Goal: Task Accomplishment & Management: Manage account settings

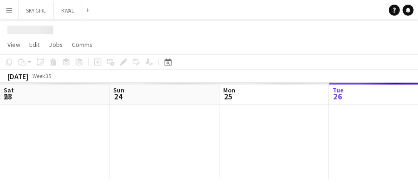
scroll to position [0, 222]
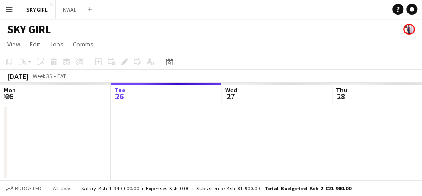
click at [9, 10] on app-icon "Menu" at bounding box center [9, 9] width 7 height 7
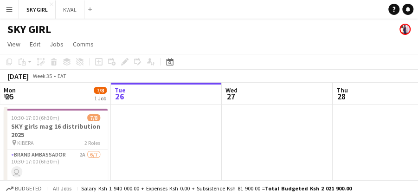
scroll to position [0, 0]
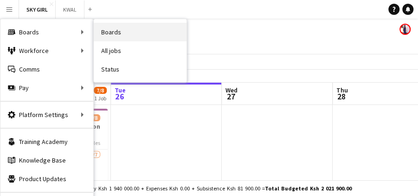
click at [109, 30] on link "Boards" at bounding box center [140, 32] width 93 height 19
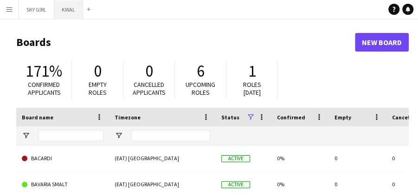
click at [75, 9] on button "KWAL Close" at bounding box center [68, 9] width 29 height 18
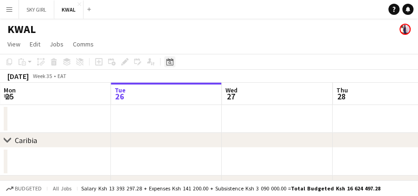
click at [169, 62] on icon at bounding box center [169, 62] width 3 height 3
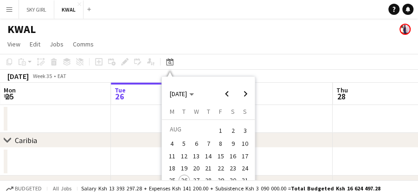
click at [231, 143] on span "9" at bounding box center [232, 143] width 11 height 11
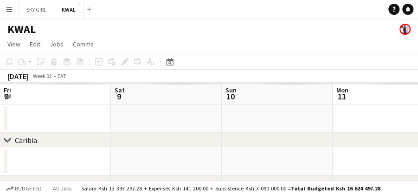
scroll to position [0, 319]
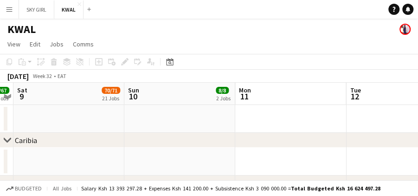
click at [52, 96] on app-board-header-date "Sat 9 70/71 21 Jobs" at bounding box center [68, 94] width 111 height 22
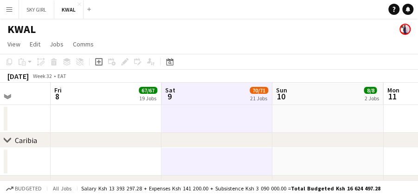
scroll to position [0, 269]
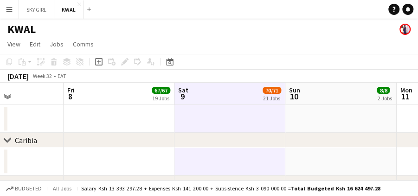
click at [219, 94] on app-board-header-date "Sat 9 70/71 21 Jobs" at bounding box center [229, 94] width 111 height 22
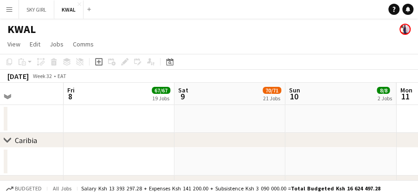
scroll to position [0, 267]
click at [272, 91] on span "70/71" at bounding box center [273, 90] width 19 height 7
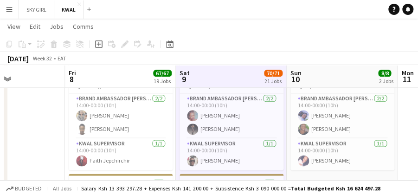
scroll to position [1642, 0]
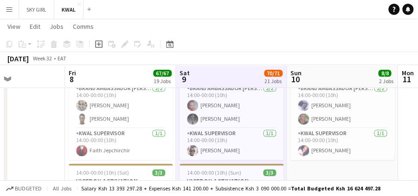
click at [7, 1] on button "Menu" at bounding box center [9, 9] width 19 height 19
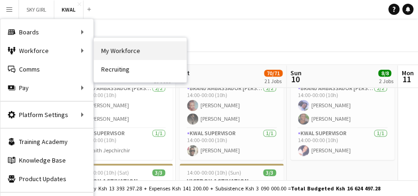
click at [114, 50] on link "My Workforce" at bounding box center [140, 50] width 93 height 19
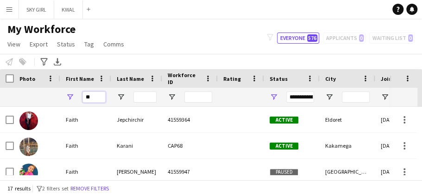
click at [92, 97] on input "**" at bounding box center [94, 96] width 23 height 11
type input "*"
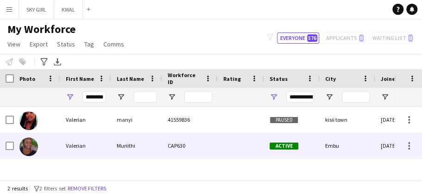
click at [195, 146] on div "CAP630" at bounding box center [190, 145] width 56 height 25
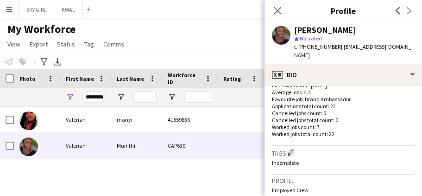
scroll to position [435, 0]
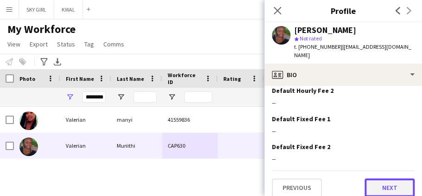
click at [369, 178] on button "Next" at bounding box center [390, 187] width 50 height 19
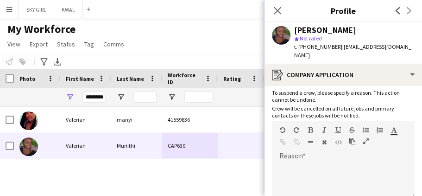
scroll to position [136, 0]
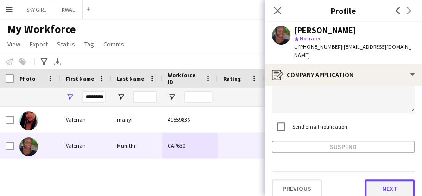
click at [372, 179] on button "Next" at bounding box center [390, 188] width 50 height 19
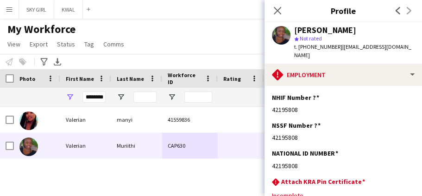
scroll to position [85, 0]
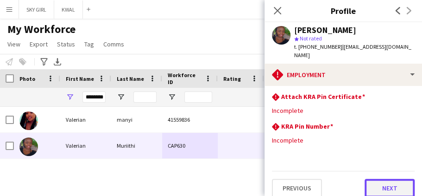
click at [365, 180] on button "Next" at bounding box center [390, 187] width 50 height 19
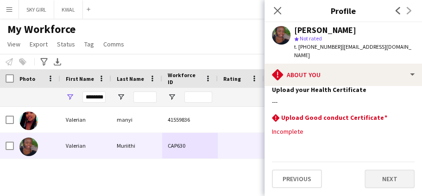
scroll to position [0, 0]
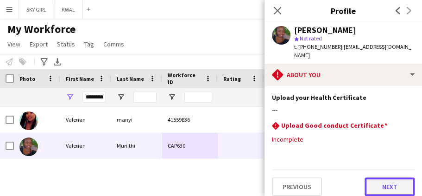
click at [377, 177] on button "Next" at bounding box center [390, 186] width 50 height 19
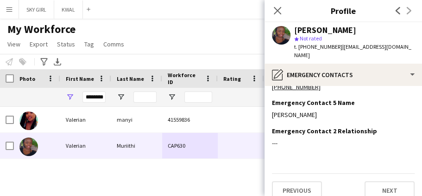
scroll to position [109, 0]
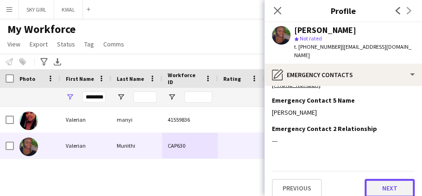
click at [365, 183] on button "Next" at bounding box center [390, 187] width 50 height 19
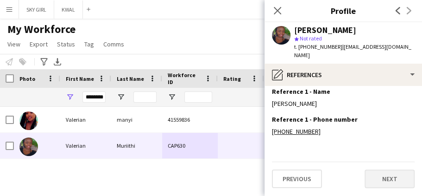
scroll to position [0, 0]
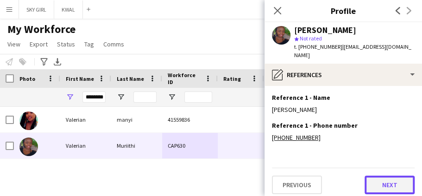
click at [381, 175] on button "Next" at bounding box center [390, 184] width 50 height 19
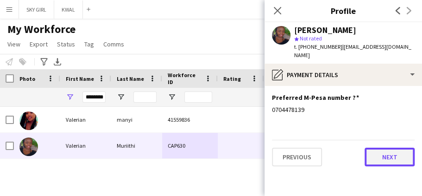
click at [380, 147] on button "Next" at bounding box center [390, 156] width 50 height 19
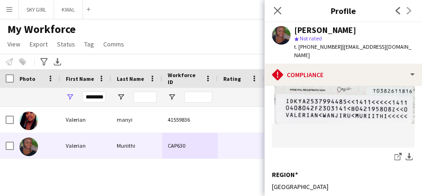
scroll to position [356, 0]
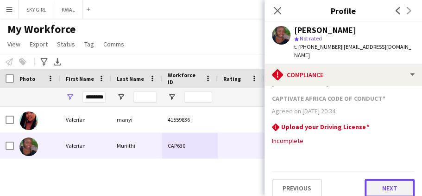
click at [371, 180] on button "Next" at bounding box center [390, 187] width 50 height 19
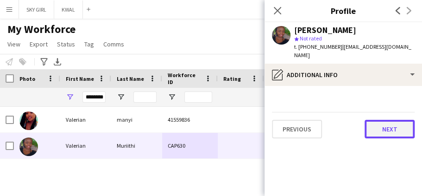
click at [377, 120] on button "Next" at bounding box center [390, 129] width 50 height 19
click at [368, 122] on button "Next" at bounding box center [390, 129] width 50 height 19
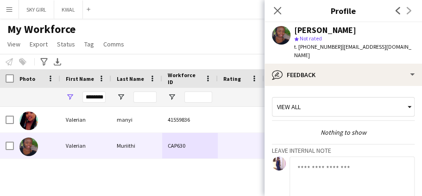
scroll to position [103, 0]
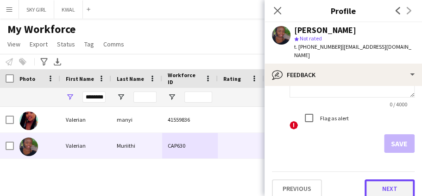
click at [376, 183] on button "Next" at bounding box center [390, 188] width 50 height 19
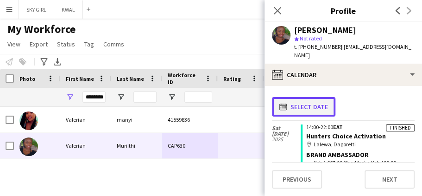
click at [284, 103] on app-icon "calendar-full" at bounding box center [285, 106] width 11 height 7
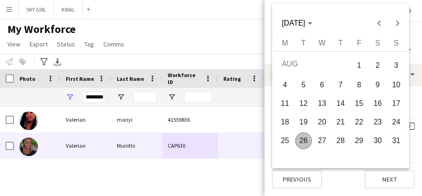
click at [397, 86] on span "10" at bounding box center [396, 84] width 17 height 17
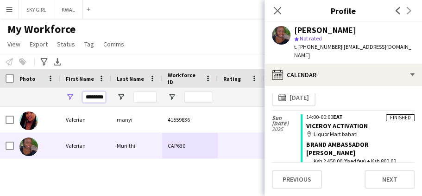
scroll to position [7, 0]
click at [104, 97] on input "********" at bounding box center [94, 96] width 23 height 11
type input "*"
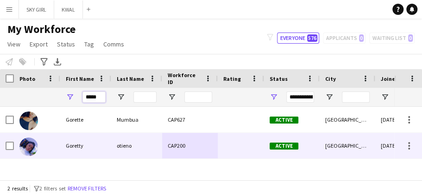
type input "*****"
click at [157, 137] on div "otieno" at bounding box center [136, 145] width 51 height 25
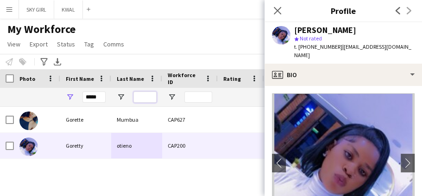
click at [138, 95] on input "Last Name Filter Input" at bounding box center [145, 96] width 23 height 11
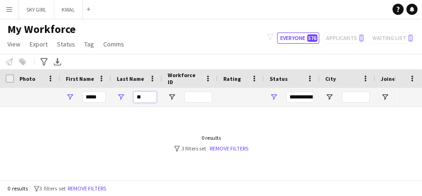
type input "**"
click at [100, 97] on input "*****" at bounding box center [94, 96] width 23 height 11
type input "*"
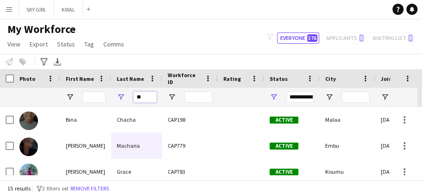
click at [146, 98] on input "**" at bounding box center [145, 96] width 23 height 11
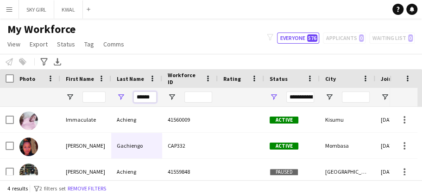
click at [153, 95] on input "******" at bounding box center [145, 96] width 23 height 11
type input "*"
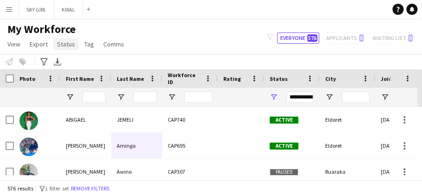
click at [65, 44] on span "Status" at bounding box center [66, 44] width 18 height 8
click at [7, 4] on button "Menu" at bounding box center [9, 9] width 19 height 19
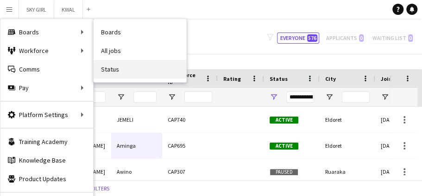
click at [111, 68] on link "Status" at bounding box center [140, 69] width 93 height 19
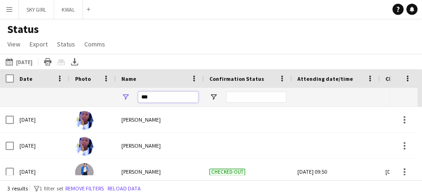
click at [159, 102] on input "***" at bounding box center [168, 96] width 60 height 11
type input "*"
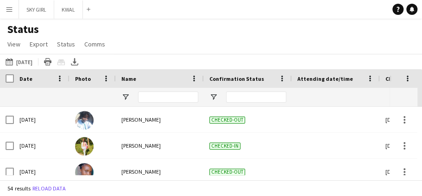
click at [9, 8] on app-icon "Menu" at bounding box center [9, 9] width 7 height 7
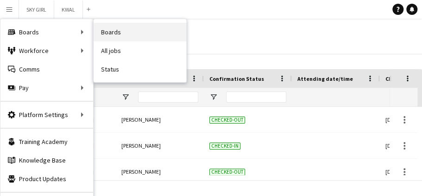
click at [114, 32] on link "Boards" at bounding box center [140, 32] width 93 height 19
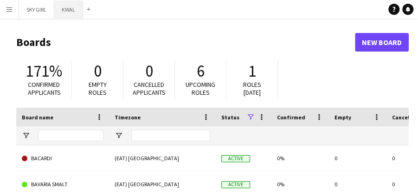
click at [68, 7] on button "KWAL Close" at bounding box center [68, 9] width 29 height 18
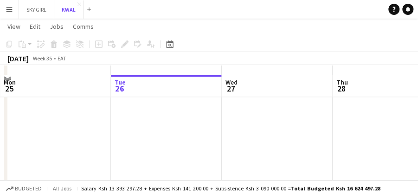
scroll to position [281, 0]
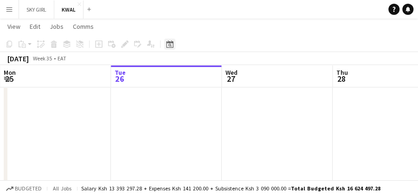
click at [171, 44] on icon "Date picker" at bounding box center [169, 43] width 7 height 7
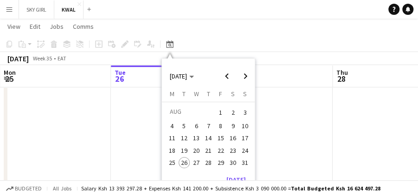
drag, startPoint x: 220, startPoint y: 125, endPoint x: 242, endPoint y: 124, distance: 21.8
click at [242, 124] on tr "4 5 6 7 8 9 10" at bounding box center [208, 126] width 85 height 12
click at [222, 126] on span "8" at bounding box center [220, 125] width 11 height 11
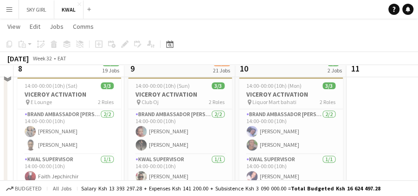
scroll to position [1591, 0]
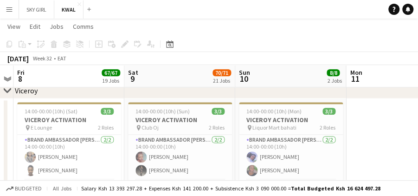
click at [12, 7] on app-icon "Menu" at bounding box center [9, 9] width 7 height 7
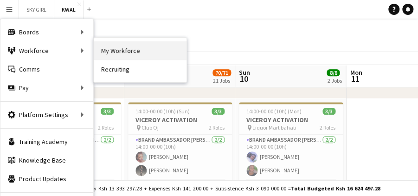
click at [116, 51] on link "My Workforce" at bounding box center [140, 50] width 93 height 19
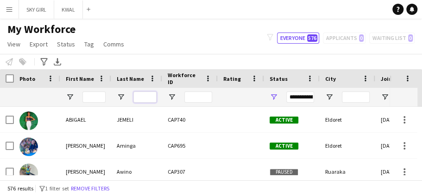
click at [141, 97] on input "Last Name Filter Input" at bounding box center [145, 96] width 23 height 11
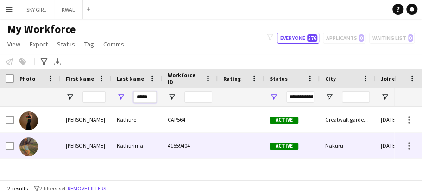
type input "*****"
click at [132, 141] on div "Kathurima" at bounding box center [136, 145] width 51 height 25
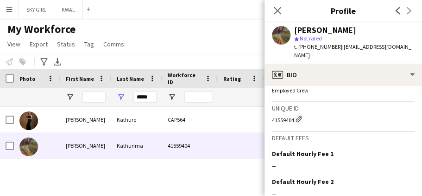
scroll to position [441, 0]
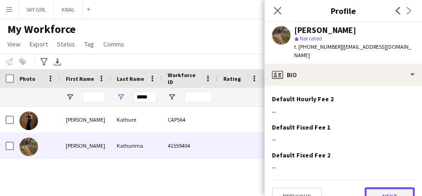
click at [365, 187] on button "Next" at bounding box center [390, 196] width 50 height 19
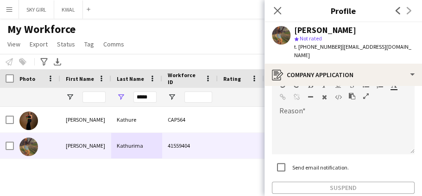
scroll to position [136, 0]
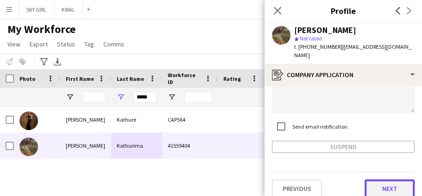
click at [374, 179] on button "Next" at bounding box center [390, 188] width 50 height 19
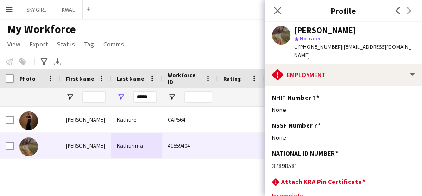
scroll to position [85, 0]
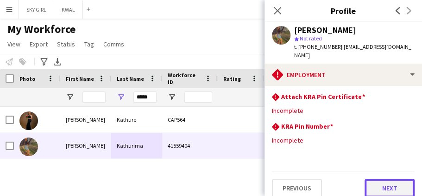
click at [375, 178] on button "Next" at bounding box center [390, 187] width 50 height 19
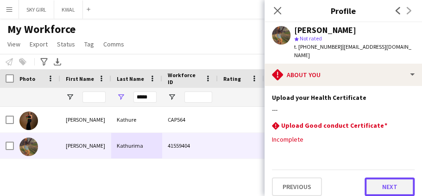
click at [375, 178] on button "Next" at bounding box center [390, 186] width 50 height 19
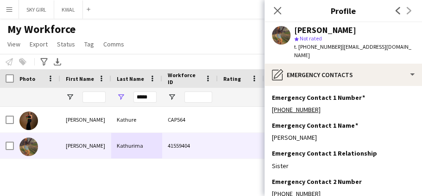
scroll to position [109, 0]
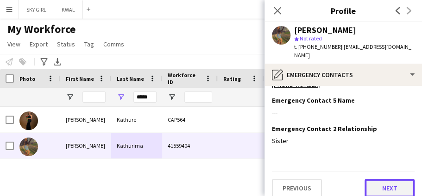
click at [369, 182] on button "Next" at bounding box center [390, 187] width 50 height 19
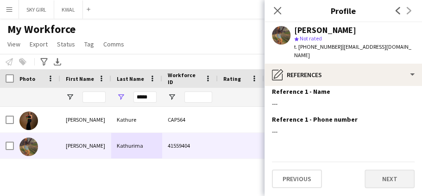
scroll to position [0, 0]
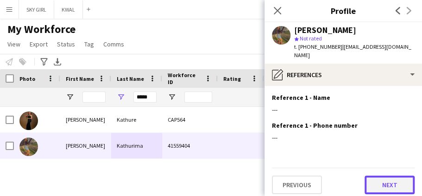
click at [369, 178] on button "Next" at bounding box center [390, 184] width 50 height 19
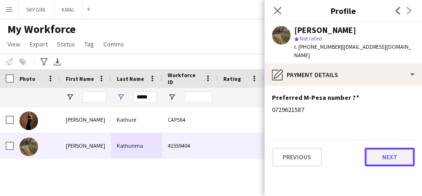
click at [375, 147] on button "Next" at bounding box center [390, 156] width 50 height 19
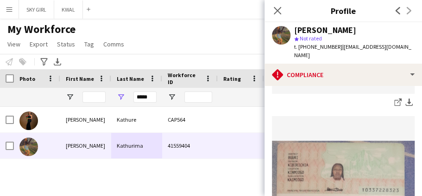
scroll to position [356, 0]
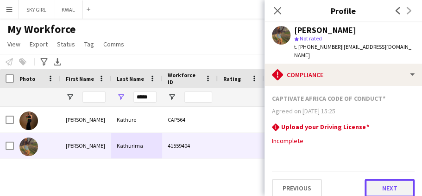
click at [369, 178] on button "Next" at bounding box center [390, 187] width 50 height 19
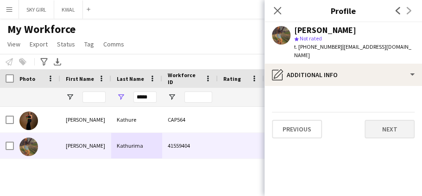
scroll to position [0, 0]
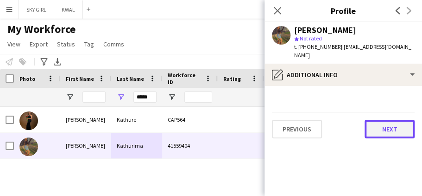
click at [379, 120] on button "Next" at bounding box center [390, 129] width 50 height 19
click at [379, 121] on button "Next" at bounding box center [390, 129] width 50 height 19
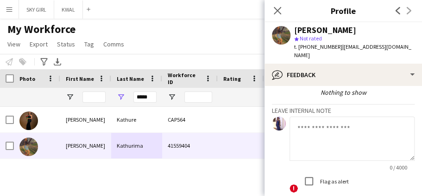
scroll to position [103, 0]
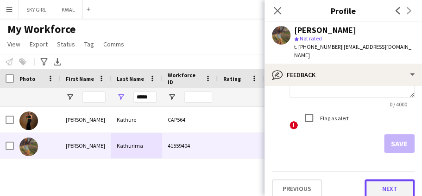
click at [368, 179] on button "Next" at bounding box center [390, 188] width 50 height 19
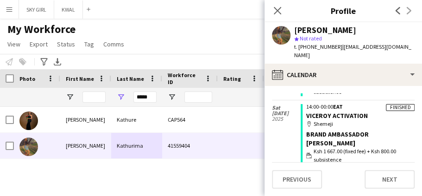
scroll to position [148, 0]
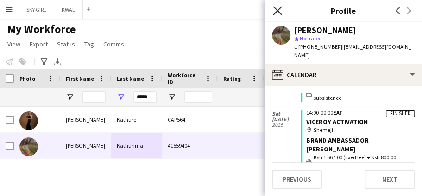
click at [277, 10] on icon at bounding box center [277, 10] width 9 height 9
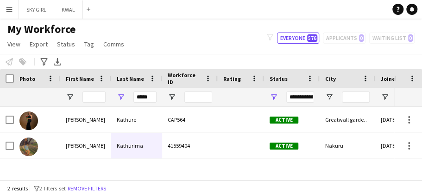
click at [9, 8] on app-icon "Menu" at bounding box center [9, 9] width 7 height 7
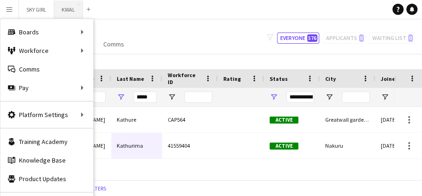
click at [67, 6] on button "KWAL Close" at bounding box center [68, 9] width 29 height 18
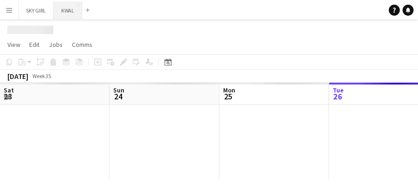
scroll to position [0, 222]
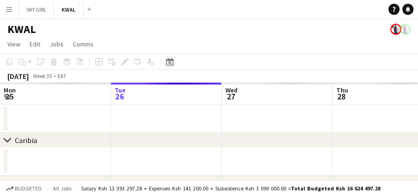
click at [168, 59] on icon at bounding box center [169, 61] width 7 height 7
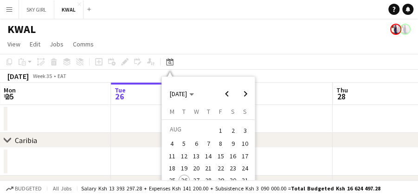
click at [235, 156] on span "16" at bounding box center [232, 155] width 11 height 11
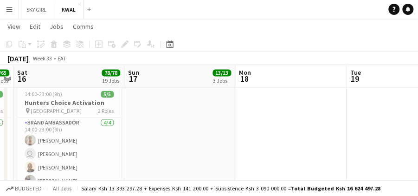
scroll to position [531, 0]
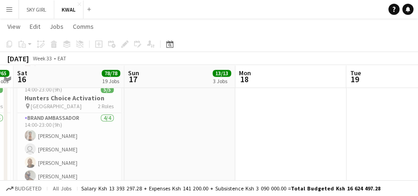
click at [10, 10] on app-icon "Menu" at bounding box center [9, 9] width 7 height 7
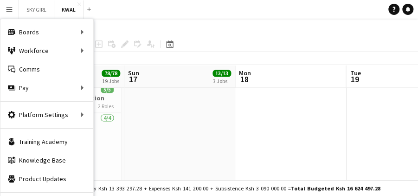
click at [6, 10] on app-icon "Menu" at bounding box center [9, 9] width 7 height 7
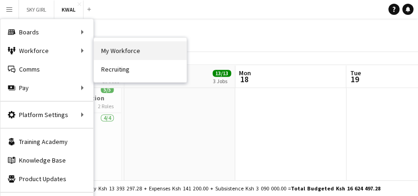
click at [115, 51] on link "My Workforce" at bounding box center [140, 50] width 93 height 19
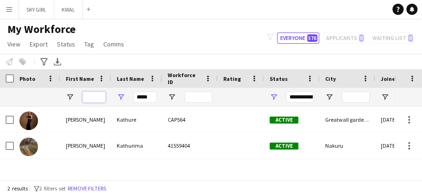
click at [95, 95] on input "First Name Filter Input" at bounding box center [94, 96] width 23 height 11
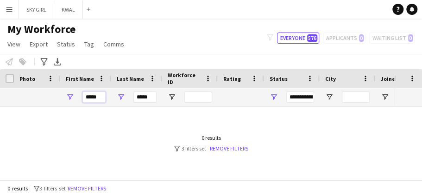
type input "*****"
click at [150, 96] on input "*****" at bounding box center [145, 96] width 23 height 11
type input "*"
click at [156, 96] on input "*******" at bounding box center [145, 96] width 23 height 11
type input "*"
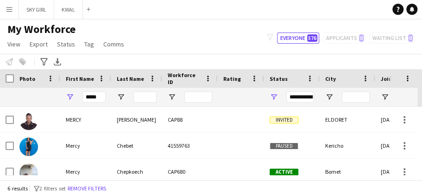
click at [150, 59] on div "Notify workforce Add to tag Select at least one crew to tag him or her. Advance…" at bounding box center [211, 61] width 422 height 15
click at [102, 99] on input "*****" at bounding box center [94, 96] width 23 height 11
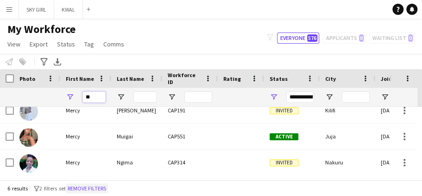
type input "*"
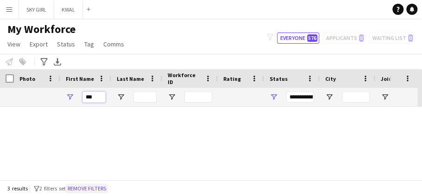
scroll to position [9, 0]
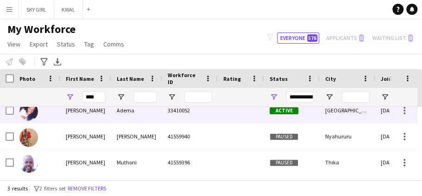
click at [130, 109] on div "Adema" at bounding box center [136, 109] width 51 height 25
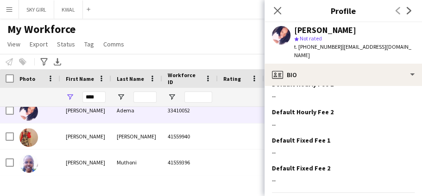
scroll to position [479, 0]
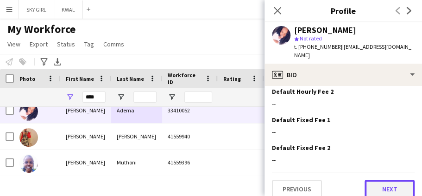
click at [375, 180] on button "Next" at bounding box center [390, 188] width 50 height 19
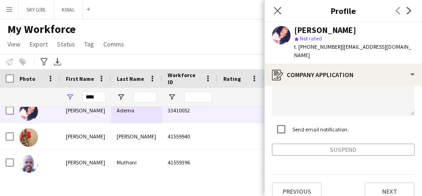
scroll to position [136, 0]
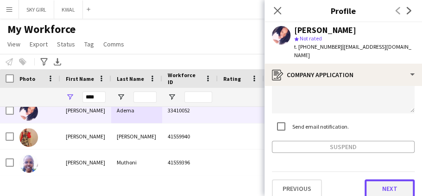
click at [367, 179] on button "Next" at bounding box center [390, 188] width 50 height 19
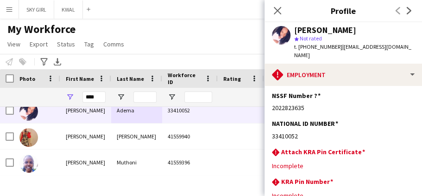
scroll to position [85, 0]
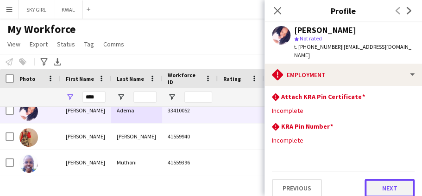
click at [372, 178] on button "Next" at bounding box center [390, 187] width 50 height 19
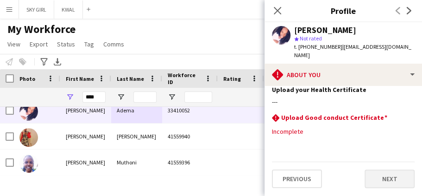
scroll to position [0, 0]
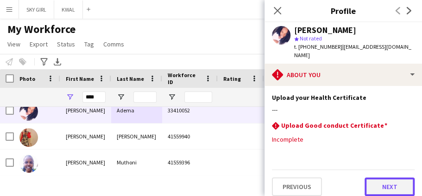
click at [374, 179] on button "Next" at bounding box center [390, 186] width 50 height 19
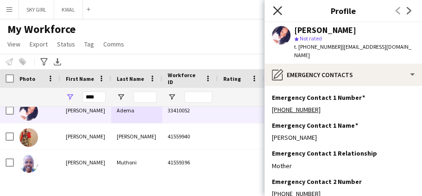
click at [279, 9] on icon at bounding box center [277, 10] width 9 height 9
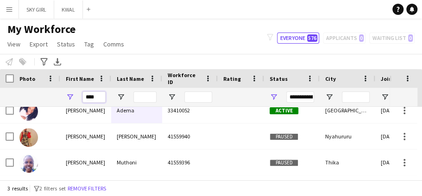
click at [96, 97] on input "****" at bounding box center [94, 96] width 23 height 11
type input "*"
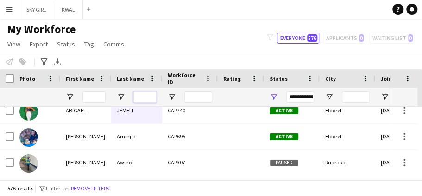
click at [141, 95] on input "Last Name Filter Input" at bounding box center [145, 96] width 23 height 11
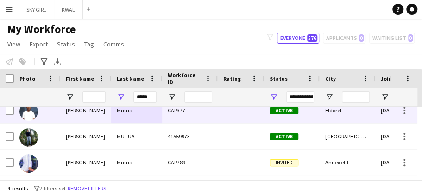
click at [183, 108] on div "CAP377" at bounding box center [190, 109] width 56 height 25
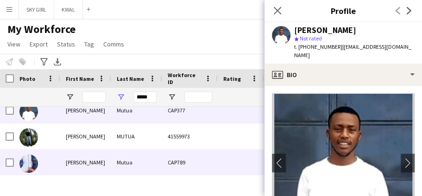
click at [136, 159] on div "Mutua" at bounding box center [136, 161] width 51 height 25
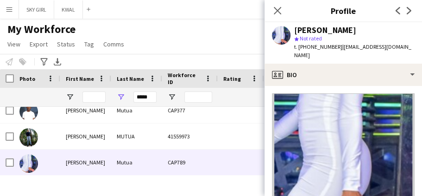
scroll to position [3, 0]
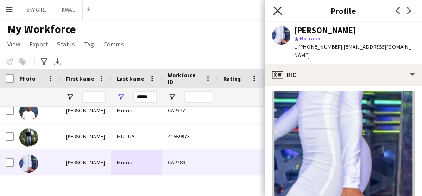
click at [278, 9] on icon "Close pop-in" at bounding box center [277, 10] width 9 height 9
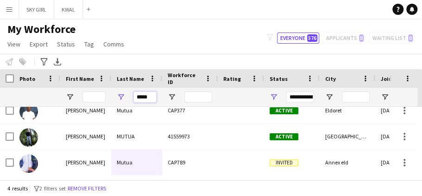
click at [153, 97] on input "*****" at bounding box center [145, 96] width 23 height 11
type input "*"
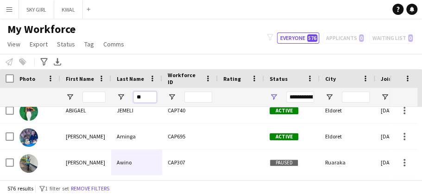
scroll to position [0, 0]
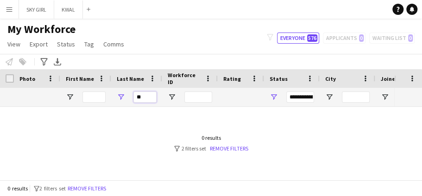
type input "*"
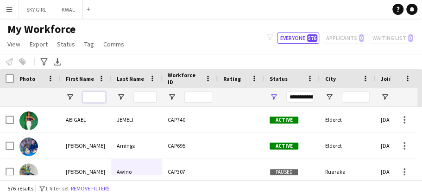
click at [90, 96] on input "First Name Filter Input" at bounding box center [94, 96] width 23 height 11
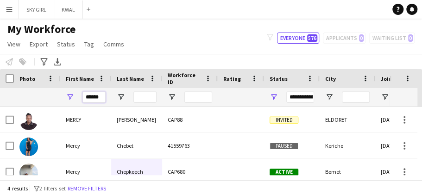
type input "*****"
click at [141, 96] on input "Last Name Filter Input" at bounding box center [145, 96] width 23 height 11
type input "*"
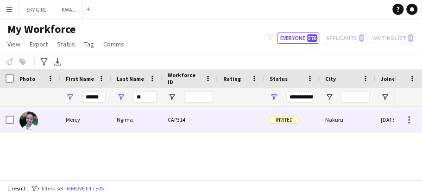
click at [140, 117] on div "Ngima" at bounding box center [136, 119] width 51 height 25
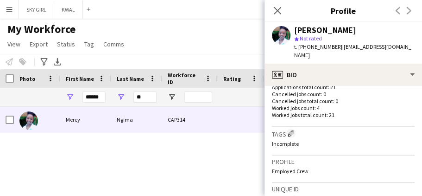
scroll to position [435, 0]
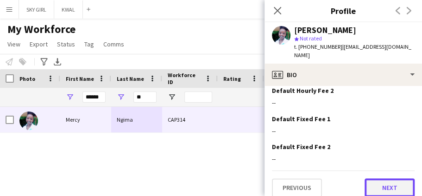
click at [371, 182] on button "Next" at bounding box center [390, 187] width 50 height 19
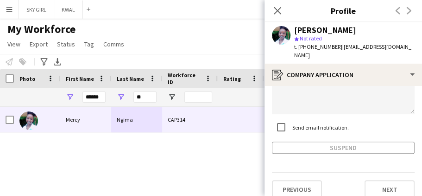
scroll to position [114, 0]
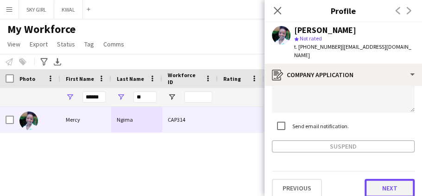
click at [374, 180] on button "Next" at bounding box center [390, 187] width 50 height 19
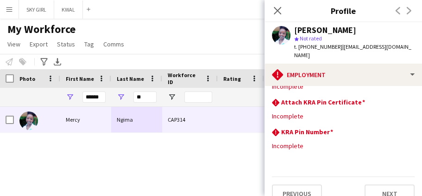
scroll to position [90, 0]
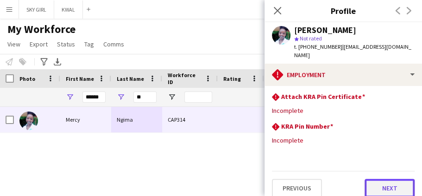
click at [371, 178] on button "Next" at bounding box center [390, 187] width 50 height 19
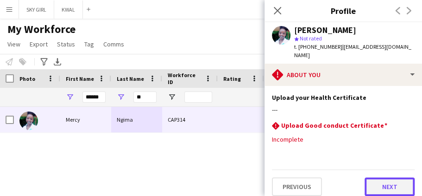
click at [371, 177] on button "Next" at bounding box center [390, 186] width 50 height 19
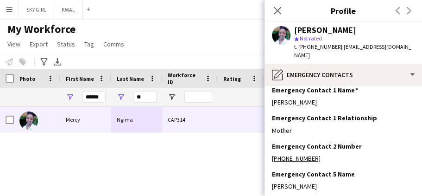
scroll to position [109, 0]
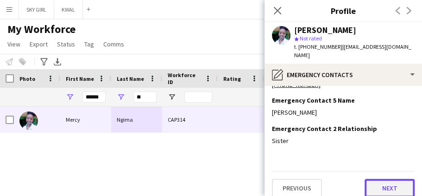
click at [376, 179] on button "Next" at bounding box center [390, 187] width 50 height 19
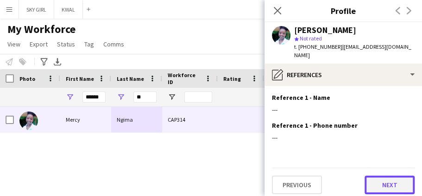
click at [374, 175] on button "Next" at bounding box center [390, 184] width 50 height 19
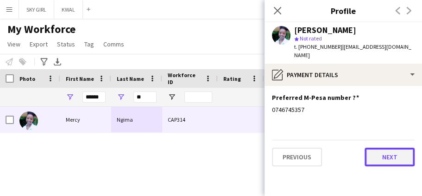
click at [371, 150] on button "Next" at bounding box center [390, 156] width 50 height 19
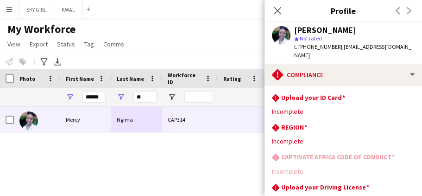
scroll to position [60, 0]
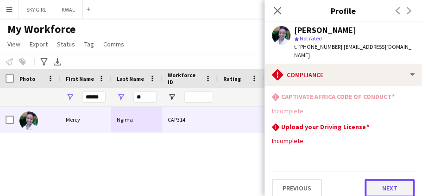
click at [369, 178] on button "Next" at bounding box center [390, 187] width 50 height 19
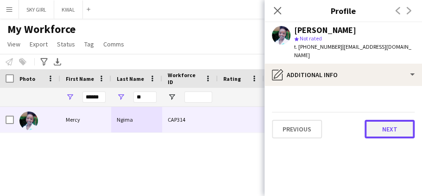
click at [376, 120] on button "Next" at bounding box center [390, 129] width 50 height 19
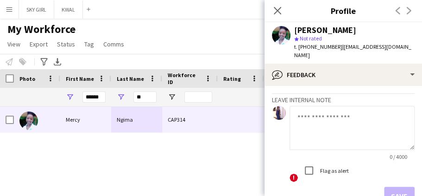
scroll to position [103, 0]
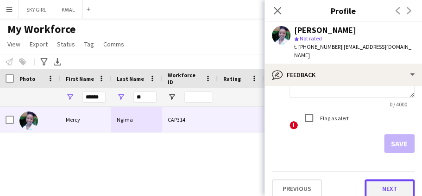
click at [371, 179] on button "Next" at bounding box center [390, 188] width 50 height 19
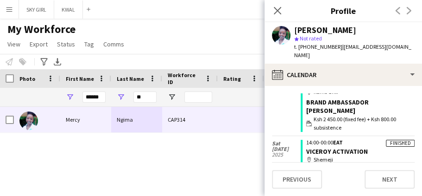
scroll to position [121, 0]
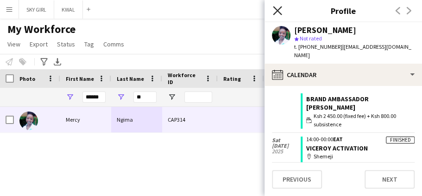
click at [276, 11] on icon "Close pop-in" at bounding box center [277, 10] width 9 height 9
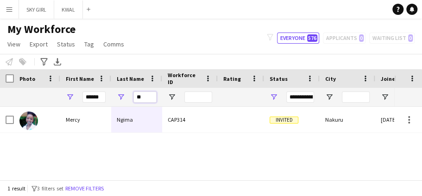
click at [143, 95] on input "**" at bounding box center [145, 96] width 23 height 11
type input "*"
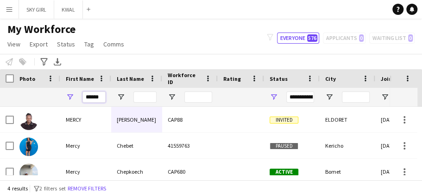
click at [103, 95] on input "*****" at bounding box center [94, 96] width 23 height 11
type input "*"
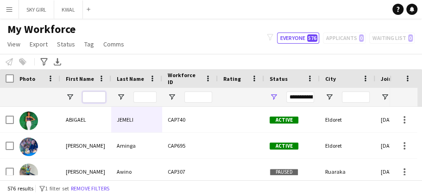
click at [92, 98] on input "First Name Filter Input" at bounding box center [94, 96] width 23 height 11
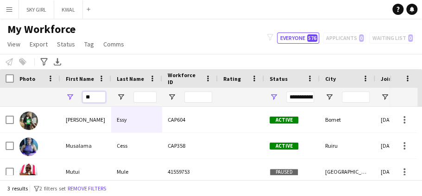
type input "*"
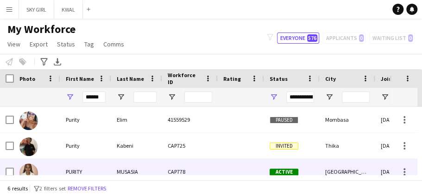
click at [142, 168] on div "MUSASIA" at bounding box center [136, 171] width 51 height 25
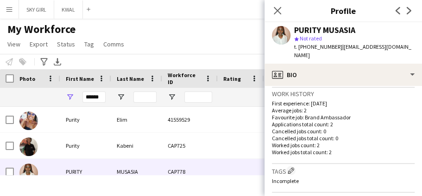
scroll to position [435, 0]
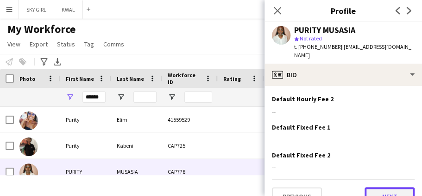
click at [377, 187] on button "Next" at bounding box center [390, 196] width 50 height 19
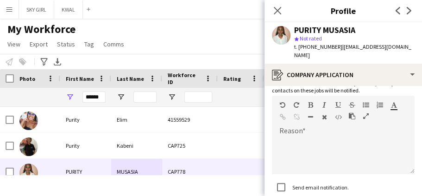
scroll to position [136, 0]
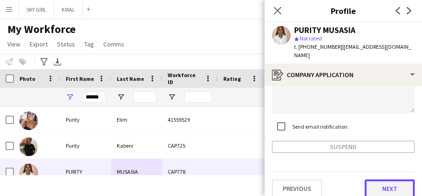
click at [376, 179] on button "Next" at bounding box center [390, 188] width 50 height 19
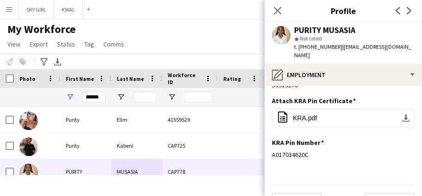
scroll to position [95, 0]
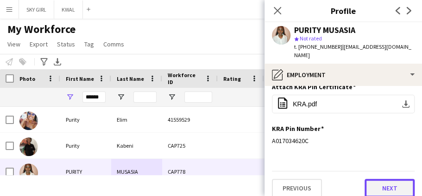
click at [371, 179] on button "Next" at bounding box center [390, 187] width 50 height 19
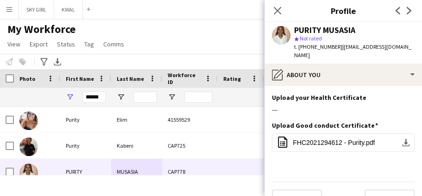
scroll to position [11, 0]
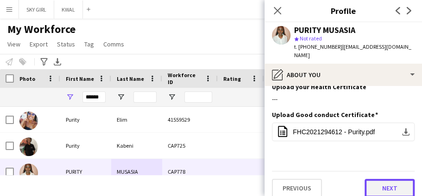
click at [375, 180] on button "Next" at bounding box center [390, 187] width 50 height 19
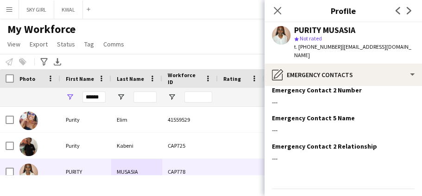
scroll to position [109, 0]
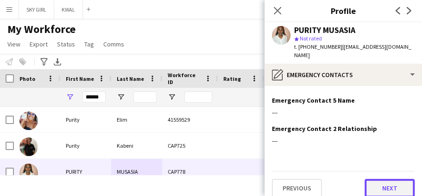
click at [370, 182] on button "Next" at bounding box center [390, 187] width 50 height 19
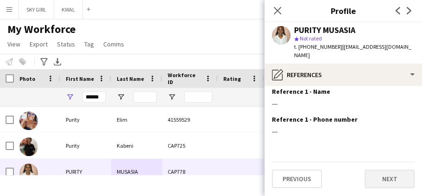
scroll to position [0, 0]
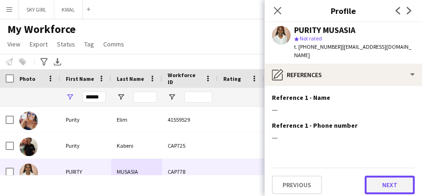
click at [372, 175] on button "Next" at bounding box center [390, 184] width 50 height 19
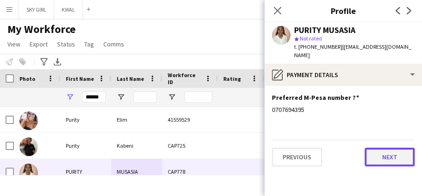
click at [376, 147] on button "Next" at bounding box center [390, 156] width 50 height 19
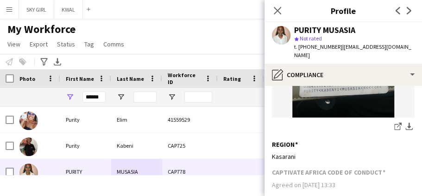
scroll to position [496, 0]
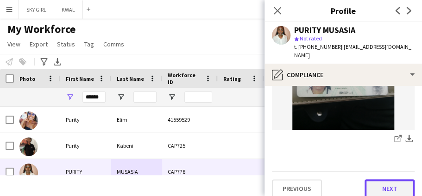
click at [369, 185] on button "Next" at bounding box center [390, 188] width 50 height 19
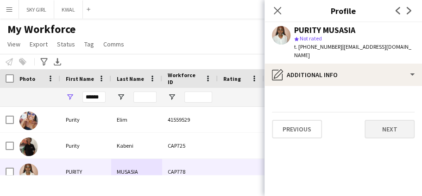
scroll to position [0, 0]
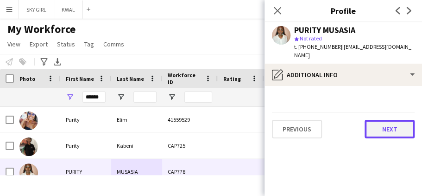
click at [370, 122] on button "Next" at bounding box center [390, 129] width 50 height 19
click at [375, 121] on button "Next" at bounding box center [390, 129] width 50 height 19
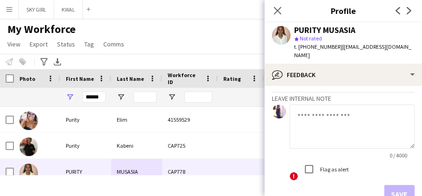
scroll to position [127, 0]
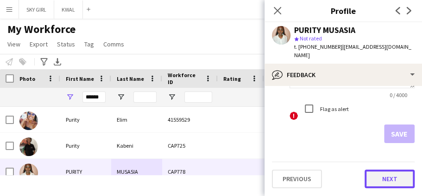
click at [374, 186] on button "Next" at bounding box center [390, 178] width 50 height 19
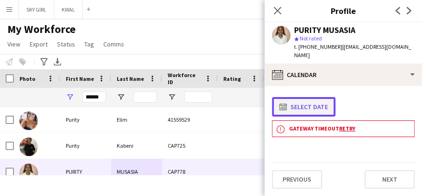
click at [284, 103] on app-icon "calendar-full" at bounding box center [285, 106] width 11 height 7
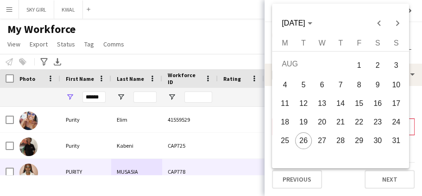
click at [379, 102] on span "16" at bounding box center [377, 103] width 17 height 17
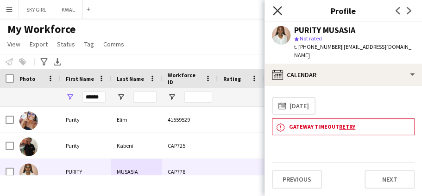
click at [276, 9] on icon at bounding box center [277, 10] width 9 height 9
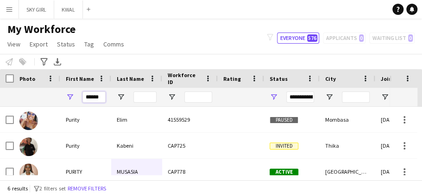
click at [99, 97] on input "******" at bounding box center [94, 96] width 23 height 11
type input "*"
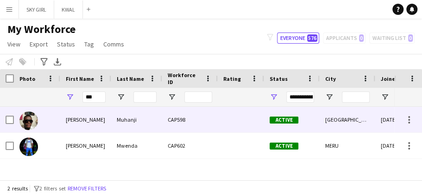
click at [197, 119] on div "CAP598" at bounding box center [190, 119] width 56 height 25
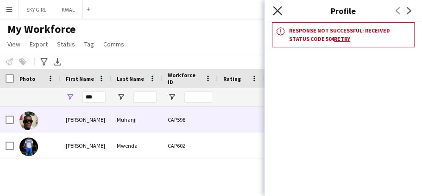
click at [278, 9] on icon "Close pop-in" at bounding box center [277, 10] width 9 height 9
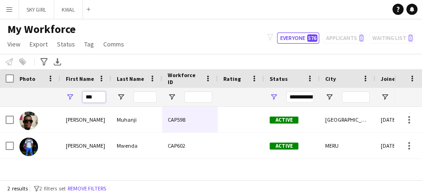
click at [99, 97] on input "***" at bounding box center [94, 96] width 23 height 11
click at [98, 97] on input "***" at bounding box center [94, 96] width 23 height 11
type input "*"
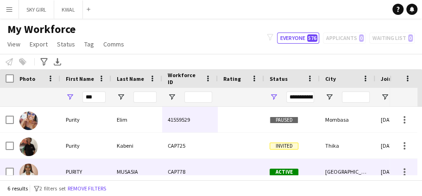
click at [152, 171] on div "MUSASIA" at bounding box center [136, 171] width 51 height 25
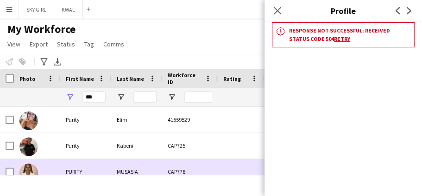
click at [189, 169] on div "CAP778" at bounding box center [190, 171] width 56 height 25
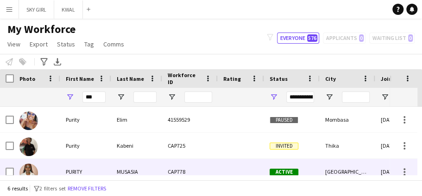
drag, startPoint x: 189, startPoint y: 170, endPoint x: 184, endPoint y: 169, distance: 5.6
click at [187, 170] on div "CAP778" at bounding box center [190, 171] width 56 height 25
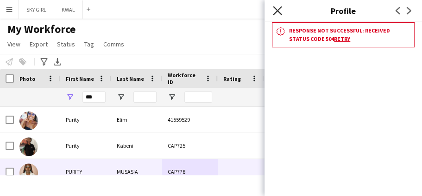
click at [277, 12] on icon "Close pop-in" at bounding box center [277, 10] width 9 height 9
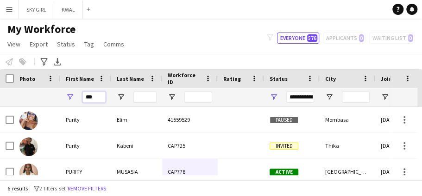
click at [96, 96] on input "***" at bounding box center [94, 96] width 23 height 11
type input "*"
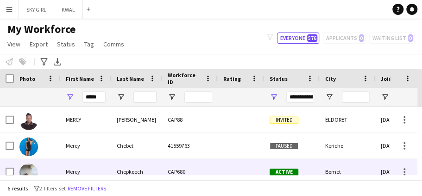
click at [147, 169] on div "Chepkoech" at bounding box center [136, 171] width 51 height 25
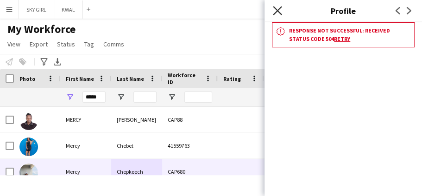
click at [279, 11] on icon "Close pop-in" at bounding box center [277, 10] width 9 height 9
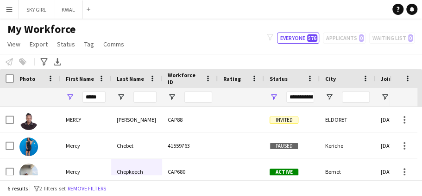
click at [235, 40] on div "My Workforce View Views Default view Captivate Compliance workforce per brand N…" at bounding box center [211, 38] width 422 height 32
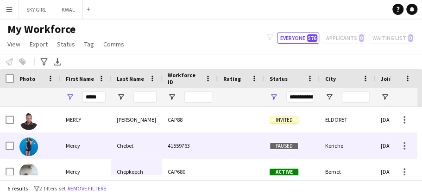
click at [136, 143] on div "Chebet" at bounding box center [136, 145] width 51 height 25
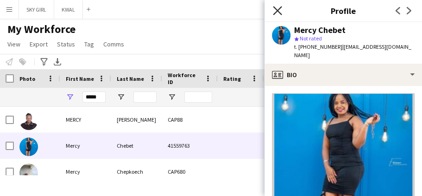
click at [277, 11] on icon at bounding box center [277, 10] width 9 height 9
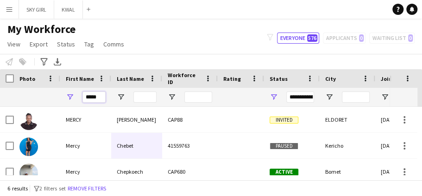
click at [101, 95] on input "*****" at bounding box center [94, 96] width 23 height 11
type input "*"
type input "*****"
click at [146, 99] on input "Last Name Filter Input" at bounding box center [145, 96] width 23 height 11
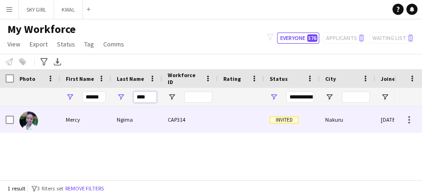
type input "****"
click at [136, 119] on div "Ngima" at bounding box center [136, 119] width 51 height 25
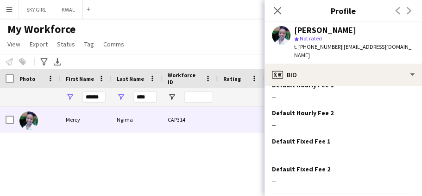
scroll to position [435, 0]
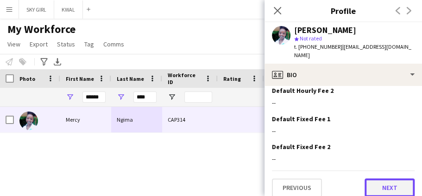
click at [369, 178] on button "Next" at bounding box center [390, 187] width 50 height 19
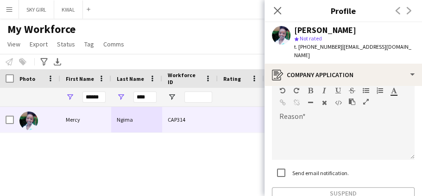
scroll to position [114, 0]
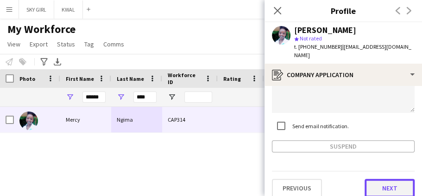
click at [369, 178] on button "Next" at bounding box center [390, 187] width 50 height 19
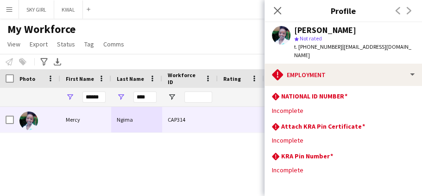
scroll to position [90, 0]
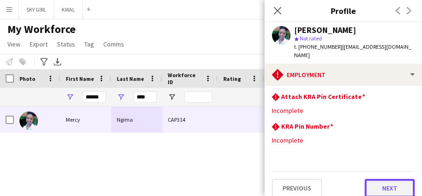
click at [369, 178] on button "Next" at bounding box center [390, 187] width 50 height 19
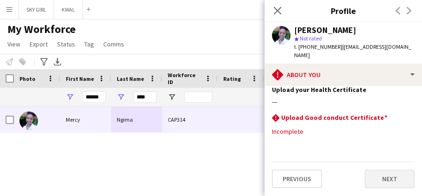
scroll to position [0, 0]
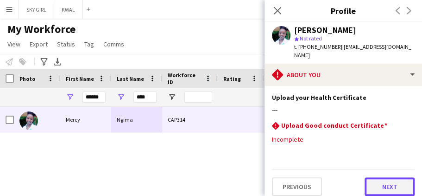
click at [369, 177] on button "Next" at bounding box center [390, 186] width 50 height 19
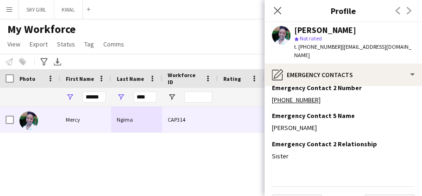
scroll to position [109, 0]
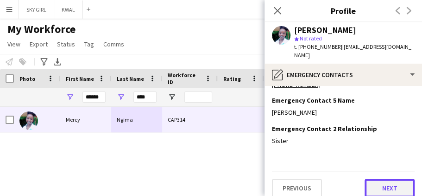
click at [376, 181] on button "Next" at bounding box center [390, 187] width 50 height 19
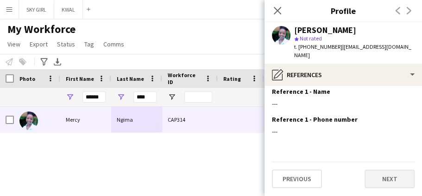
scroll to position [0, 0]
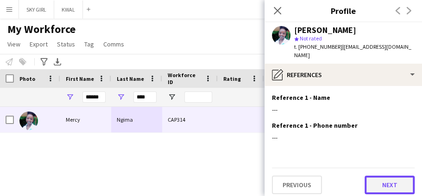
click at [376, 181] on button "Next" at bounding box center [390, 184] width 50 height 19
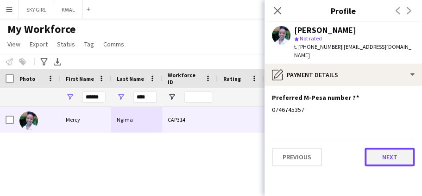
click at [376, 147] on button "Next" at bounding box center [390, 156] width 50 height 19
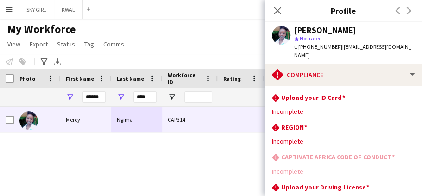
scroll to position [60, 0]
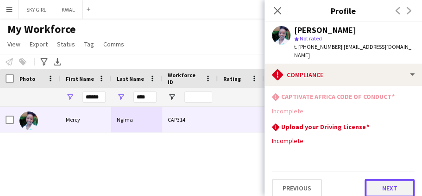
click at [367, 178] on button "Next" at bounding box center [390, 187] width 50 height 19
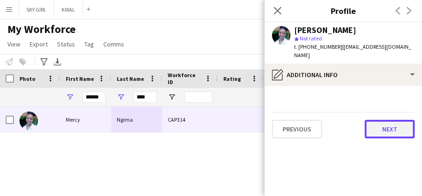
click at [369, 121] on button "Next" at bounding box center [390, 129] width 50 height 19
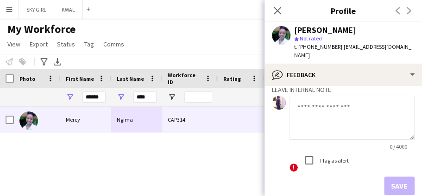
scroll to position [103, 0]
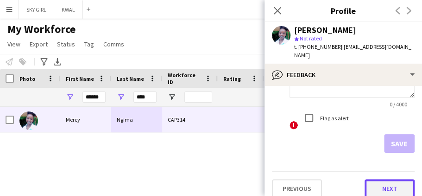
click at [376, 179] on button "Next" at bounding box center [390, 188] width 50 height 19
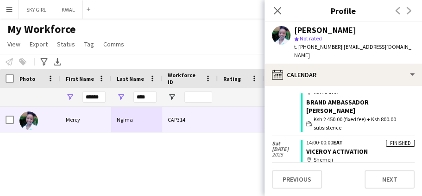
scroll to position [124, 0]
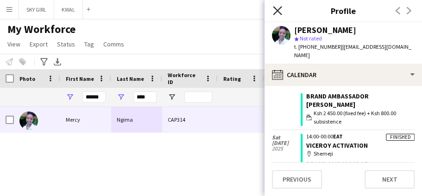
click at [279, 12] on icon at bounding box center [277, 10] width 9 height 9
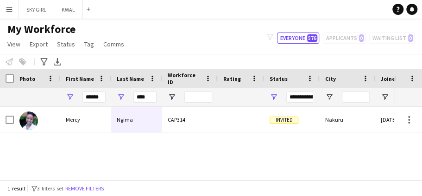
click at [11, 11] on app-icon "Menu" at bounding box center [9, 9] width 7 height 7
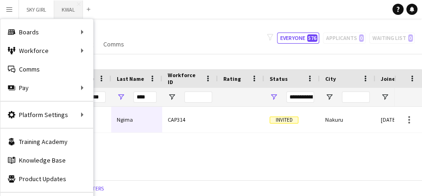
click at [67, 11] on button "KWAL Close" at bounding box center [68, 9] width 29 height 18
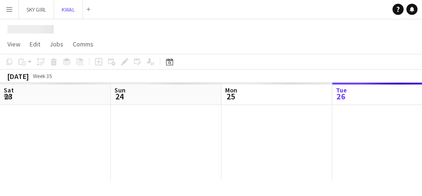
scroll to position [0, 222]
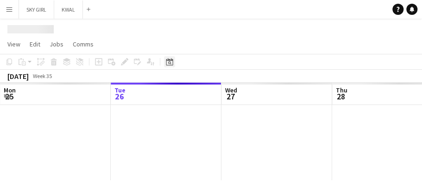
click at [168, 63] on icon "Date picker" at bounding box center [169, 61] width 7 height 7
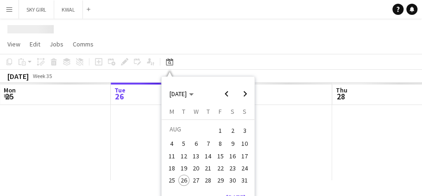
click at [235, 168] on span "23" at bounding box center [232, 167] width 11 height 11
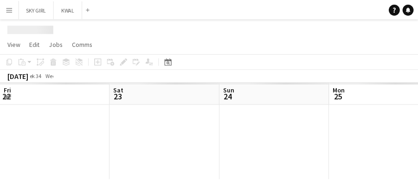
scroll to position [0, 319]
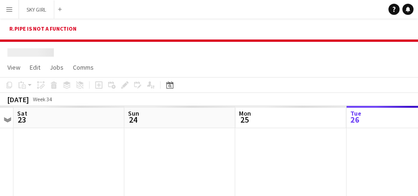
click at [92, 131] on div at bounding box center [179, 165] width 997 height 75
click at [93, 142] on div at bounding box center [179, 165] width 997 height 75
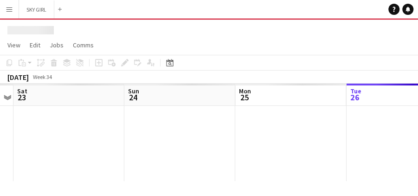
scroll to position [23, 0]
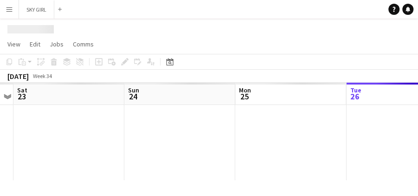
click at [164, 118] on div at bounding box center [179, 142] width 997 height 75
click at [77, 121] on div at bounding box center [179, 142] width 997 height 75
click at [9, 9] on app-icon "Menu" at bounding box center [9, 9] width 7 height 7
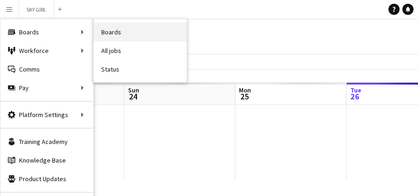
click at [116, 32] on link "Boards" at bounding box center [140, 32] width 93 height 19
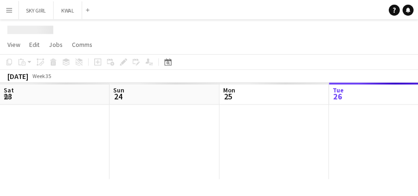
scroll to position [0, 222]
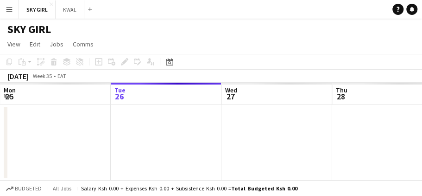
click at [8, 9] on app-icon "Menu" at bounding box center [9, 9] width 7 height 7
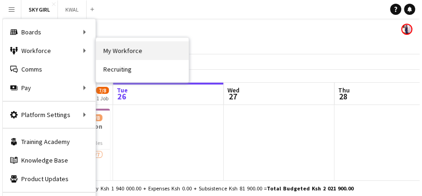
scroll to position [0, 0]
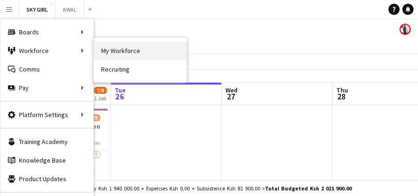
click at [118, 49] on link "My Workforce" at bounding box center [140, 50] width 93 height 19
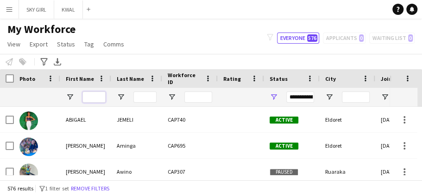
click at [89, 96] on input "First Name Filter Input" at bounding box center [94, 96] width 23 height 11
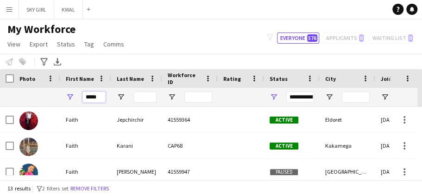
click at [98, 98] on input "*****" at bounding box center [94, 96] width 23 height 11
type input "**"
click at [69, 6] on button "KWAL Close" at bounding box center [68, 9] width 29 height 18
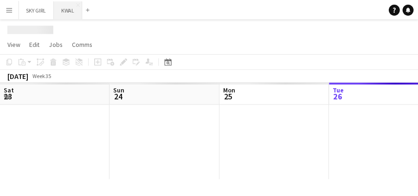
scroll to position [0, 222]
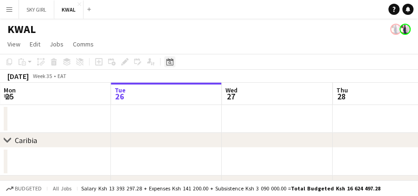
click at [170, 65] on icon at bounding box center [169, 61] width 7 height 7
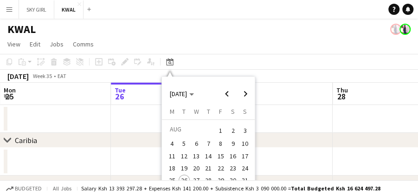
click at [230, 155] on span "16" at bounding box center [232, 155] width 11 height 11
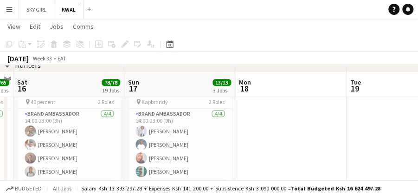
scroll to position [127, 0]
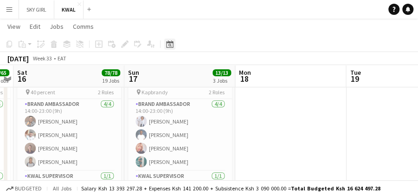
click at [171, 47] on icon at bounding box center [169, 43] width 7 height 7
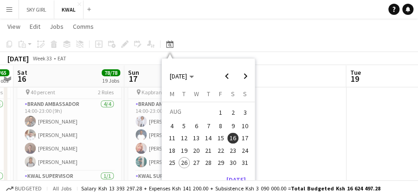
click at [209, 139] on span "14" at bounding box center [208, 138] width 11 height 11
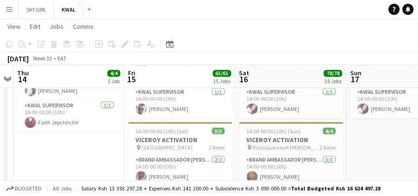
scroll to position [1813, 0]
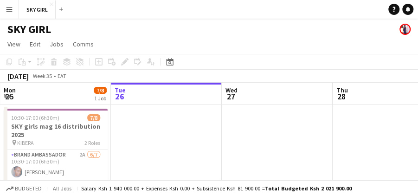
click at [7, 10] on app-icon "Menu" at bounding box center [9, 9] width 7 height 7
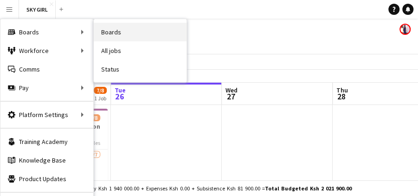
click at [108, 29] on link "Boards" at bounding box center [140, 32] width 93 height 19
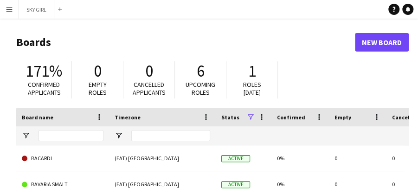
click at [6, 6] on app-icon "Menu" at bounding box center [9, 9] width 7 height 7
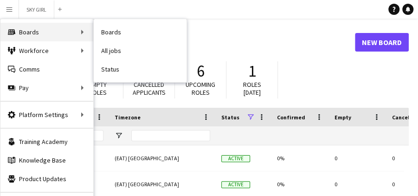
click at [43, 31] on div "Boards Boards" at bounding box center [46, 32] width 93 height 19
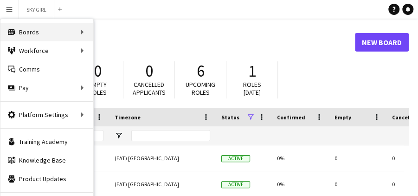
click at [43, 31] on div "Boards Boards" at bounding box center [46, 32] width 93 height 19
click at [40, 31] on div "Boards Boards" at bounding box center [46, 32] width 93 height 19
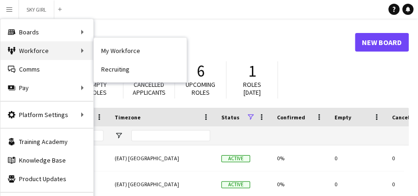
click at [63, 52] on div "Workforce Workforce" at bounding box center [46, 50] width 93 height 19
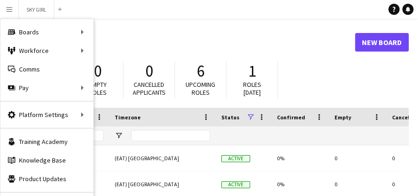
click at [126, 35] on h1 "Boards" at bounding box center [185, 42] width 338 height 14
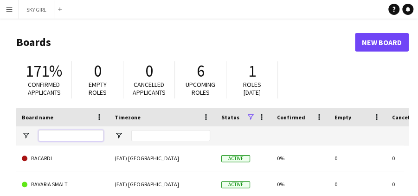
click at [68, 134] on input "Board name Filter Input" at bounding box center [70, 135] width 65 height 11
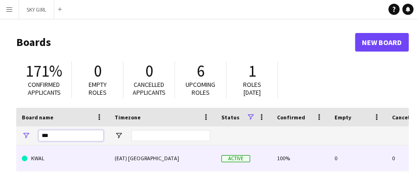
type input "***"
click at [123, 159] on div "(EAT) [GEOGRAPHIC_DATA]" at bounding box center [162, 157] width 107 height 25
click at [137, 156] on div "(EAT) [GEOGRAPHIC_DATA]" at bounding box center [162, 157] width 107 height 25
click at [130, 160] on div "(EAT) [GEOGRAPHIC_DATA]" at bounding box center [162, 157] width 107 height 25
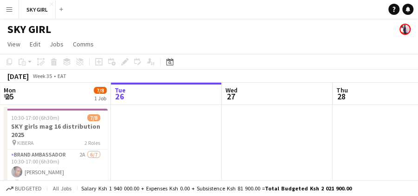
click at [10, 10] on app-icon "Menu" at bounding box center [9, 9] width 7 height 7
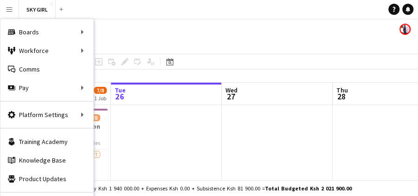
click at [156, 32] on div "SKY GIRL" at bounding box center [209, 28] width 418 height 18
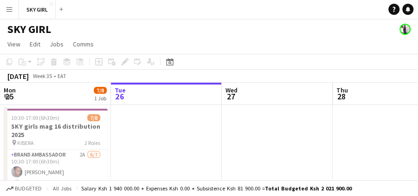
click at [11, 10] on app-icon "Menu" at bounding box center [9, 9] width 7 height 7
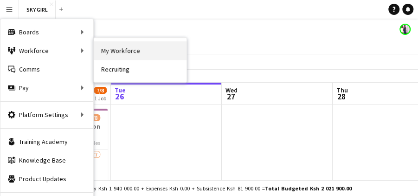
click at [119, 49] on link "My Workforce" at bounding box center [140, 50] width 93 height 19
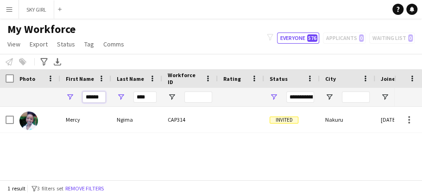
click at [102, 95] on input "*****" at bounding box center [94, 96] width 23 height 11
type input "*"
click at [151, 95] on input "****" at bounding box center [145, 96] width 23 height 11
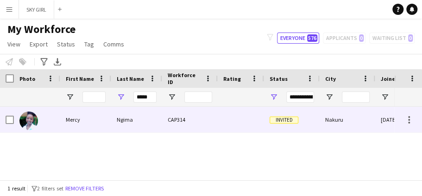
click at [143, 119] on div "Ngima" at bounding box center [136, 119] width 51 height 25
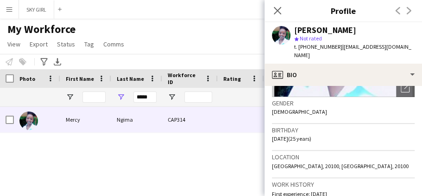
scroll to position [435, 0]
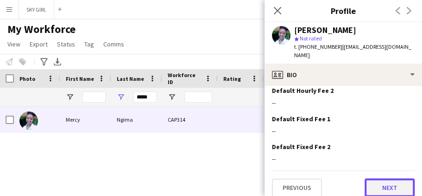
click at [371, 178] on button "Next" at bounding box center [390, 187] width 50 height 19
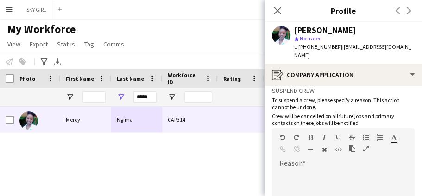
scroll to position [114, 0]
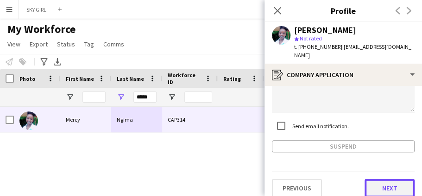
click at [367, 178] on button "Next" at bounding box center [390, 187] width 50 height 19
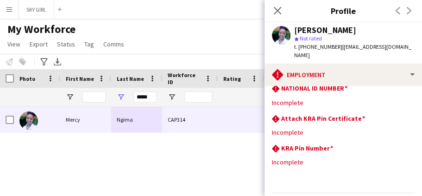
scroll to position [90, 0]
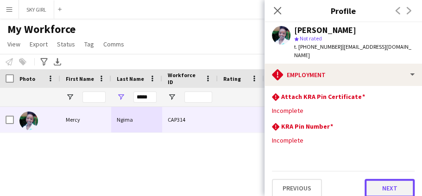
click at [374, 178] on button "Next" at bounding box center [390, 187] width 50 height 19
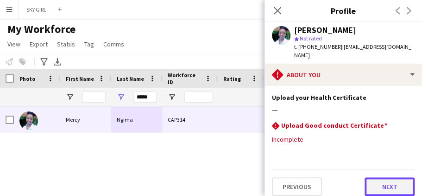
click at [376, 178] on button "Next" at bounding box center [390, 186] width 50 height 19
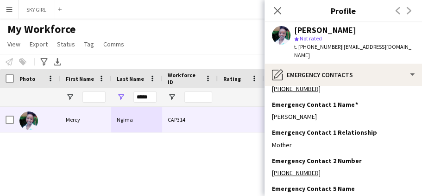
scroll to position [109, 0]
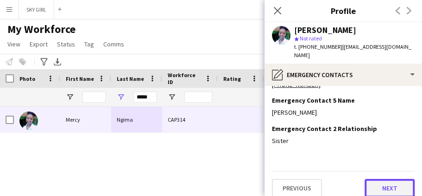
click at [365, 178] on button "Next" at bounding box center [390, 187] width 50 height 19
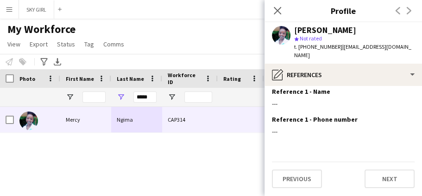
scroll to position [0, 0]
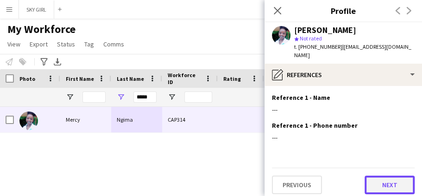
click at [371, 175] on button "Next" at bounding box center [390, 184] width 50 height 19
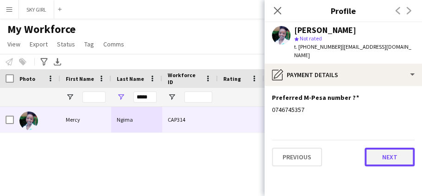
click at [373, 148] on button "Next" at bounding box center [390, 156] width 50 height 19
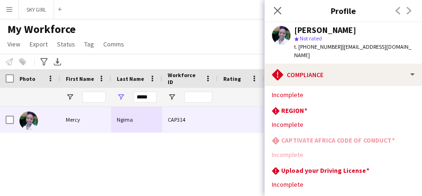
scroll to position [60, 0]
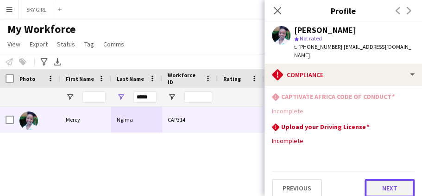
click at [369, 178] on button "Next" at bounding box center [390, 187] width 50 height 19
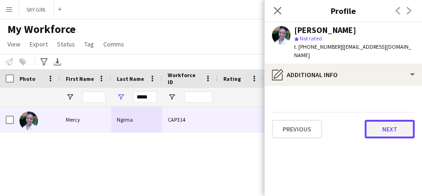
click at [375, 120] on button "Next" at bounding box center [390, 129] width 50 height 19
click at [375, 121] on button "Next" at bounding box center [390, 129] width 50 height 19
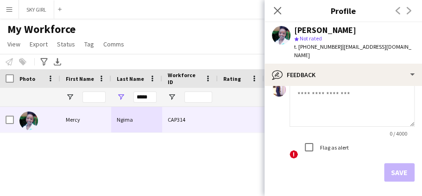
scroll to position [138, 0]
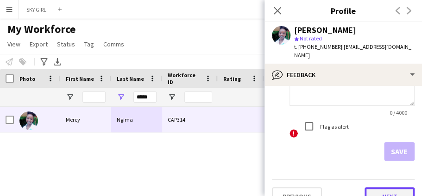
click at [374, 187] on button "Next" at bounding box center [390, 196] width 50 height 19
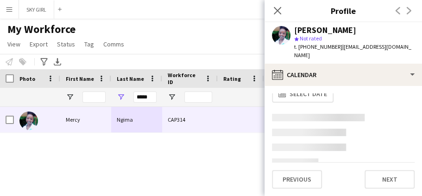
scroll to position [14, 0]
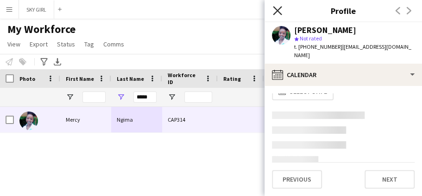
click at [280, 10] on icon "Close pop-in" at bounding box center [277, 10] width 9 height 9
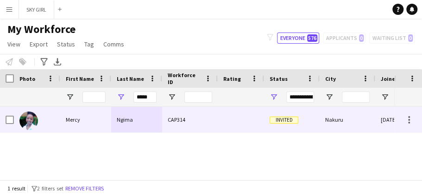
click at [195, 115] on div "CAP314" at bounding box center [190, 119] width 56 height 25
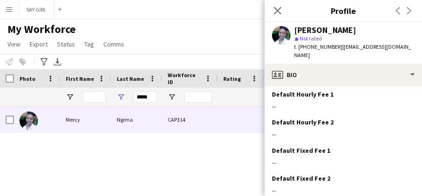
scroll to position [435, 0]
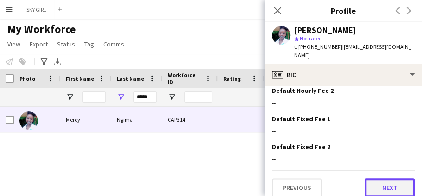
click at [369, 182] on button "Next" at bounding box center [390, 187] width 50 height 19
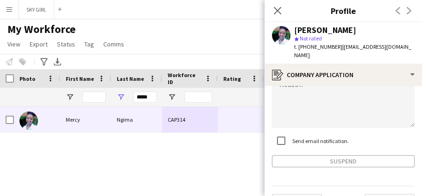
scroll to position [114, 0]
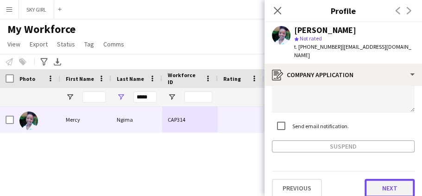
click at [375, 178] on button "Next" at bounding box center [390, 187] width 50 height 19
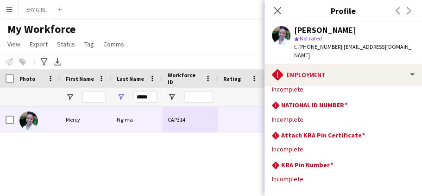
scroll to position [90, 0]
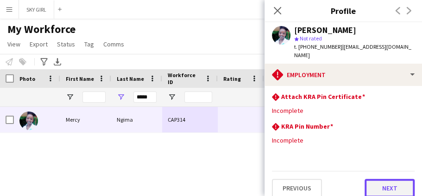
click at [366, 180] on button "Next" at bounding box center [390, 187] width 50 height 19
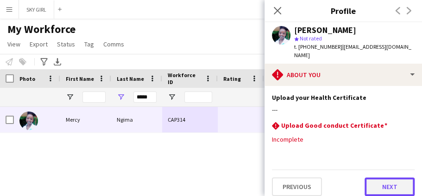
click at [370, 177] on button "Next" at bounding box center [390, 186] width 50 height 19
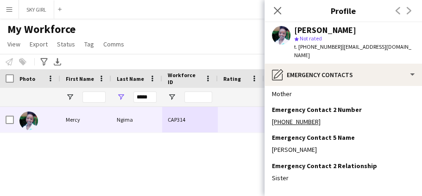
scroll to position [109, 0]
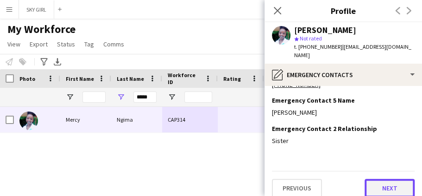
click at [374, 178] on button "Next" at bounding box center [390, 187] width 50 height 19
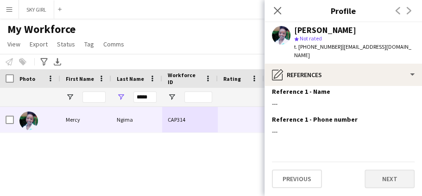
scroll to position [0, 0]
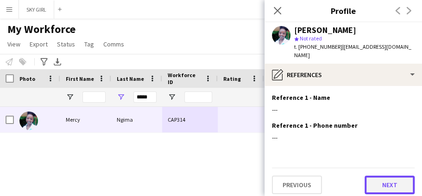
click at [374, 178] on button "Next" at bounding box center [390, 184] width 50 height 19
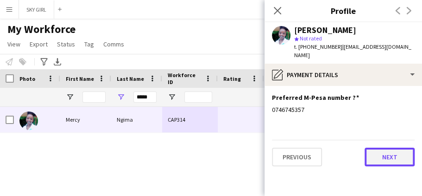
click at [380, 147] on button "Next" at bounding box center [390, 156] width 50 height 19
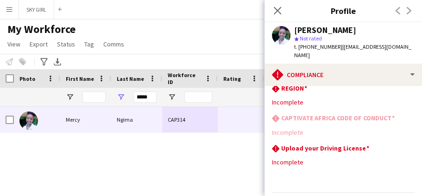
scroll to position [60, 0]
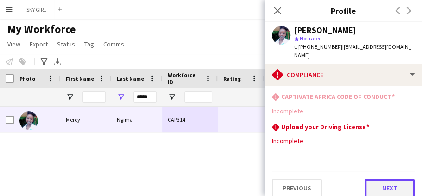
click at [370, 181] on button "Next" at bounding box center [390, 187] width 50 height 19
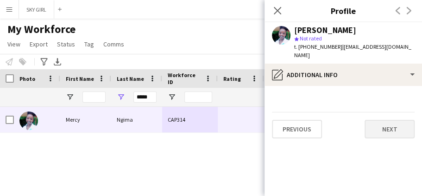
scroll to position [0, 0]
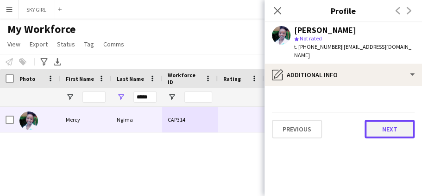
click at [371, 122] on button "Next" at bounding box center [390, 129] width 50 height 19
click at [371, 121] on button "Next" at bounding box center [390, 129] width 50 height 19
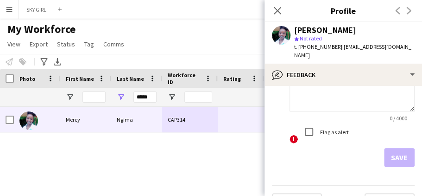
scroll to position [90, 0]
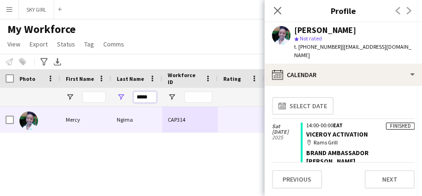
click at [151, 95] on input "*****" at bounding box center [145, 96] width 23 height 11
type input "*"
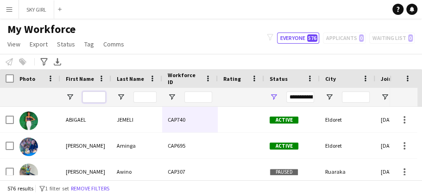
click at [90, 97] on input "First Name Filter Input" at bounding box center [94, 96] width 23 height 11
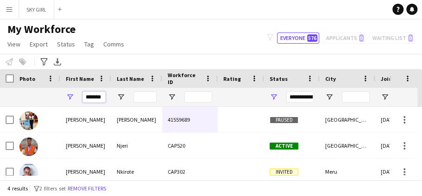
scroll to position [0, 2]
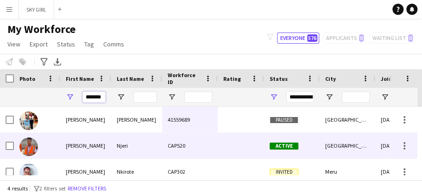
type input "*******"
drag, startPoint x: 139, startPoint y: 132, endPoint x: 146, endPoint y: 140, distance: 10.8
click at [140, 133] on div "Njeri" at bounding box center [136, 145] width 51 height 25
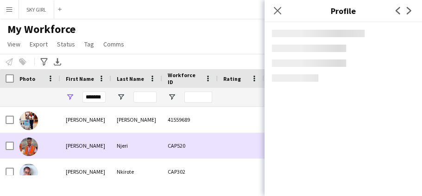
click at [150, 146] on div "Njeri" at bounding box center [136, 145] width 51 height 25
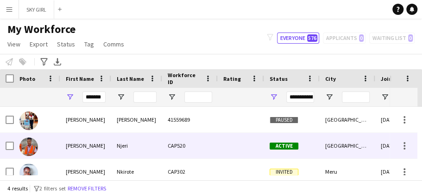
click at [150, 146] on div "Njeri" at bounding box center [136, 145] width 51 height 25
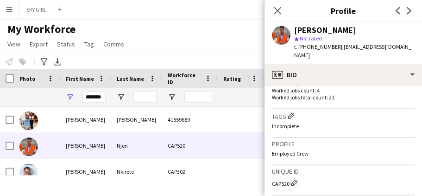
scroll to position [435, 0]
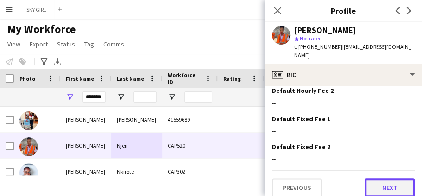
click at [365, 179] on button "Next" at bounding box center [390, 187] width 50 height 19
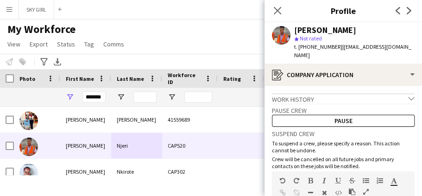
scroll to position [136, 0]
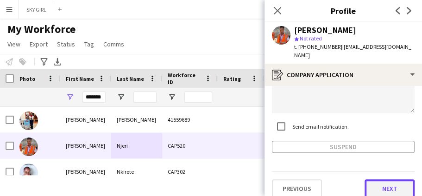
click at [375, 181] on button "Next" at bounding box center [390, 188] width 50 height 19
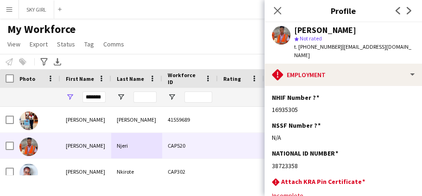
scroll to position [85, 0]
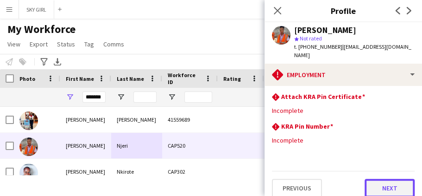
click at [370, 178] on button "Next" at bounding box center [390, 187] width 50 height 19
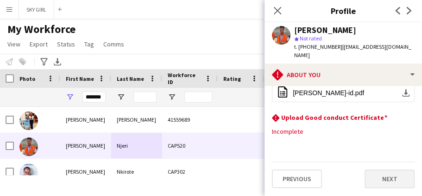
scroll to position [0, 0]
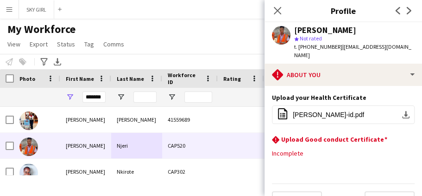
click at [372, 183] on div "Previous Next" at bounding box center [343, 196] width 143 height 26
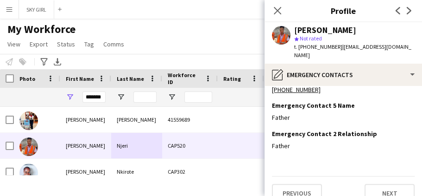
scroll to position [109, 0]
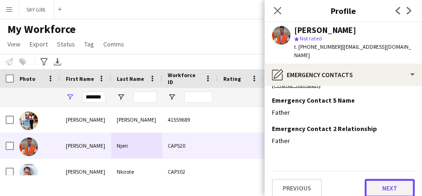
click at [375, 180] on button "Next" at bounding box center [390, 187] width 50 height 19
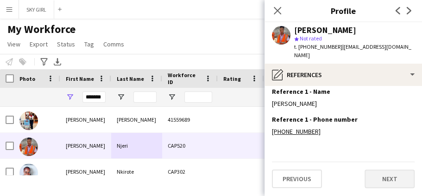
scroll to position [0, 0]
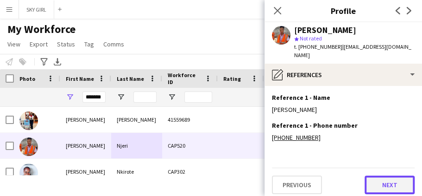
click at [374, 180] on button "Next" at bounding box center [390, 184] width 50 height 19
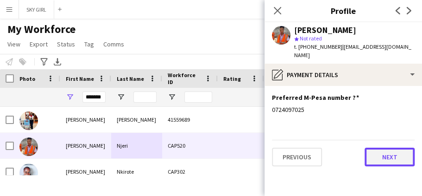
click at [371, 147] on button "Next" at bounding box center [390, 156] width 50 height 19
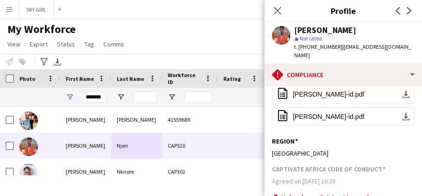
scroll to position [91, 0]
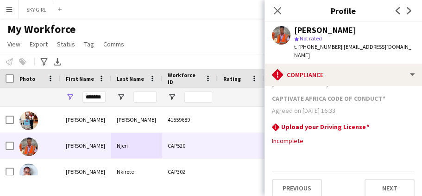
click at [359, 178] on div "Previous Next" at bounding box center [343, 184] width 143 height 26
click at [372, 178] on button "Next" at bounding box center [390, 187] width 50 height 19
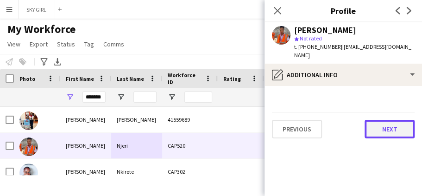
click at [372, 122] on button "Next" at bounding box center [390, 129] width 50 height 19
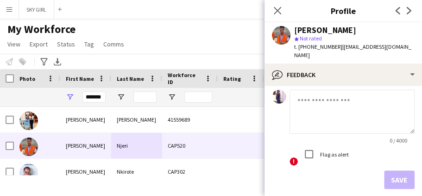
scroll to position [103, 0]
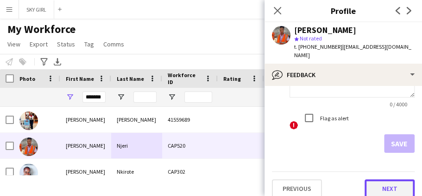
click at [377, 179] on button "Next" at bounding box center [390, 188] width 50 height 19
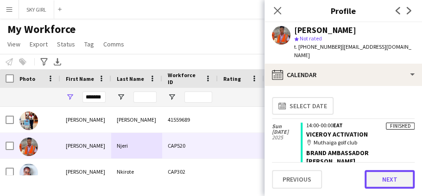
click at [375, 179] on button "Next" at bounding box center [390, 179] width 50 height 19
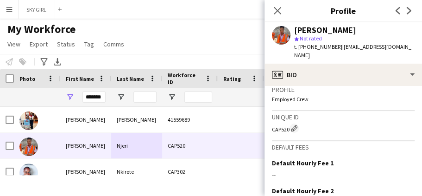
scroll to position [435, 0]
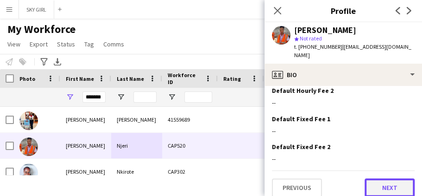
click at [366, 178] on button "Next" at bounding box center [390, 187] width 50 height 19
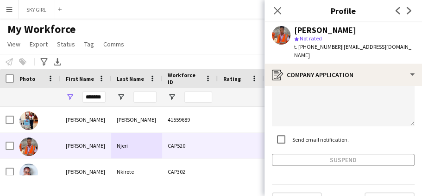
scroll to position [136, 0]
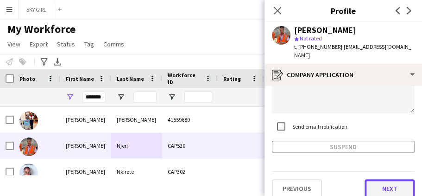
click at [369, 179] on button "Next" at bounding box center [390, 188] width 50 height 19
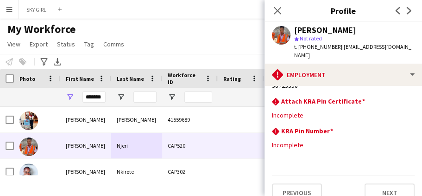
scroll to position [85, 0]
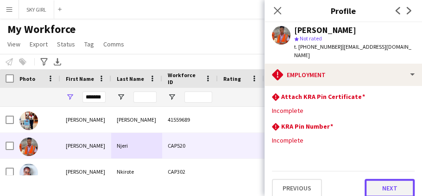
click at [369, 178] on button "Next" at bounding box center [390, 187] width 50 height 19
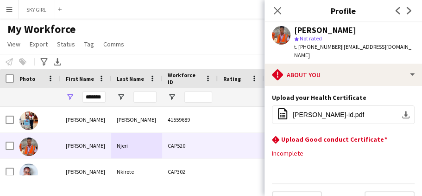
click at [9, 9] on app-icon "Menu" at bounding box center [9, 9] width 7 height 7
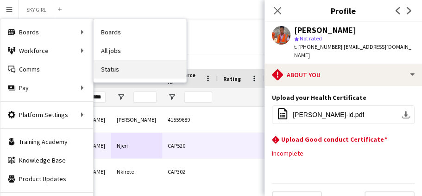
click at [121, 70] on link "Status" at bounding box center [140, 69] width 93 height 19
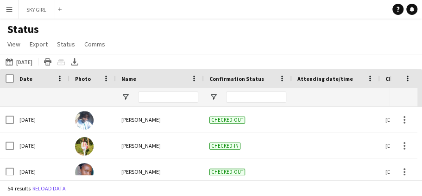
click at [12, 9] on app-icon "Menu" at bounding box center [9, 9] width 7 height 7
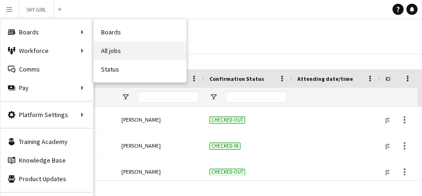
click at [114, 52] on link "All jobs" at bounding box center [140, 50] width 93 height 19
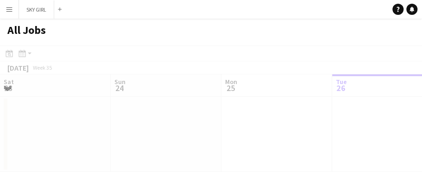
scroll to position [0, 222]
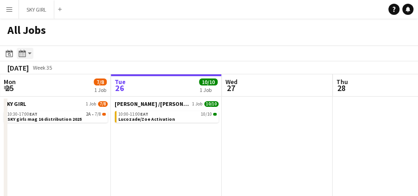
click at [21, 57] on div "Month view / Day view" at bounding box center [22, 53] width 11 height 11
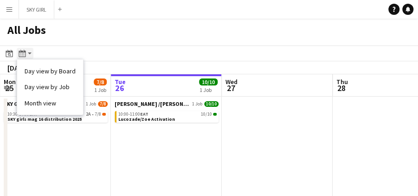
click at [29, 52] on app-action-btn "Month view / Day view" at bounding box center [25, 53] width 17 height 11
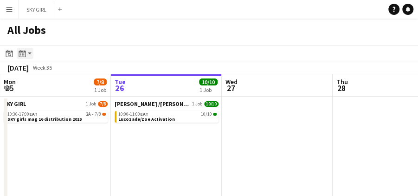
click at [25, 54] on icon at bounding box center [22, 53] width 7 height 7
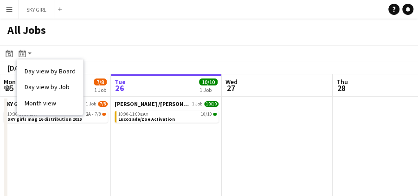
click at [11, 10] on app-icon "Menu" at bounding box center [9, 9] width 7 height 7
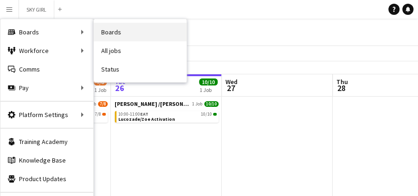
click at [108, 32] on link "Boards" at bounding box center [140, 32] width 93 height 19
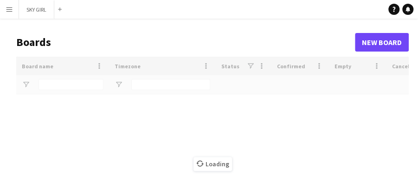
click at [50, 82] on div "Loading" at bounding box center [212, 164] width 392 height 214
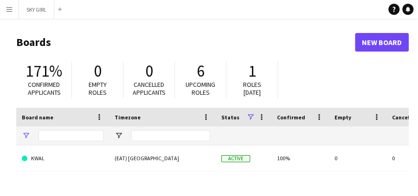
type input "***"
click at [7, 9] on app-icon "Menu" at bounding box center [9, 9] width 7 height 7
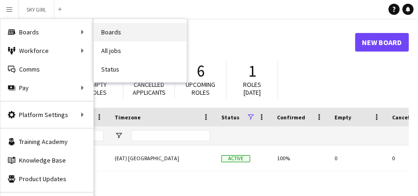
click at [107, 32] on link "Boards" at bounding box center [140, 32] width 93 height 19
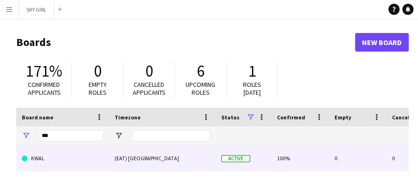
click at [57, 159] on link "KWAL" at bounding box center [63, 158] width 82 height 26
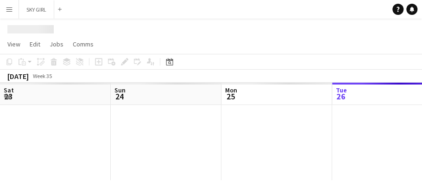
scroll to position [0, 222]
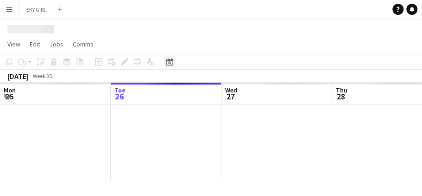
click at [169, 61] on icon "Date picker" at bounding box center [169, 61] width 7 height 7
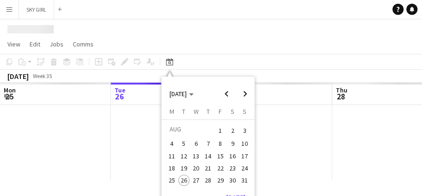
click at [232, 146] on span "9" at bounding box center [232, 143] width 11 height 11
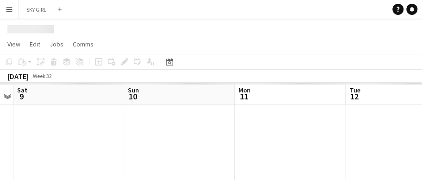
click at [49, 122] on div at bounding box center [179, 142] width 997 height 75
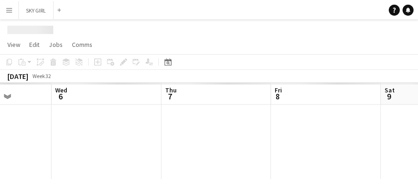
scroll to position [0, 268]
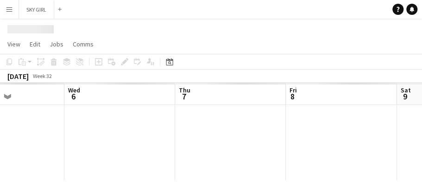
click at [11, 10] on app-icon "Menu" at bounding box center [9, 9] width 7 height 7
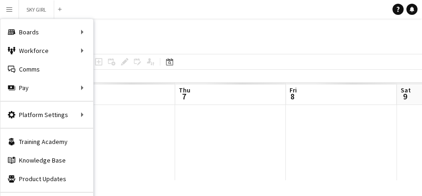
click at [112, 30] on div at bounding box center [211, 28] width 422 height 18
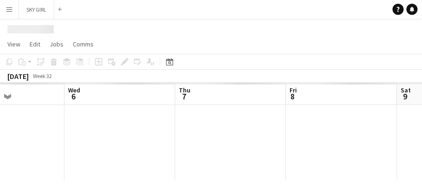
click at [10, 6] on app-icon "Menu" at bounding box center [9, 9] width 7 height 7
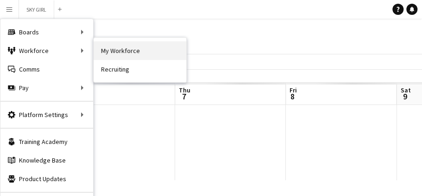
click at [122, 49] on link "My Workforce" at bounding box center [140, 50] width 93 height 19
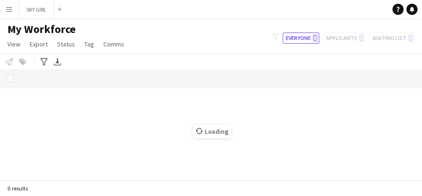
click at [10, 12] on app-icon "Menu" at bounding box center [9, 9] width 7 height 7
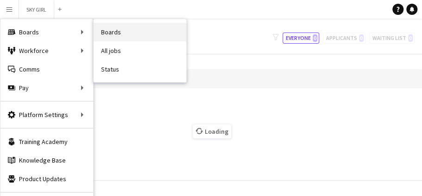
click at [114, 30] on link "Boards" at bounding box center [140, 32] width 93 height 19
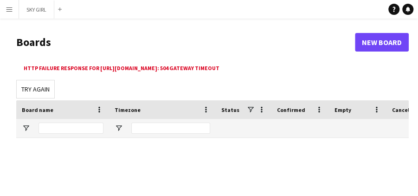
click at [131, 89] on main "Boards New Board Http failure response for https://admin.liveforce.co/proxy/api…" at bounding box center [209, 182] width 418 height 327
click at [242, 36] on h1 "Boards" at bounding box center [185, 42] width 338 height 14
click at [10, 7] on app-icon "Menu" at bounding box center [9, 9] width 7 height 7
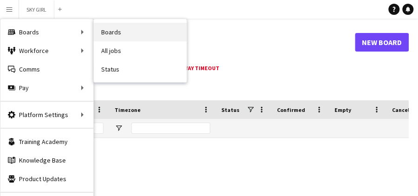
click at [120, 32] on link "Boards" at bounding box center [140, 32] width 93 height 19
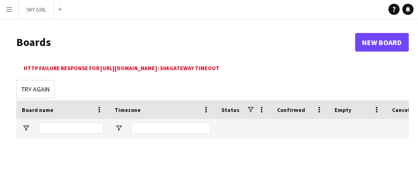
click at [10, 10] on app-icon "Menu" at bounding box center [9, 9] width 7 height 7
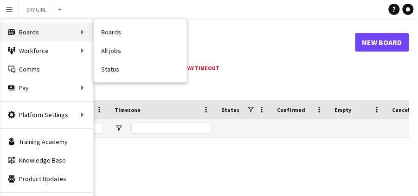
click at [39, 32] on div "Boards Boards" at bounding box center [46, 32] width 93 height 19
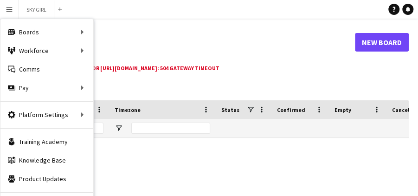
click at [9, 13] on button "Menu" at bounding box center [9, 9] width 19 height 19
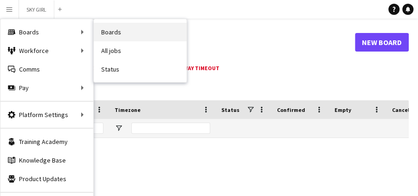
click at [121, 32] on link "Boards" at bounding box center [140, 32] width 93 height 19
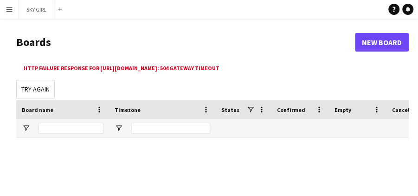
click at [11, 10] on app-icon "Menu" at bounding box center [9, 9] width 7 height 7
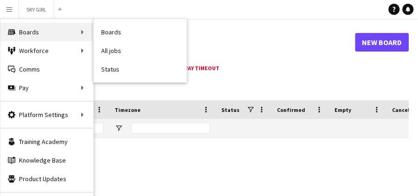
click at [31, 32] on div "Boards Boards" at bounding box center [46, 32] width 93 height 19
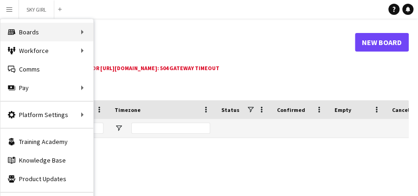
click at [33, 31] on div "Boards Boards" at bounding box center [46, 32] width 93 height 19
click at [36, 32] on div "Boards Boards" at bounding box center [46, 32] width 93 height 19
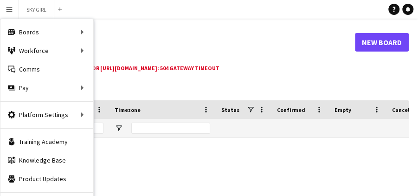
click at [12, 9] on app-icon "Menu" at bounding box center [9, 9] width 7 height 7
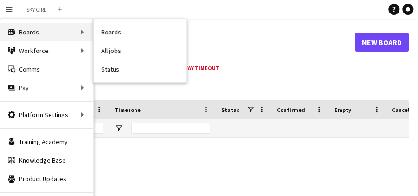
click at [32, 32] on div "Boards Boards" at bounding box center [46, 32] width 93 height 19
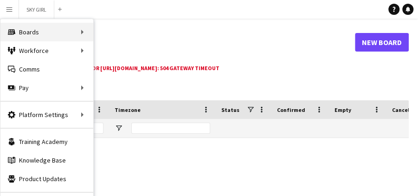
click at [32, 32] on div "Boards Boards" at bounding box center [46, 32] width 93 height 19
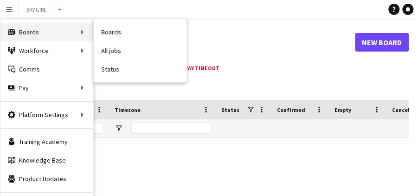
click at [27, 30] on div "Boards Boards" at bounding box center [46, 32] width 93 height 19
click at [27, 32] on div "Boards Boards" at bounding box center [46, 32] width 93 height 19
click at [32, 32] on div "Boards Boards" at bounding box center [46, 32] width 93 height 19
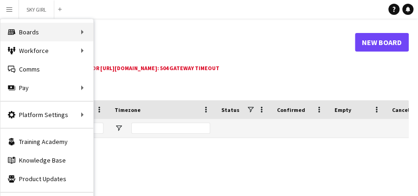
click at [34, 31] on div "Boards Boards" at bounding box center [46, 32] width 93 height 19
click at [44, 31] on div "Boards Boards" at bounding box center [46, 32] width 93 height 19
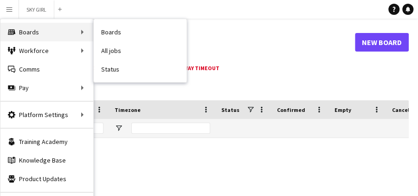
click at [36, 32] on div "Boards Boards" at bounding box center [46, 32] width 93 height 19
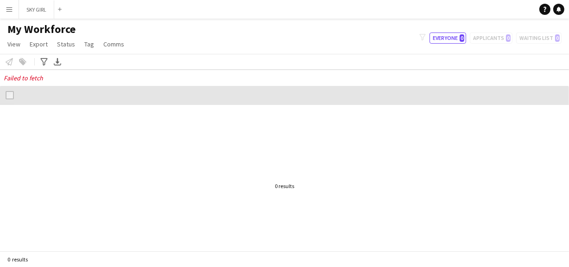
click at [9, 12] on app-icon "Menu" at bounding box center [9, 9] width 7 height 7
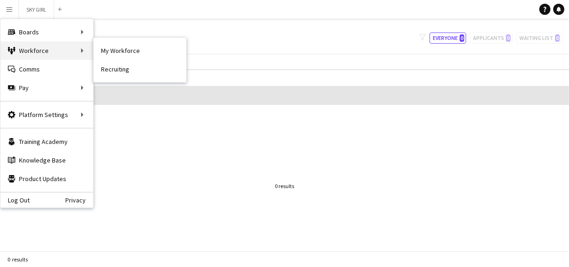
click at [25, 51] on div "Workforce Workforce" at bounding box center [46, 50] width 93 height 19
click at [75, 55] on div "Workforce Workforce" at bounding box center [46, 50] width 93 height 19
click at [76, 55] on div "Workforce Workforce" at bounding box center [46, 50] width 93 height 19
click at [77, 55] on div "Workforce Workforce" at bounding box center [46, 50] width 93 height 19
click at [17, 50] on div "Workforce Workforce" at bounding box center [46, 50] width 93 height 19
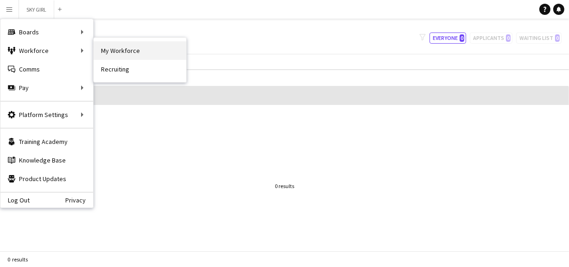
click at [127, 54] on link "My Workforce" at bounding box center [140, 50] width 93 height 19
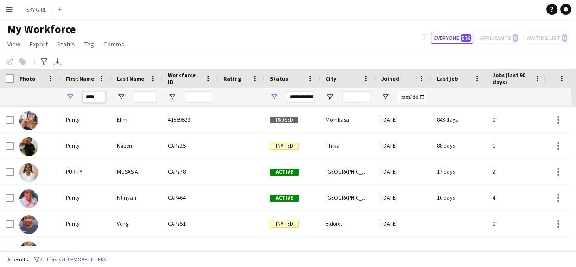
drag, startPoint x: 97, startPoint y: 97, endPoint x: 64, endPoint y: 95, distance: 32.9
click at [64, 95] on div "****" at bounding box center [85, 97] width 51 height 19
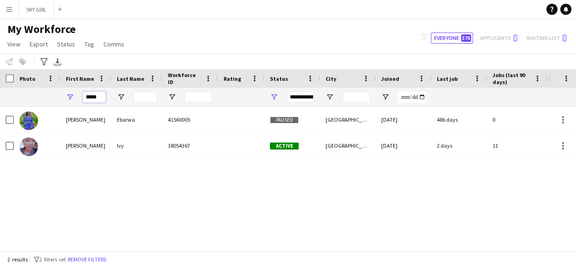
drag, startPoint x: 97, startPoint y: 97, endPoint x: 70, endPoint y: 98, distance: 27.4
click at [70, 98] on div "*****" at bounding box center [85, 97] width 51 height 19
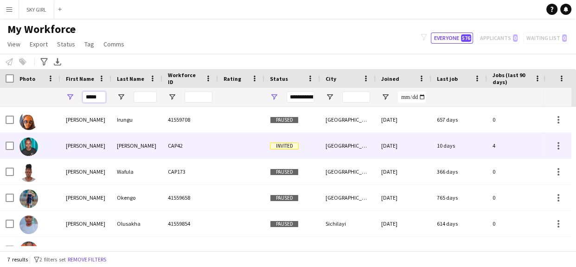
type input "*****"
click at [88, 152] on div "[PERSON_NAME]" at bounding box center [85, 145] width 51 height 25
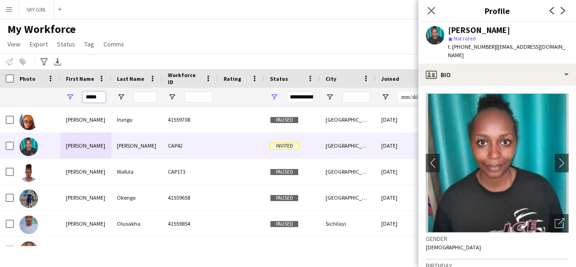
drag, startPoint x: 99, startPoint y: 98, endPoint x: 42, endPoint y: 100, distance: 57.5
click at [42, 100] on div "*****" at bounding box center [502, 97] width 1005 height 19
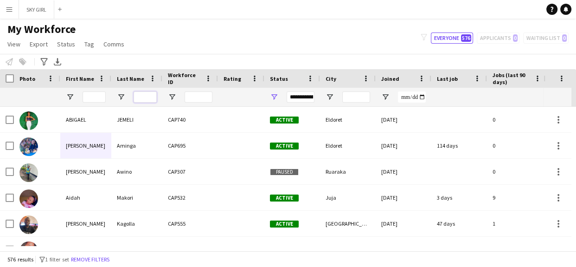
click at [146, 96] on input "Last Name Filter Input" at bounding box center [145, 96] width 23 height 11
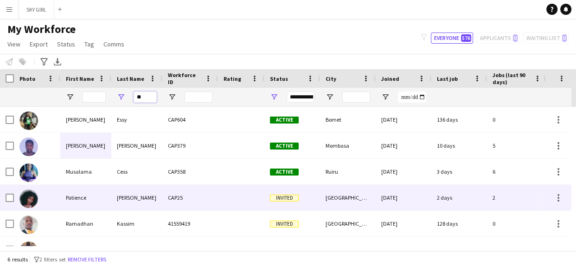
type input "**"
click at [138, 195] on div "[PERSON_NAME]" at bounding box center [136, 197] width 51 height 25
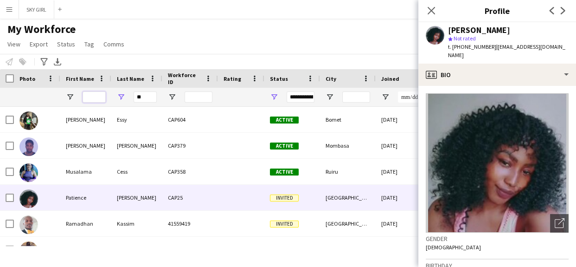
click at [96, 95] on input "First Name Filter Input" at bounding box center [94, 96] width 23 height 11
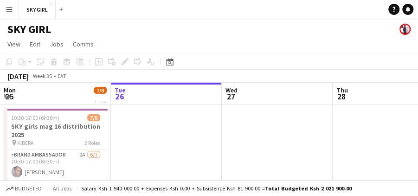
click at [7, 7] on app-icon "Menu" at bounding box center [9, 9] width 7 height 7
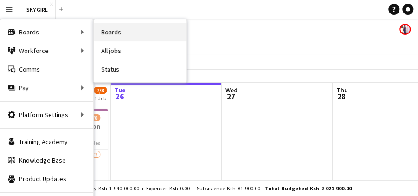
click at [120, 32] on link "Boards" at bounding box center [140, 32] width 93 height 19
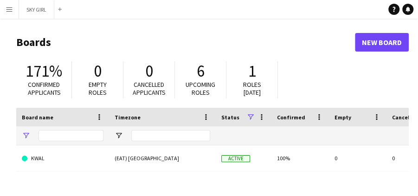
type input "***"
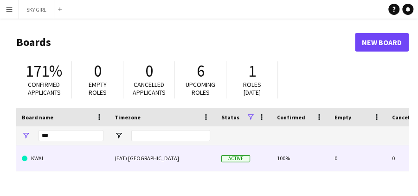
click at [69, 159] on link "KWAL" at bounding box center [63, 158] width 82 height 26
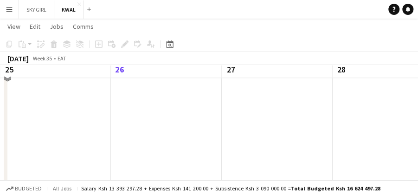
scroll to position [329, 0]
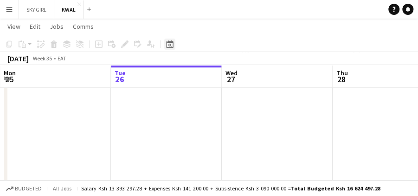
click at [172, 45] on icon "Date picker" at bounding box center [169, 43] width 7 height 7
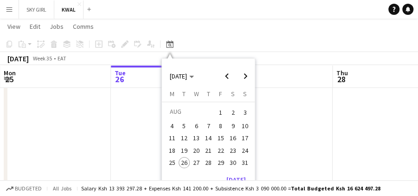
click at [235, 113] on span "2" at bounding box center [232, 112] width 11 height 13
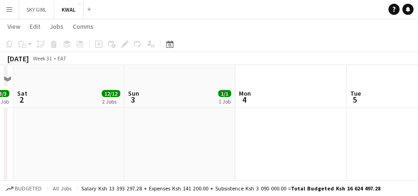
scroll to position [960, 0]
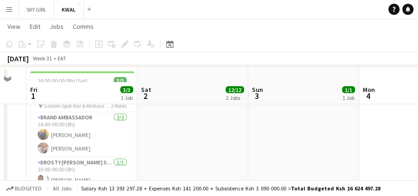
scroll to position [1875, 0]
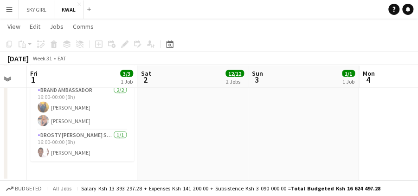
click at [181, 112] on app-date-cell at bounding box center [192, 110] width 111 height 140
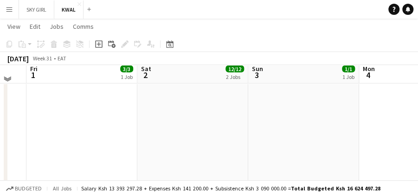
scroll to position [839, 0]
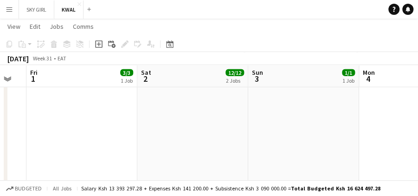
click at [9, 9] on app-icon "Menu" at bounding box center [9, 9] width 7 height 7
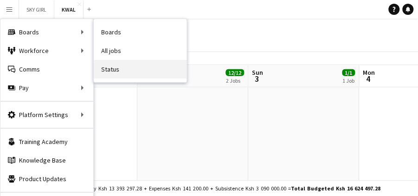
click at [106, 71] on link "Status" at bounding box center [140, 69] width 93 height 19
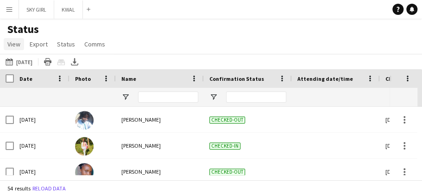
click at [17, 47] on span "View" at bounding box center [13, 44] width 13 height 8
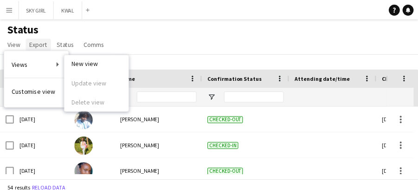
scroll to position [56, 0]
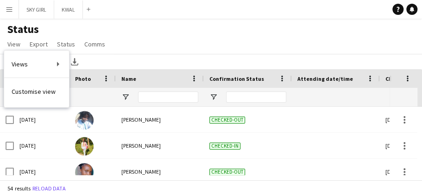
click at [10, 10] on app-icon "Menu" at bounding box center [9, 9] width 7 height 7
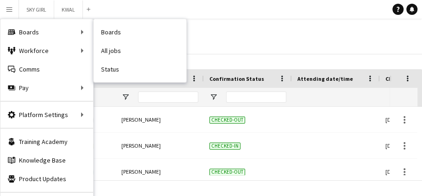
drag, startPoint x: 110, startPoint y: 70, endPoint x: 96, endPoint y: 82, distance: 18.4
click at [110, 70] on link "Status" at bounding box center [140, 69] width 93 height 19
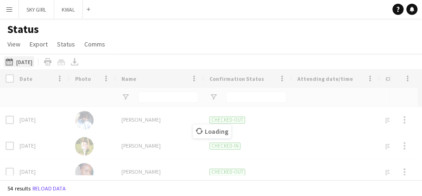
click at [28, 62] on button "[DATE] to [DATE] [DATE]" at bounding box center [19, 61] width 31 height 11
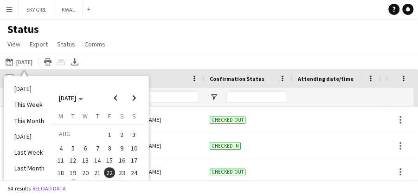
click at [98, 147] on span "7" at bounding box center [97, 147] width 11 height 11
click at [121, 133] on span "2" at bounding box center [121, 134] width 11 height 13
click at [109, 134] on span "1" at bounding box center [109, 134] width 11 height 13
click at [61, 149] on span "4" at bounding box center [60, 147] width 11 height 11
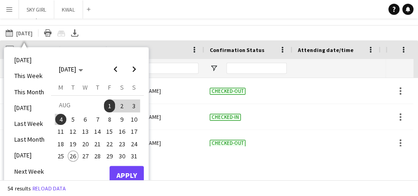
scroll to position [32, 0]
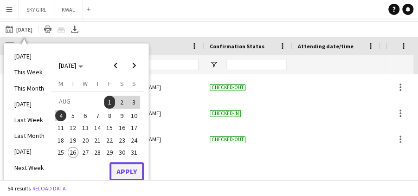
click at [130, 170] on button "Apply" at bounding box center [126, 171] width 34 height 19
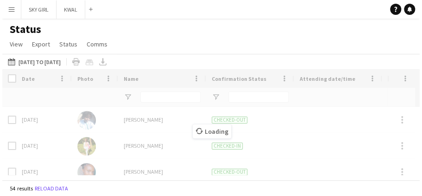
scroll to position [0, 0]
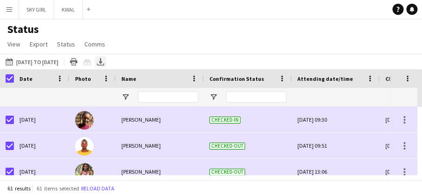
click at [102, 62] on icon at bounding box center [101, 61] width 4 height 6
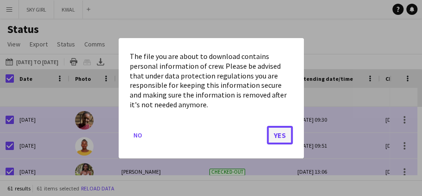
click at [277, 138] on button "Yes" at bounding box center [280, 134] width 26 height 19
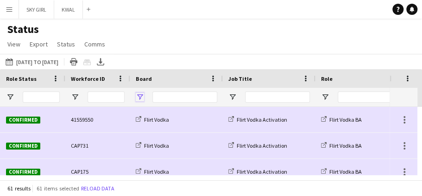
click at [142, 97] on span "Open Filter Menu" at bounding box center [140, 97] width 8 height 8
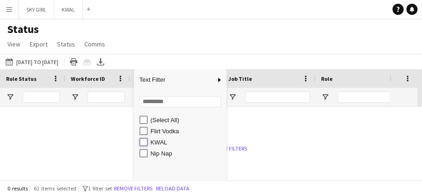
type input "********"
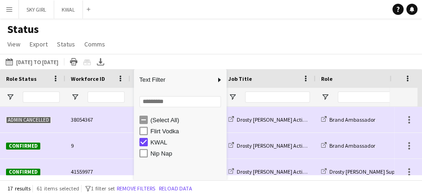
click at [259, 18] on app-navbar "Menu Boards Boards Boards All jobs Status Workforce Workforce My Workforce Recr…" at bounding box center [211, 9] width 422 height 19
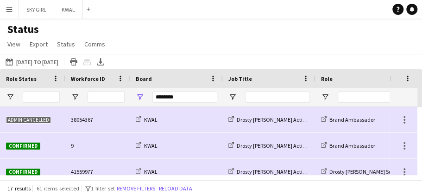
scroll to position [0, 714]
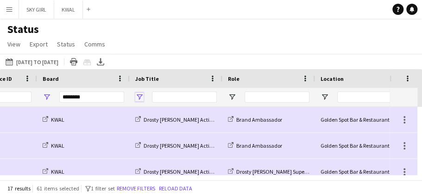
click at [140, 94] on span "Open Filter Menu" at bounding box center [139, 97] width 8 height 8
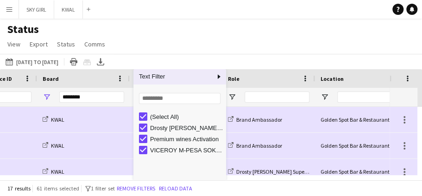
scroll to position [0, 0]
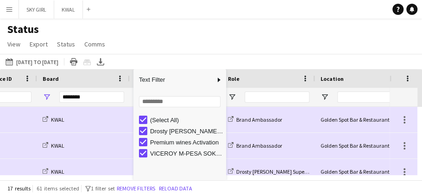
click at [206, 27] on div "Status View Views Default view New view Update view Delete view Edit name Custo…" at bounding box center [211, 38] width 422 height 32
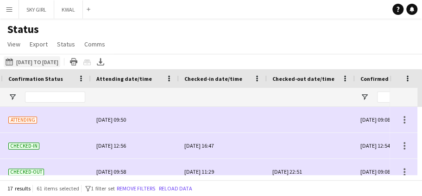
click at [31, 63] on button "26-08-2025 to 01-09-2025 01-08-2025 to 04-08-2025" at bounding box center [32, 61] width 57 height 11
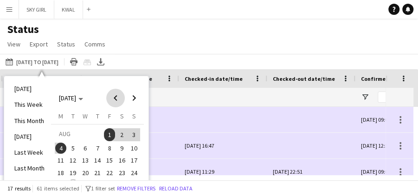
click at [115, 99] on span "Previous month" at bounding box center [115, 98] width 19 height 19
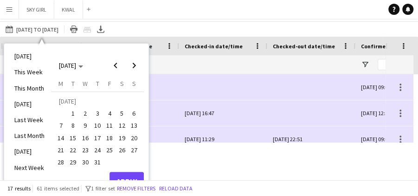
click at [98, 162] on span "31" at bounding box center [97, 161] width 11 height 11
click at [87, 163] on span "30" at bounding box center [85, 161] width 11 height 11
click at [134, 65] on span "Next month" at bounding box center [134, 65] width 19 height 19
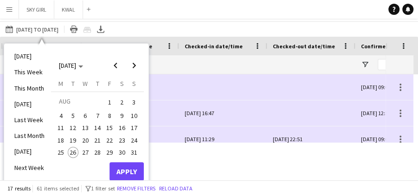
click at [75, 113] on span "5" at bounding box center [73, 115] width 11 height 11
drag, startPoint x: 134, startPoint y: 169, endPoint x: 134, endPoint y: 164, distance: 4.7
click at [134, 169] on button "Apply" at bounding box center [126, 171] width 34 height 19
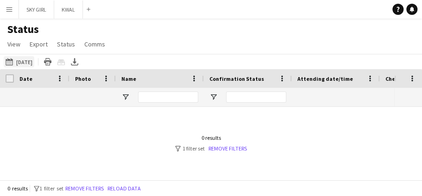
click at [17, 61] on button "26-08-2025 to 01-09-2025 05-08-2025" at bounding box center [19, 61] width 31 height 11
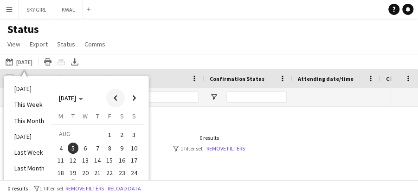
click at [113, 97] on span "Previous month" at bounding box center [115, 98] width 19 height 19
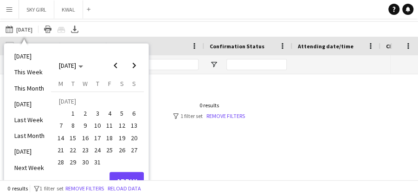
click at [96, 163] on span "31" at bounding box center [97, 161] width 11 height 11
click at [134, 70] on span "Next month" at bounding box center [134, 65] width 19 height 19
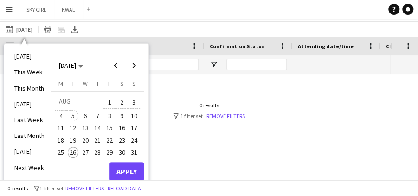
click at [71, 113] on span "5" at bounding box center [73, 115] width 11 height 11
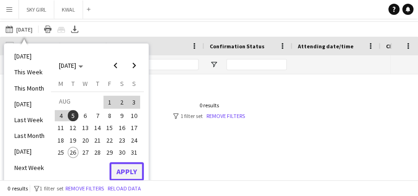
click at [130, 170] on button "Apply" at bounding box center [126, 171] width 34 height 19
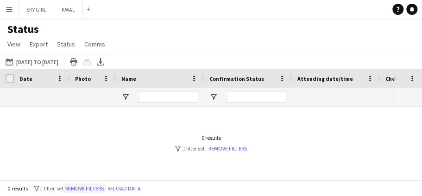
click at [95, 188] on button "Remove filters" at bounding box center [85, 188] width 42 height 10
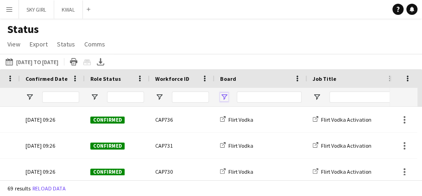
click at [222, 96] on span "Open Filter Menu" at bounding box center [224, 97] width 8 height 8
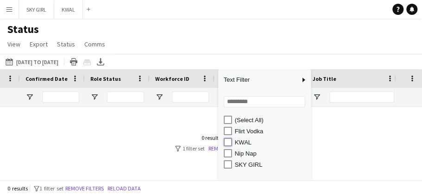
type input "********"
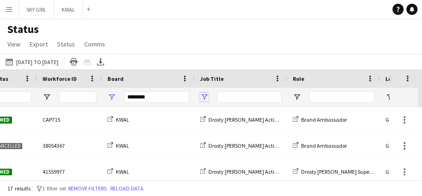
click at [205, 97] on span "Open Filter Menu" at bounding box center [204, 97] width 8 height 8
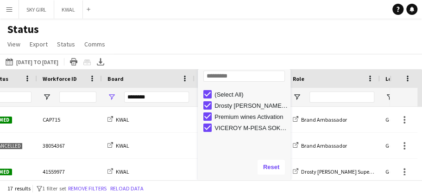
click at [285, 27] on div "Status View Views Default view New view Update view Delete view Edit name Custo…" at bounding box center [211, 38] width 422 height 32
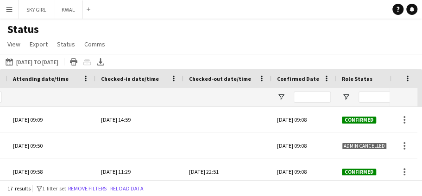
drag, startPoint x: 252, startPoint y: 25, endPoint x: 243, endPoint y: 19, distance: 10.4
click at [251, 25] on div "Status View Views Default view New view Update view Delete view Edit name Custo…" at bounding box center [211, 38] width 422 height 32
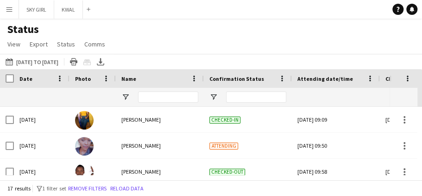
click at [246, 44] on div "Status View Views Default view New view Update view Delete view Edit name Custo…" at bounding box center [211, 38] width 422 height 32
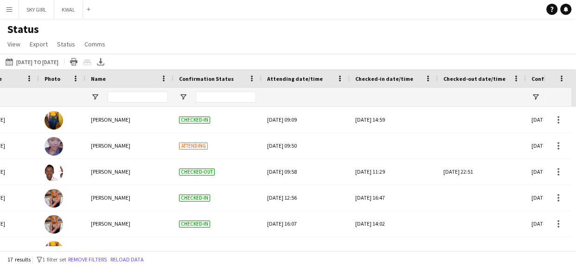
drag, startPoint x: 418, startPoint y: 0, endPoint x: 223, endPoint y: 43, distance: 199.0
click at [223, 43] on div "Status View Views Default view New view Update view Delete view Edit name Custo…" at bounding box center [288, 38] width 576 height 32
click at [9, 7] on app-icon "Menu" at bounding box center [9, 9] width 7 height 7
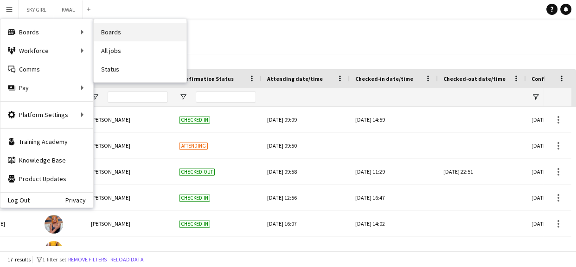
click at [115, 35] on link "Boards" at bounding box center [140, 32] width 93 height 19
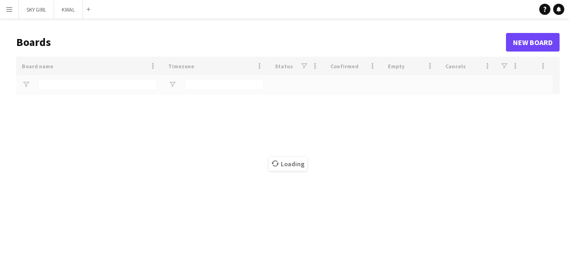
type input "***"
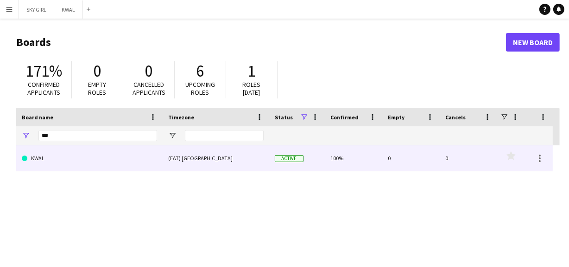
click at [59, 161] on link "KWAL" at bounding box center [89, 158] width 135 height 26
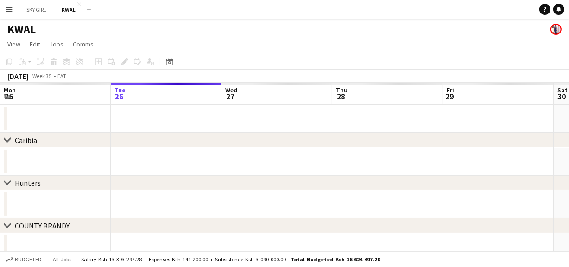
click at [58, 190] on div "chevron-right Hunters" at bounding box center [284, 182] width 569 height 15
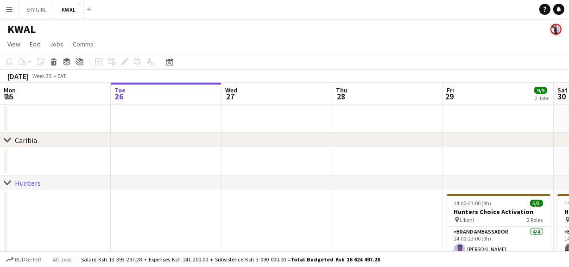
click at [27, 74] on div "[DATE]" at bounding box center [17, 75] width 21 height 9
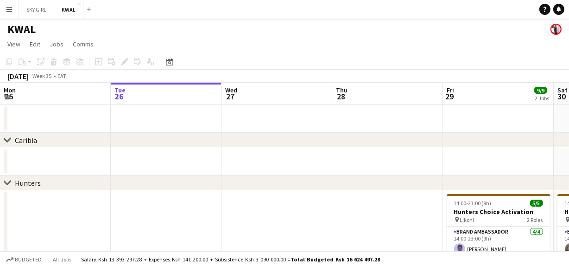
click at [29, 79] on div "[DATE]" at bounding box center [17, 75] width 21 height 9
click at [10, 95] on app-icon "Expand/collapse" at bounding box center [7, 95] width 7 height 9
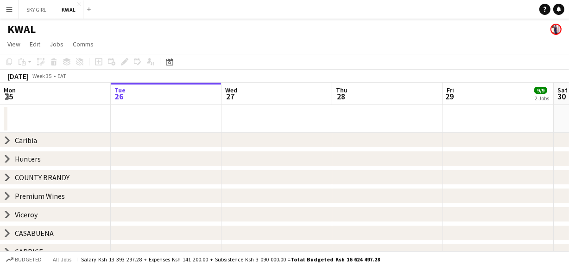
click at [29, 75] on div "[DATE]" at bounding box center [17, 75] width 21 height 9
click at [13, 41] on span "View" at bounding box center [13, 44] width 13 height 8
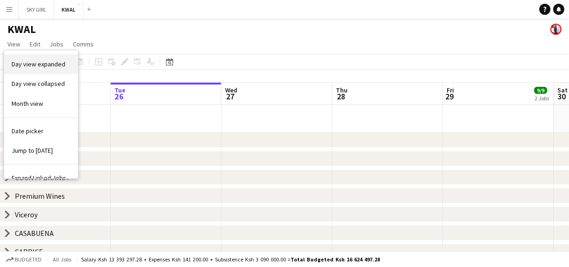
click at [48, 69] on link "Day view expanded" at bounding box center [41, 63] width 74 height 19
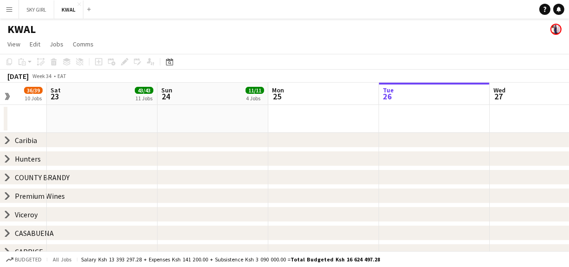
drag, startPoint x: 67, startPoint y: 125, endPoint x: 378, endPoint y: 125, distance: 311.5
click at [407, 133] on div "chevron-right Caribia chevron-right Hunters chevron-right COUNTY BRANDY chevron…" at bounding box center [284, 180] width 569 height 195
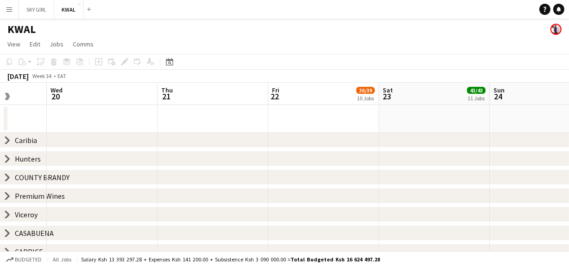
drag, startPoint x: 373, startPoint y: 93, endPoint x: 312, endPoint y: 90, distance: 60.3
click at [397, 95] on app-calendar-viewport "Sun 17 Mon 18 Tue 19 Wed 20 Thu 21 Fri 22 36/39 10 Jobs Sat 23 43/43 11 Jobs Su…" at bounding box center [284, 180] width 569 height 195
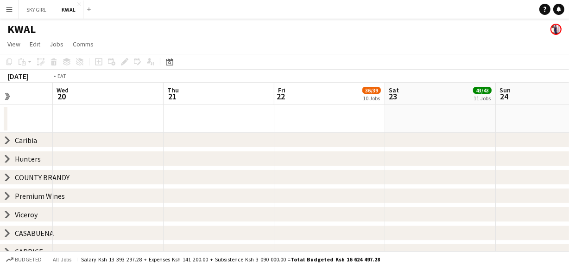
drag, startPoint x: 32, startPoint y: 116, endPoint x: 315, endPoint y: 145, distance: 284.7
click at [422, 124] on app-calendar-viewport "Sun 17 13/13 3 Jobs Mon 18 Tue 19 Wed 20 Thu 21 Fri 22 36/39 10 Jobs Sat 23 43/…" at bounding box center [284, 180] width 569 height 195
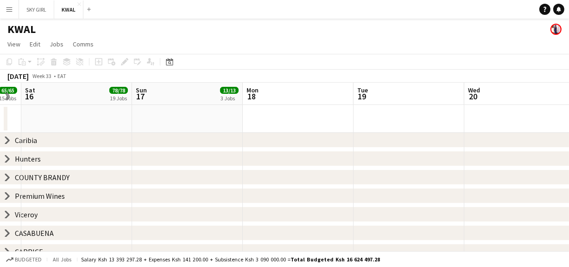
drag, startPoint x: 125, startPoint y: 128, endPoint x: 174, endPoint y: 118, distance: 50.7
click at [174, 118] on app-calendar-viewport "Wed 13 Thu 14 4/4 1 Job Fri 15 65/65 15 Jobs Sat 16 78/78 19 Jobs Sun 17 13/13 …" at bounding box center [284, 180] width 569 height 195
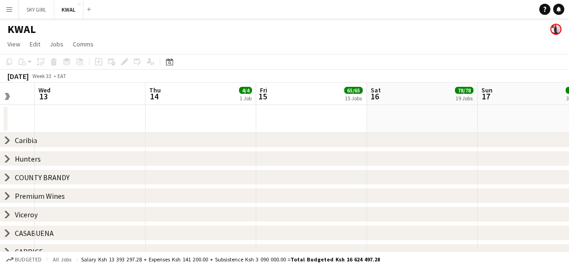
drag, startPoint x: 41, startPoint y: 117, endPoint x: 253, endPoint y: 108, distance: 211.6
click at [253, 108] on app-calendar-viewport "Mon 11 Tue 12 Wed 13 Thu 14 4/4 1 Job Fri 15 65/65 15 Jobs Sat 16 78/78 19 Jobs…" at bounding box center [284, 180] width 569 height 195
drag, startPoint x: 29, startPoint y: 117, endPoint x: 283, endPoint y: 156, distance: 257.0
click at [283, 156] on div "chevron-right Caribia chevron-right Hunters chevron-right COUNTY BRANDY chevron…" at bounding box center [284, 180] width 569 height 195
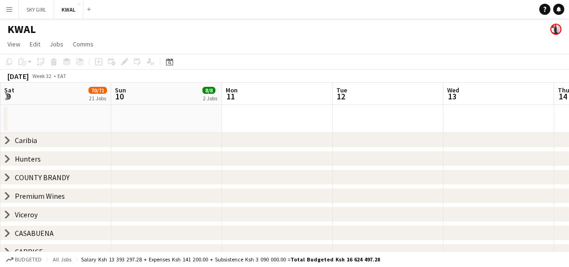
drag, startPoint x: 128, startPoint y: 116, endPoint x: 245, endPoint y: 115, distance: 117.3
click at [245, 115] on app-calendar-viewport "Thu 7 Fri 8 67/67 19 Jobs Sat 9 70/71 21 Jobs Sun 10 8/8 2 Jobs Mon 11 Tue 12 W…" at bounding box center [284, 180] width 569 height 195
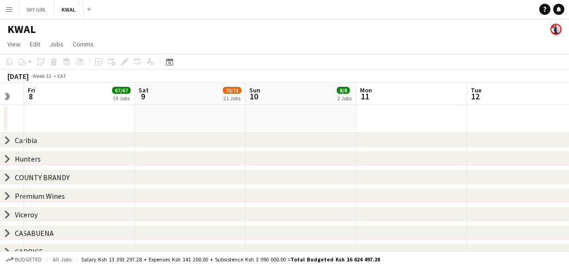
drag, startPoint x: 51, startPoint y: 111, endPoint x: 185, endPoint y: 98, distance: 135.1
click at [185, 98] on app-calendar-viewport "Wed 6 Thu 7 Fri 8 67/67 19 Jobs Sat 9 70/71 21 Jobs Sun 10 8/8 2 Jobs Mon 11 Tu…" at bounding box center [284, 180] width 569 height 195
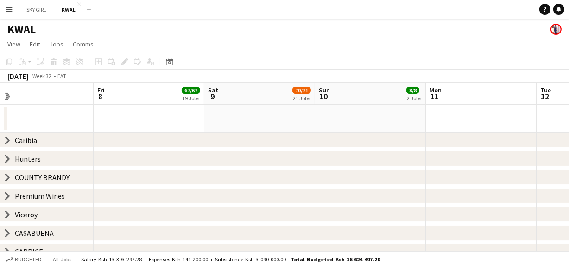
drag, startPoint x: 19, startPoint y: 117, endPoint x: 163, endPoint y: 115, distance: 144.2
click at [199, 109] on app-calendar-viewport "Tue 5 Wed 6 Thu 7 Fri 8 67/67 19 Jobs Sat 9 70/71 21 Jobs Sun 10 8/8 2 Jobs Mon…" at bounding box center [284, 180] width 569 height 195
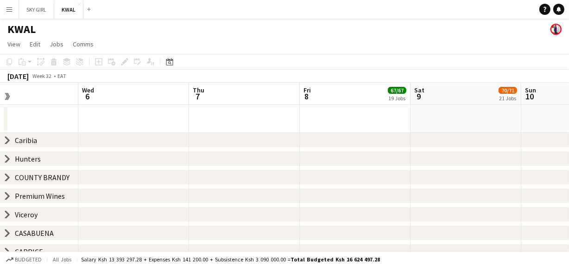
drag, startPoint x: 40, startPoint y: 120, endPoint x: 173, endPoint y: 111, distance: 133.8
click at [251, 90] on app-calendar-viewport "Sun 3 Mon 4 Tue 5 Wed 6 Thu 7 Fri 8 67/67 19 Jobs Sat 9 70/71 21 Jobs Sun 10 8/…" at bounding box center [284, 180] width 569 height 195
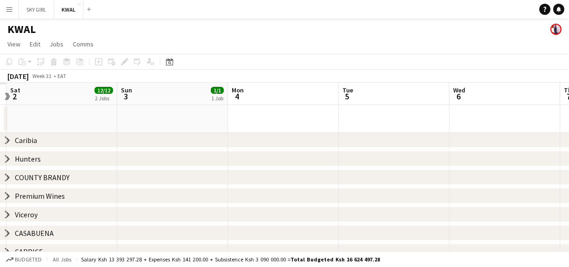
drag, startPoint x: 35, startPoint y: 120, endPoint x: 293, endPoint y: 122, distance: 257.8
click at [293, 122] on app-calendar-viewport "Thu 31 Fri 1 Sat 2 12/12 2 Jobs Sun 3 1/1 1 Job Mon 4 Tue 5 Wed 6 Thu 7 Fri 8 6…" at bounding box center [284, 180] width 569 height 195
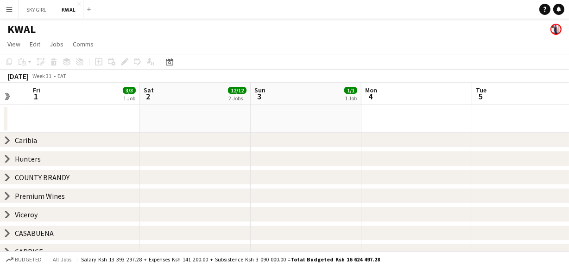
drag, startPoint x: 74, startPoint y: 117, endPoint x: 206, endPoint y: 118, distance: 131.7
click at [206, 118] on app-calendar-viewport "Wed 30 Thu 31 Fri 1 3/3 1 Job Sat 2 12/12 2 Jobs Sun 3 1/1 1 Job Mon 4 Tue 5 We…" at bounding box center [284, 180] width 569 height 195
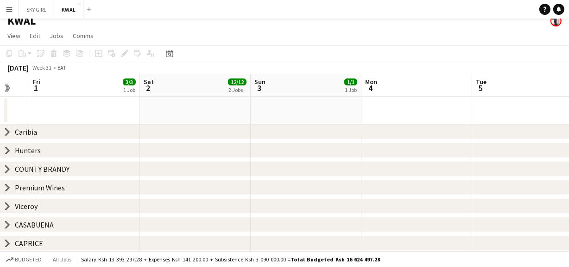
click at [10, 147] on icon "chevron-right" at bounding box center [7, 149] width 7 height 7
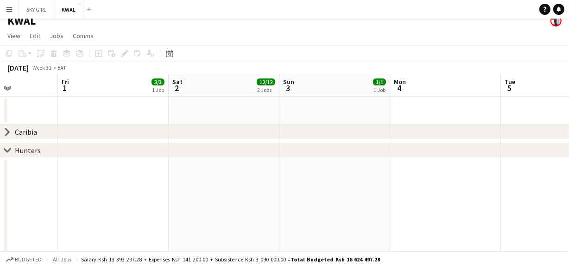
drag, startPoint x: 128, startPoint y: 212, endPoint x: 157, endPoint y: 195, distance: 33.2
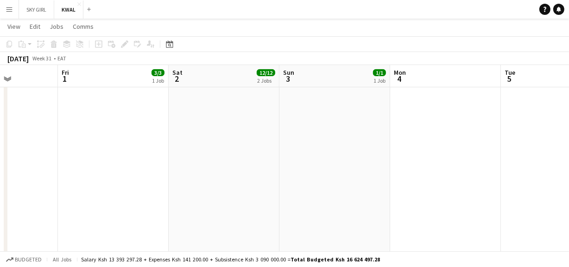
scroll to position [172, 0]
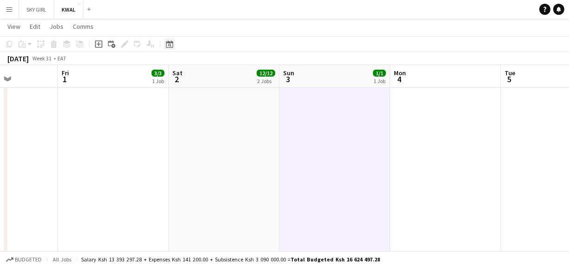
click at [174, 45] on div "Date picker" at bounding box center [169, 43] width 11 height 11
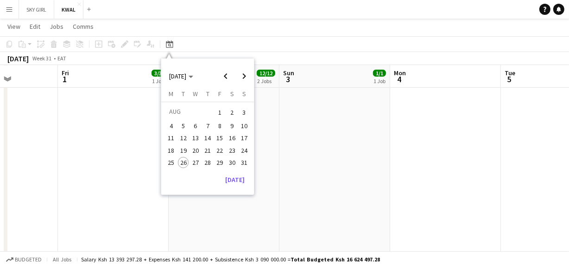
click at [230, 126] on span "9" at bounding box center [232, 125] width 11 height 11
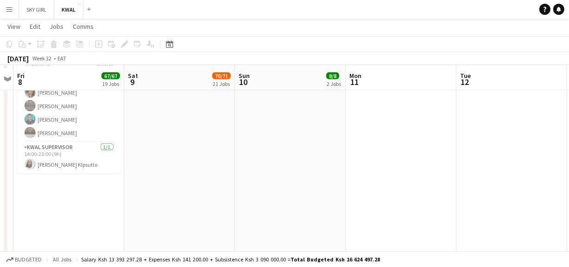
scroll to position [1282, 0]
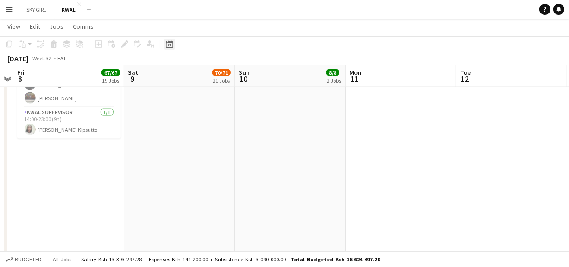
click at [167, 44] on icon "Date picker" at bounding box center [169, 43] width 7 height 7
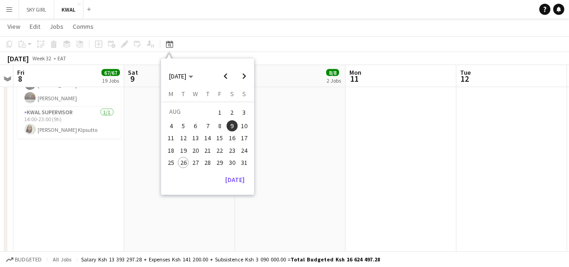
click at [234, 138] on span "16" at bounding box center [232, 138] width 11 height 11
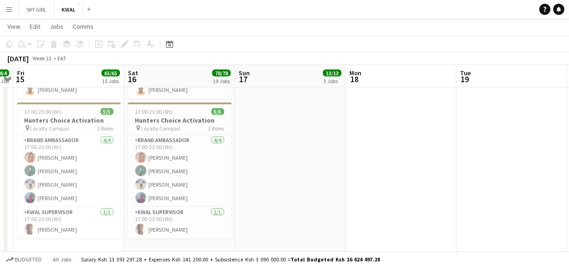
scroll to position [1319, 0]
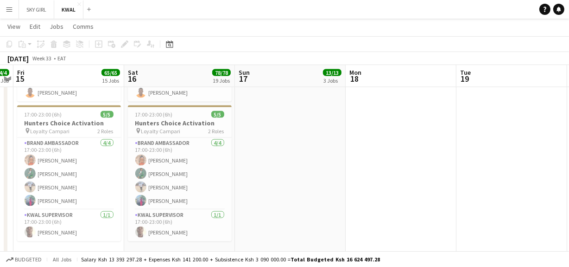
click at [12, 9] on app-icon "Menu" at bounding box center [9, 9] width 7 height 7
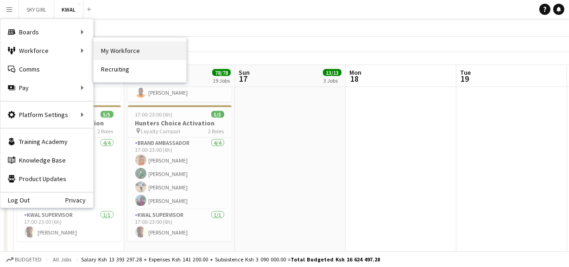
click at [118, 52] on link "My Workforce" at bounding box center [140, 50] width 93 height 19
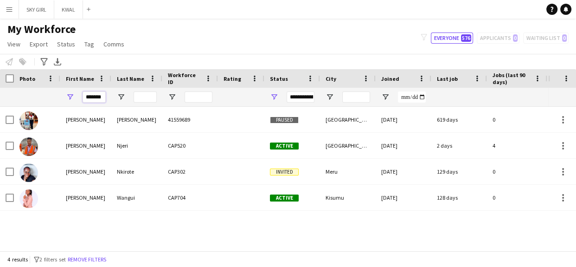
click at [103, 95] on input "*******" at bounding box center [94, 96] width 23 height 11
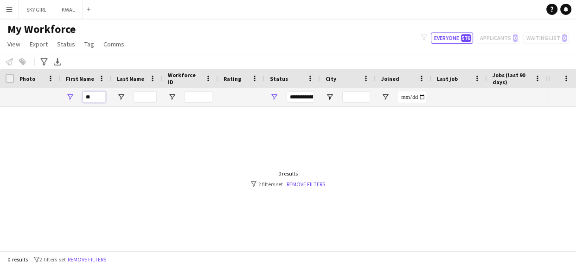
click at [102, 96] on input "**" at bounding box center [94, 96] width 23 height 11
type input "*"
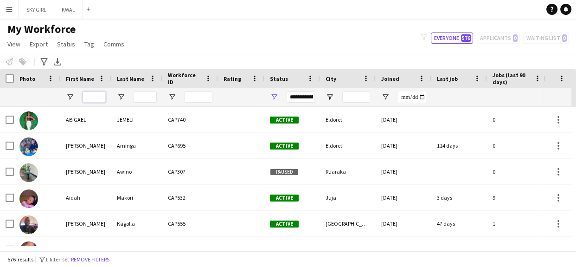
click at [95, 97] on input "First Name Filter Input" at bounding box center [94, 96] width 23 height 11
click at [93, 100] on input "First Name Filter Input" at bounding box center [94, 96] width 23 height 11
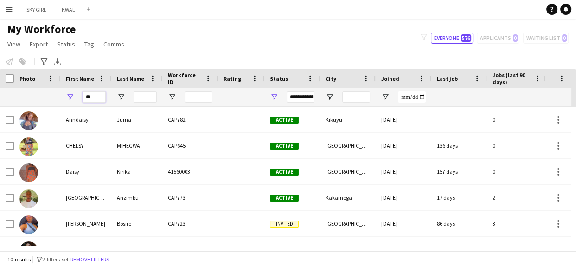
type input "*"
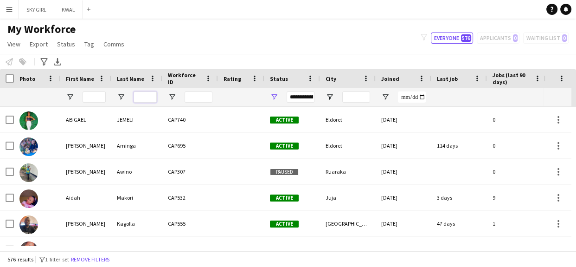
click at [140, 95] on input "Last Name Filter Input" at bounding box center [145, 96] width 23 height 11
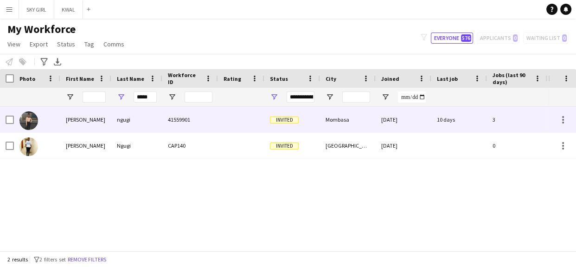
click at [138, 124] on div "ngugi" at bounding box center [136, 119] width 51 height 25
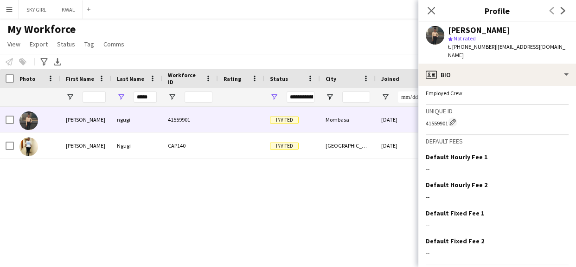
scroll to position [363, 0]
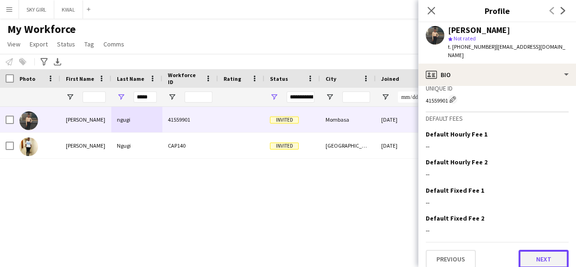
click at [422, 195] on button "Next" at bounding box center [543, 258] width 50 height 19
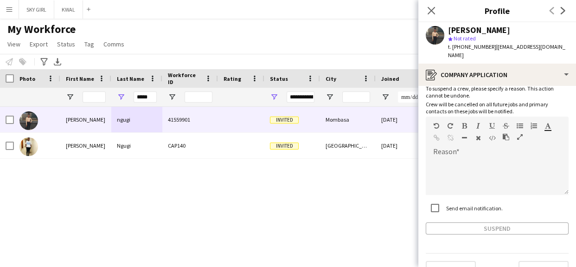
scroll to position [43, 0]
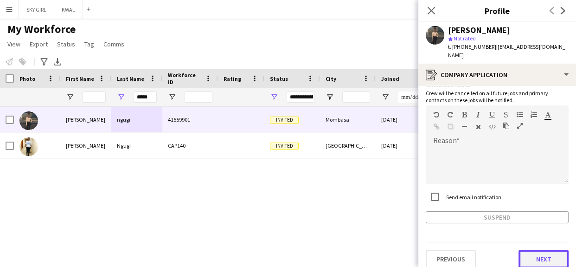
click at [422, 195] on button "Next" at bounding box center [543, 258] width 50 height 19
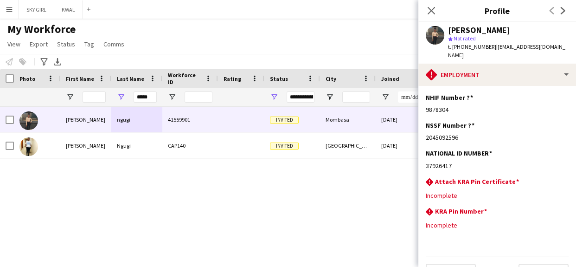
scroll to position [14, 0]
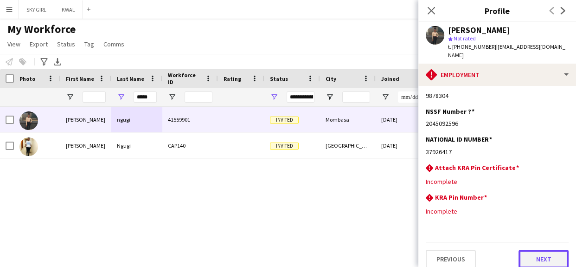
click at [422, 195] on button "Next" at bounding box center [543, 258] width 50 height 19
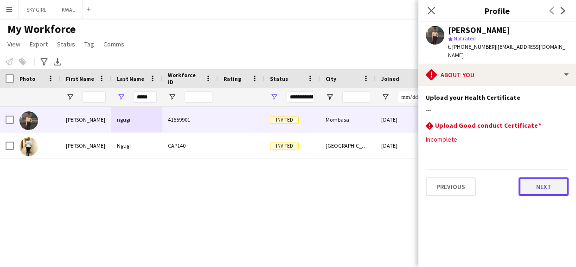
click at [422, 184] on button "Next" at bounding box center [543, 186] width 50 height 19
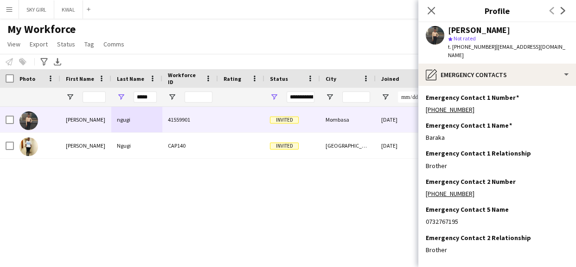
scroll to position [38, 0]
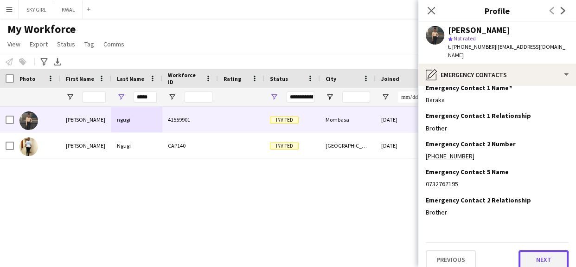
click at [422, 195] on button "Next" at bounding box center [543, 259] width 50 height 19
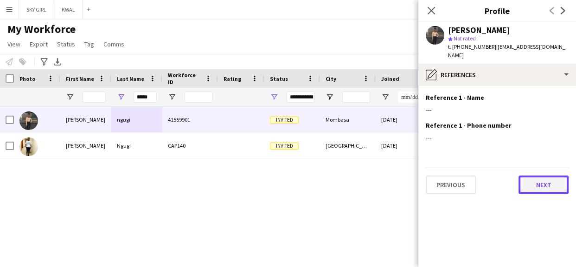
click at [422, 178] on button "Next" at bounding box center [543, 184] width 50 height 19
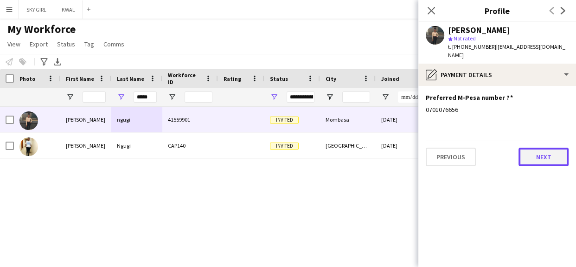
click at [422, 148] on button "Next" at bounding box center [543, 156] width 50 height 19
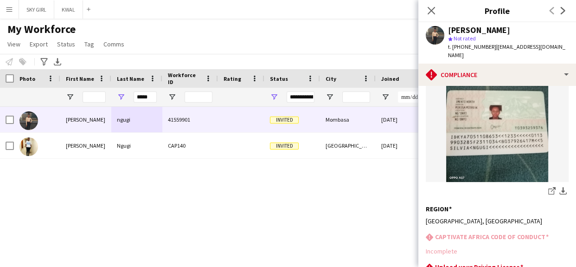
scroll to position [286, 0]
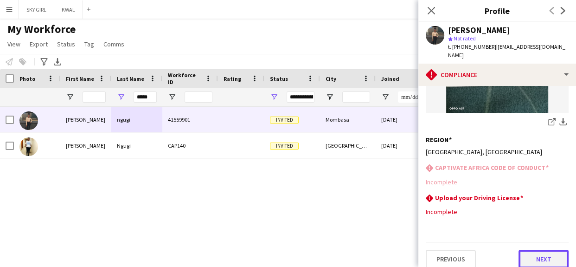
click at [422, 195] on button "Next" at bounding box center [543, 258] width 50 height 19
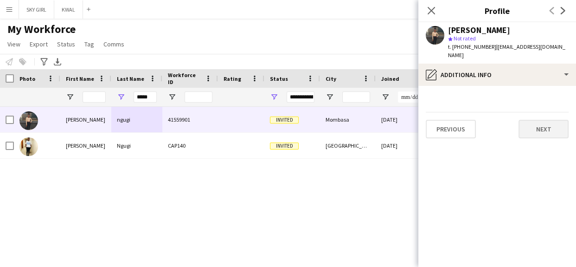
scroll to position [0, 0]
click at [422, 120] on button "Next" at bounding box center [543, 129] width 50 height 19
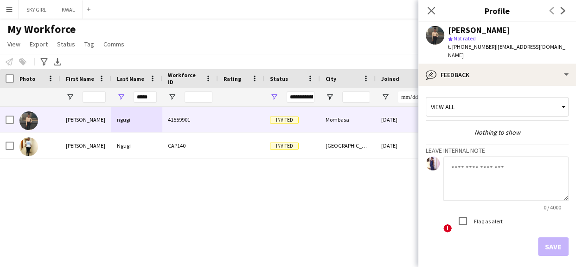
scroll to position [32, 0]
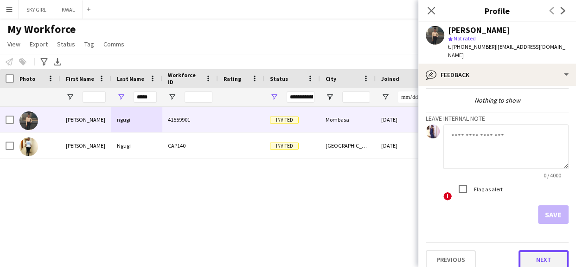
click at [422, 195] on button "Next" at bounding box center [543, 259] width 50 height 19
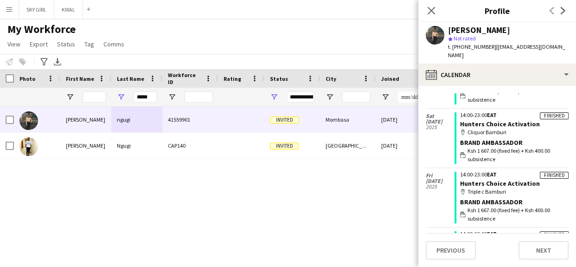
scroll to position [107, 0]
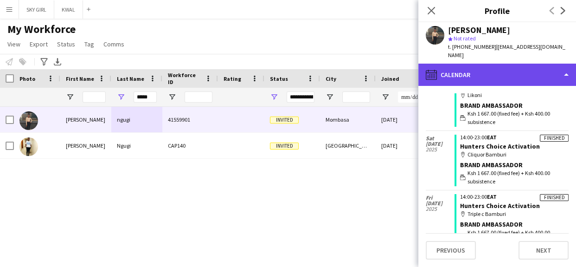
click at [422, 69] on icon "calendar-full" at bounding box center [431, 74] width 11 height 11
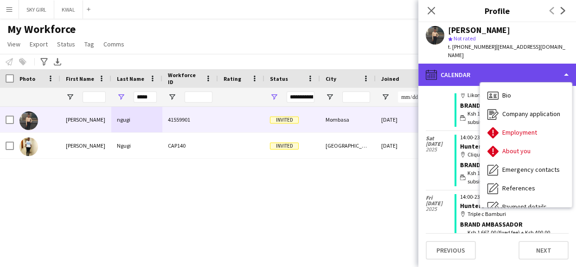
click at [422, 64] on div "calendar-full Calendar" at bounding box center [497, 75] width 158 height 22
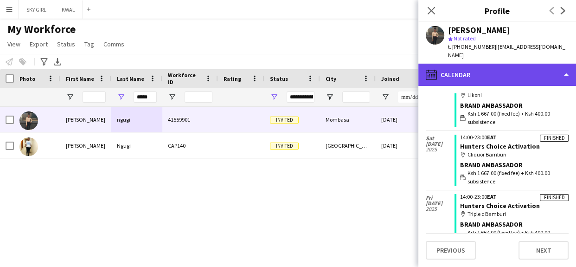
click at [422, 65] on div "calendar-full Calendar" at bounding box center [497, 75] width 158 height 22
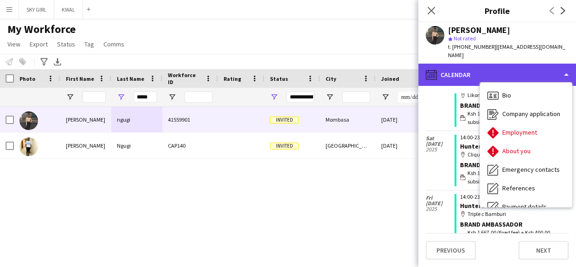
click at [422, 75] on icon at bounding box center [434, 75] width 1 height 0
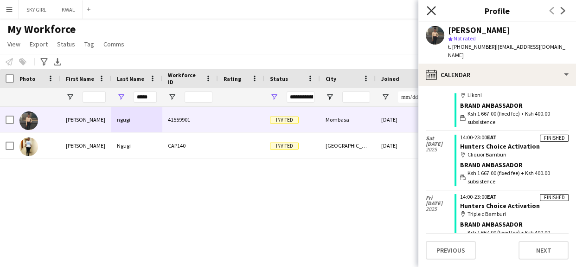
click at [422, 7] on icon "Close pop-in" at bounding box center [431, 10] width 9 height 9
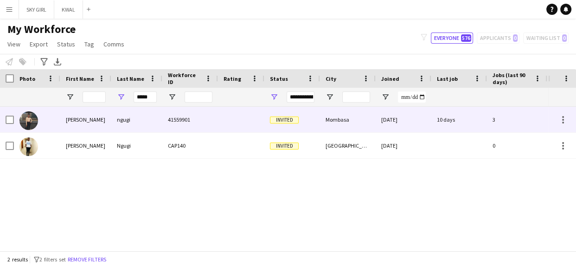
click at [422, 121] on div "10 days" at bounding box center [459, 119] width 56 height 25
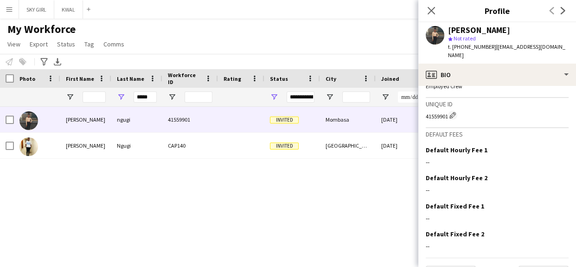
scroll to position [363, 0]
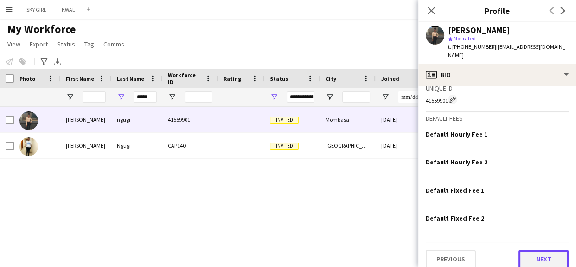
click at [422, 195] on button "Next" at bounding box center [543, 258] width 50 height 19
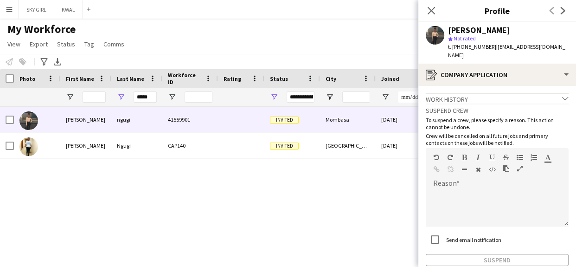
scroll to position [43, 0]
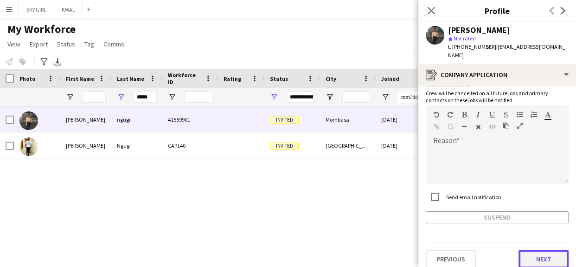
click at [422, 195] on button "Next" at bounding box center [543, 258] width 50 height 19
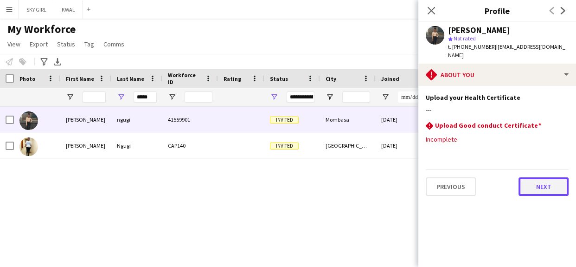
click at [422, 177] on button "Next" at bounding box center [543, 186] width 50 height 19
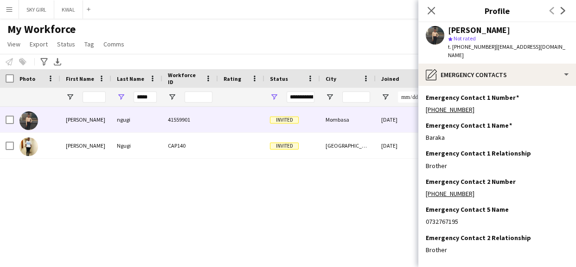
scroll to position [38, 0]
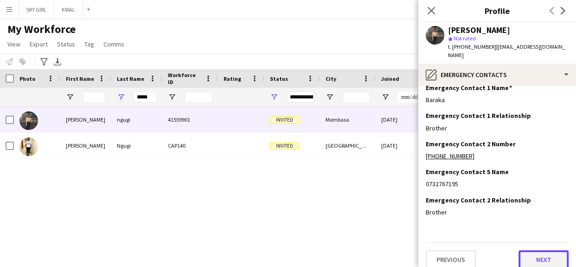
click at [422, 195] on button "Next" at bounding box center [543, 259] width 50 height 19
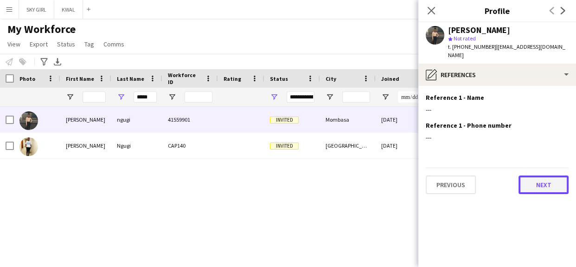
click at [422, 175] on button "Next" at bounding box center [543, 184] width 50 height 19
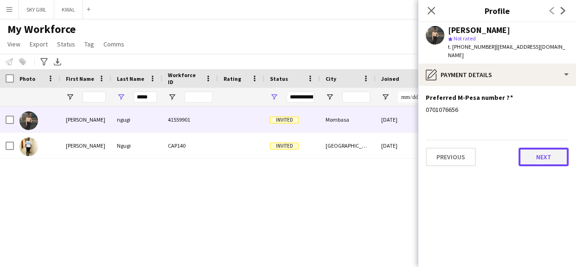
click at [422, 147] on button "Next" at bounding box center [543, 156] width 50 height 19
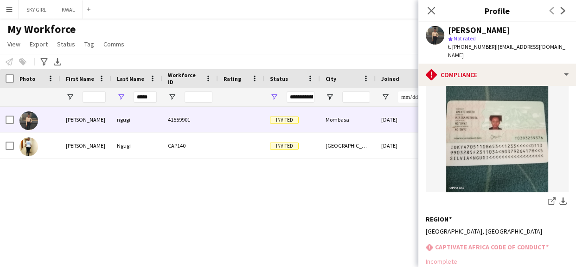
scroll to position [286, 0]
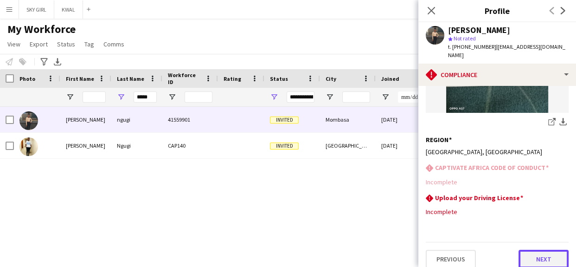
click at [422, 195] on button "Next" at bounding box center [543, 258] width 50 height 19
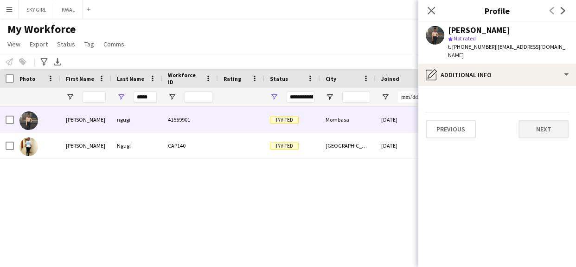
scroll to position [0, 0]
click at [422, 121] on button "Next" at bounding box center [543, 129] width 50 height 19
click at [422, 120] on button "Next" at bounding box center [543, 129] width 50 height 19
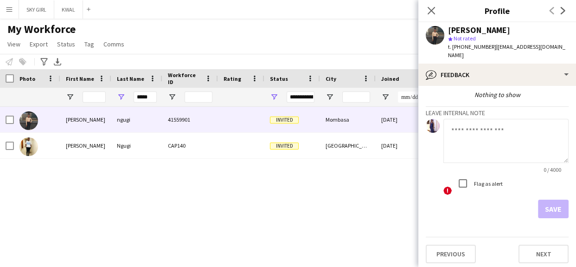
scroll to position [32, 0]
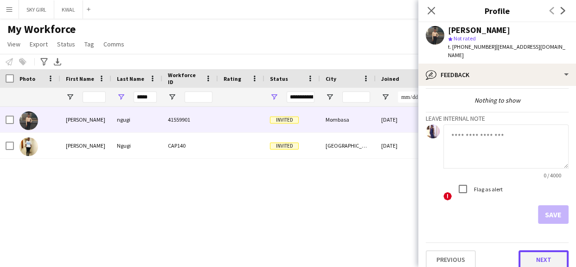
click at [422, 195] on button "Next" at bounding box center [543, 259] width 50 height 19
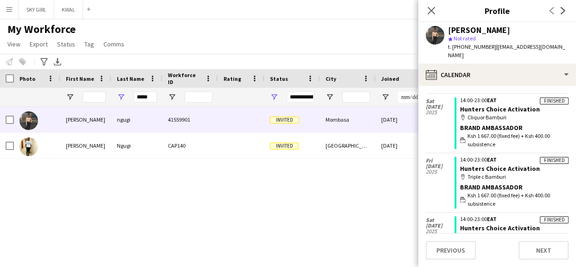
scroll to position [172, 0]
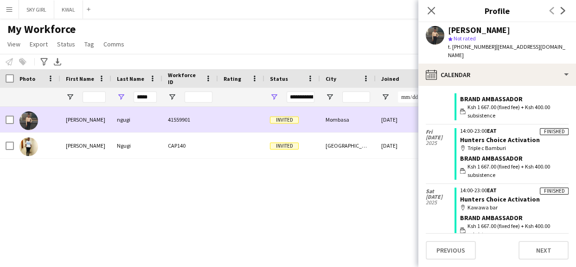
click at [345, 117] on div "Mombasa" at bounding box center [348, 119] width 56 height 25
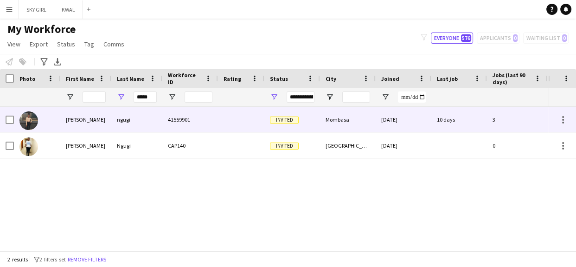
click at [345, 117] on div "Mombasa" at bounding box center [348, 119] width 56 height 25
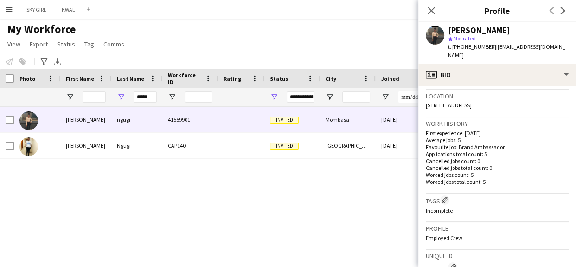
scroll to position [363, 0]
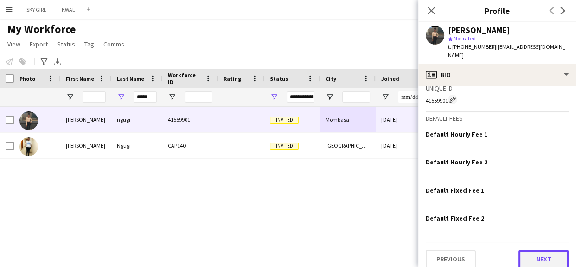
click at [422, 195] on button "Next" at bounding box center [543, 258] width 50 height 19
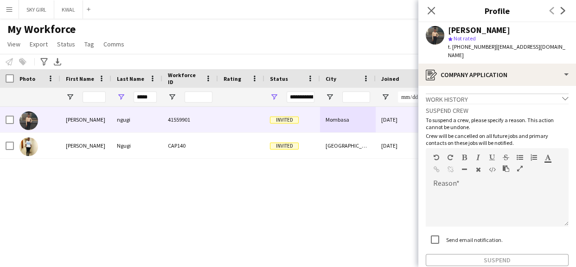
scroll to position [43, 0]
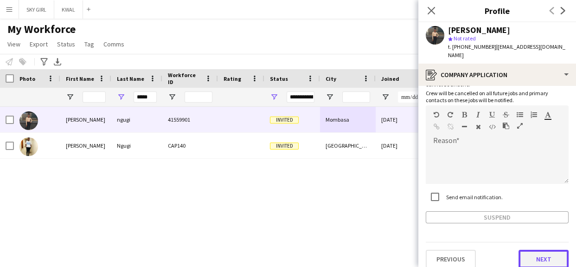
click at [422, 195] on button "Next" at bounding box center [543, 258] width 50 height 19
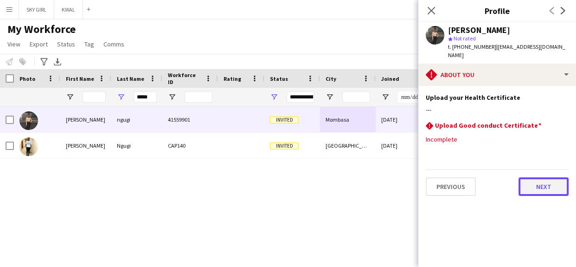
click at [422, 177] on button "Next" at bounding box center [543, 186] width 50 height 19
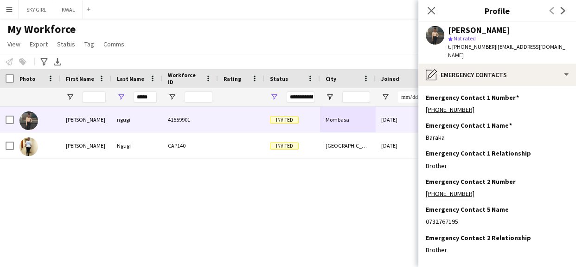
scroll to position [38, 0]
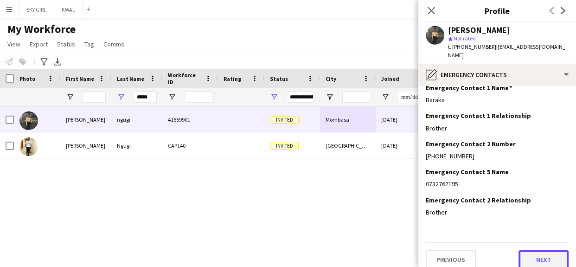
click at [422, 195] on button "Next" at bounding box center [543, 259] width 50 height 19
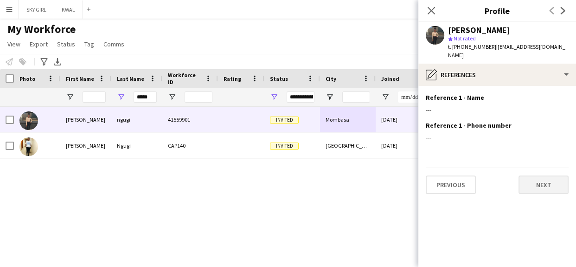
scroll to position [0, 0]
click at [422, 167] on div "Previous Next" at bounding box center [497, 180] width 143 height 26
click at [422, 177] on button "Next" at bounding box center [543, 184] width 50 height 19
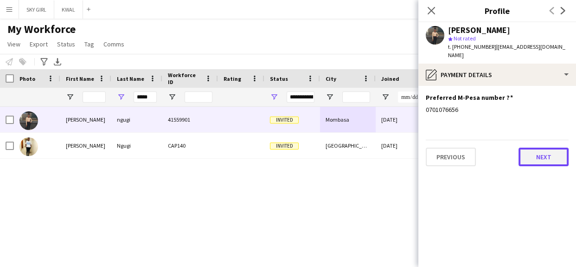
click at [422, 149] on button "Next" at bounding box center [543, 156] width 50 height 19
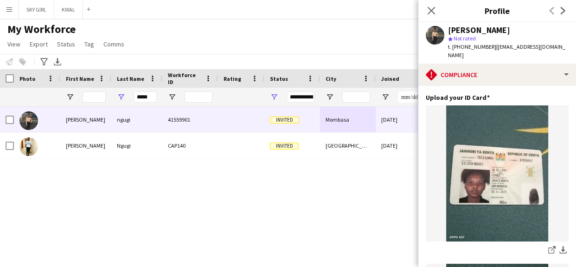
drag, startPoint x: 573, startPoint y: 164, endPoint x: 575, endPoint y: 225, distance: 61.2
click at [422, 195] on app-section-data-types "Upload your ID Card Edit this field share-external-link-1 download-bottom share…" at bounding box center [497, 176] width 158 height 181
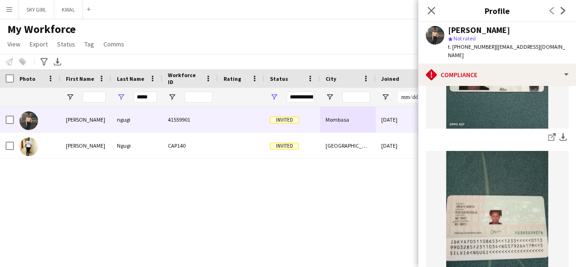
scroll to position [286, 0]
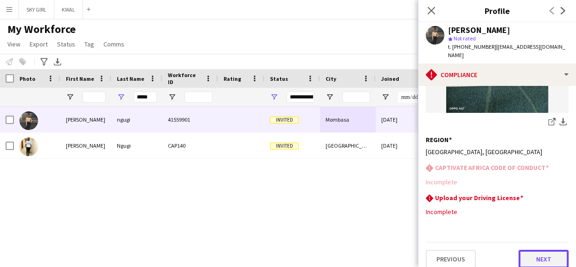
click at [422, 195] on button "Next" at bounding box center [543, 258] width 50 height 19
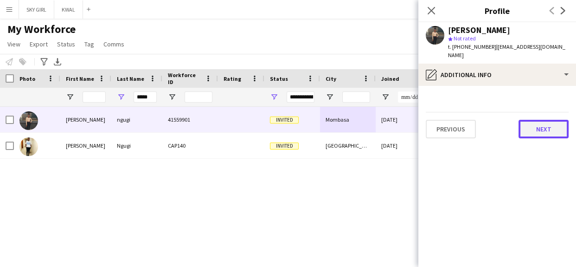
click at [422, 122] on button "Next" at bounding box center [543, 129] width 50 height 19
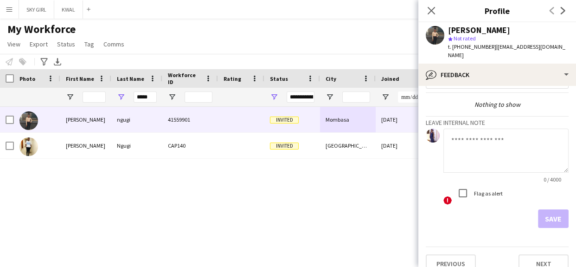
scroll to position [32, 0]
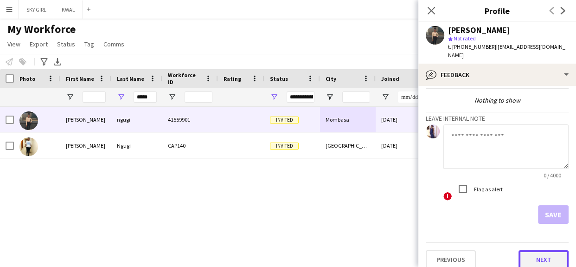
click at [422, 195] on button "Next" at bounding box center [543, 259] width 50 height 19
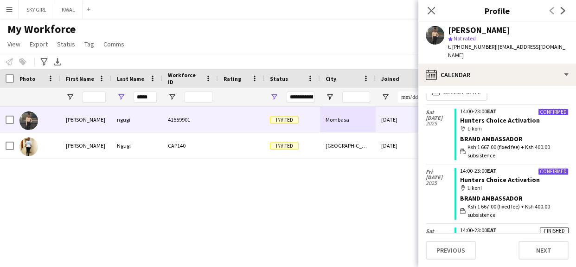
scroll to position [0, 0]
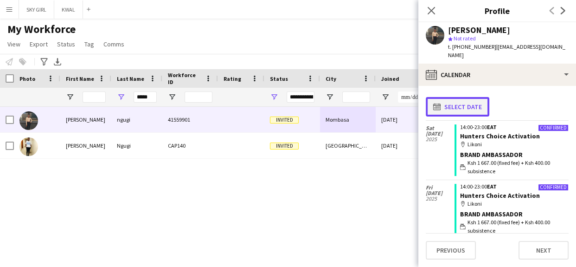
click at [422, 103] on app-icon "calendar-full" at bounding box center [438, 106] width 11 height 7
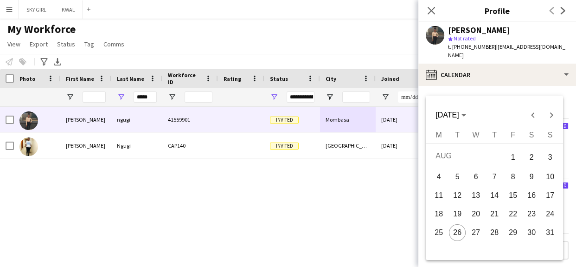
click at [422, 175] on span "9" at bounding box center [531, 176] width 17 height 17
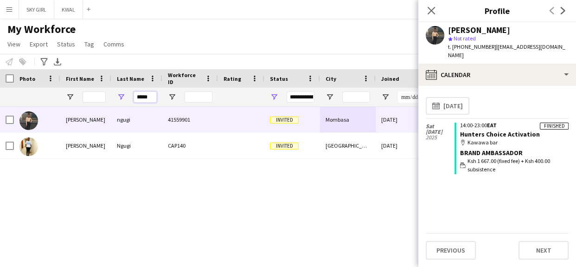
click at [152, 97] on input "*****" at bounding box center [145, 96] width 23 height 11
type input "*"
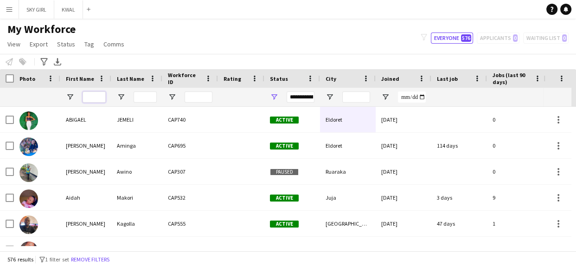
click at [97, 97] on input "First Name Filter Input" at bounding box center [94, 96] width 23 height 11
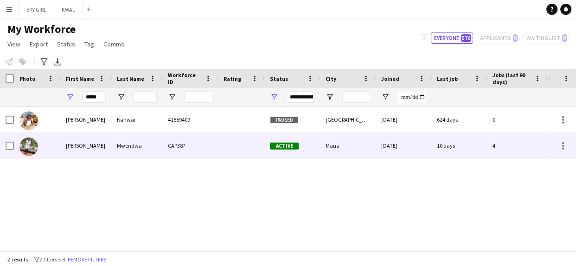
click at [132, 147] on div "Mwendwa" at bounding box center [136, 145] width 51 height 25
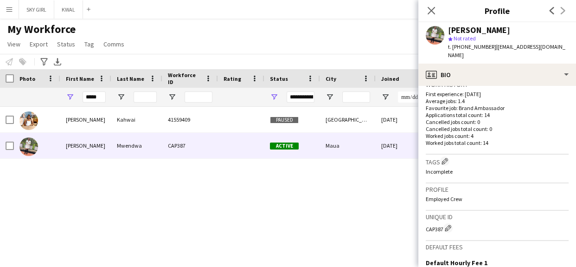
scroll to position [363, 0]
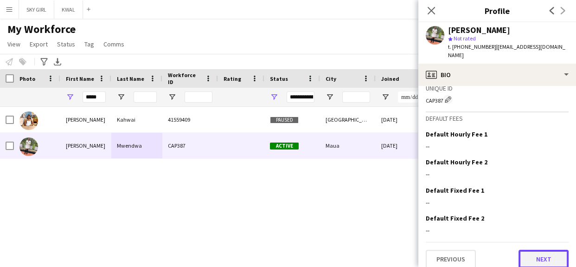
click at [422, 195] on button "Next" at bounding box center [543, 258] width 50 height 19
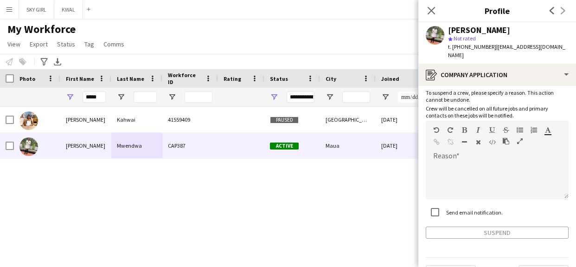
scroll to position [66, 0]
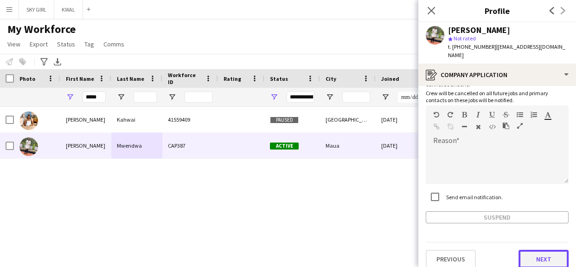
click at [422, 195] on button "Next" at bounding box center [543, 258] width 50 height 19
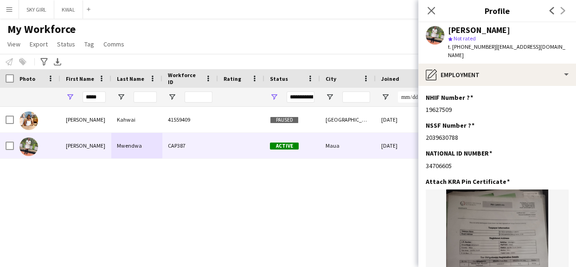
scroll to position [153, 0]
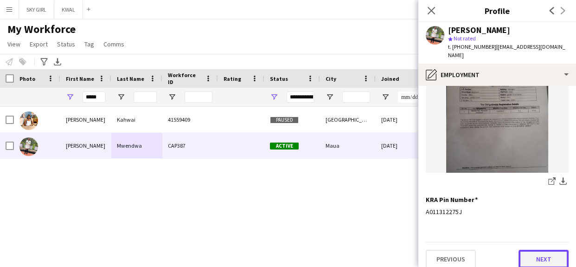
click at [422, 195] on button "Next" at bounding box center [543, 258] width 50 height 19
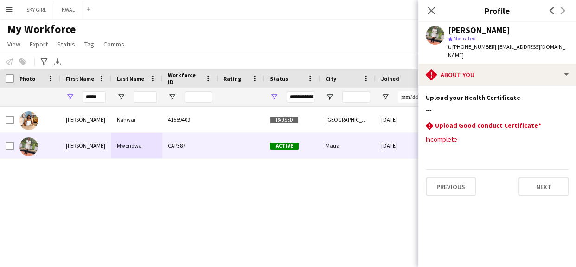
click at [422, 169] on div "Previous Next" at bounding box center [497, 182] width 143 height 26
click at [422, 177] on button "Next" at bounding box center [543, 186] width 50 height 19
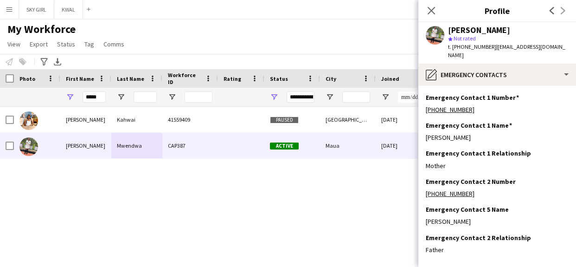
scroll to position [38, 0]
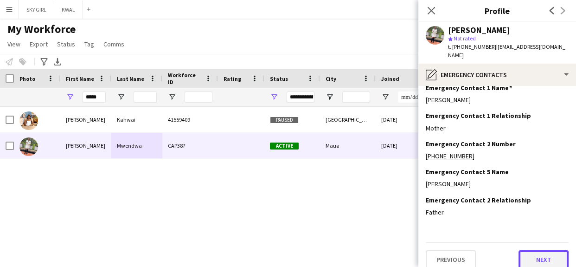
click at [422, 195] on button "Next" at bounding box center [543, 259] width 50 height 19
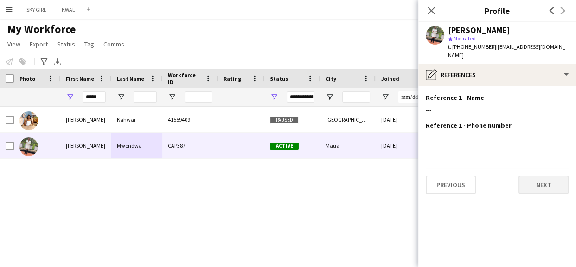
scroll to position [0, 0]
click at [422, 175] on button "Next" at bounding box center [543, 184] width 50 height 19
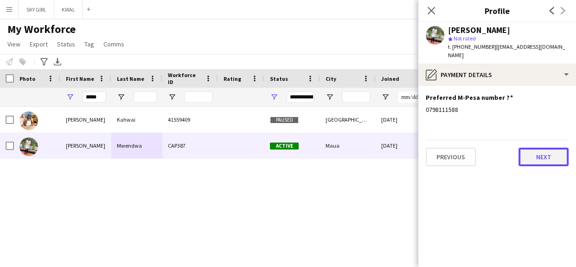
click at [422, 155] on button "Next" at bounding box center [543, 156] width 50 height 19
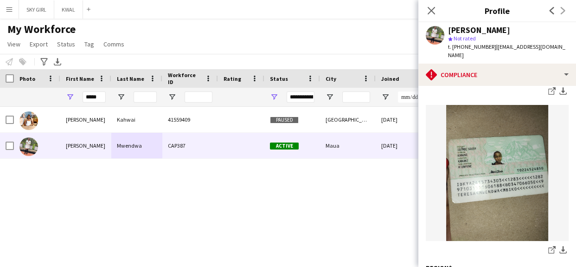
scroll to position [285, 0]
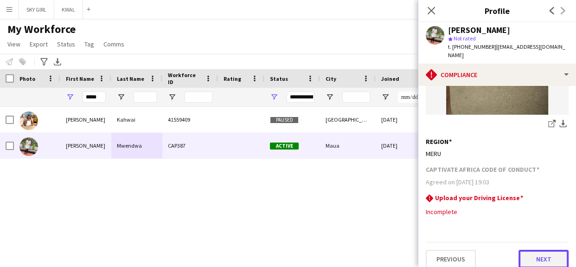
click at [422, 195] on button "Next" at bounding box center [543, 258] width 50 height 19
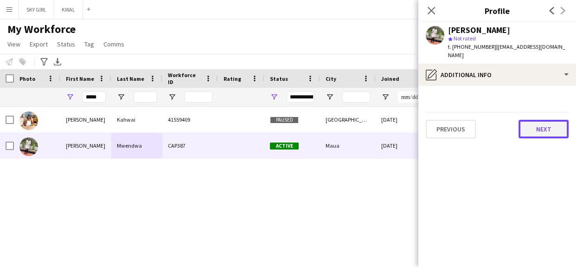
click at [422, 123] on button "Next" at bounding box center [543, 129] width 50 height 19
click at [422, 120] on button "Next" at bounding box center [543, 129] width 50 height 19
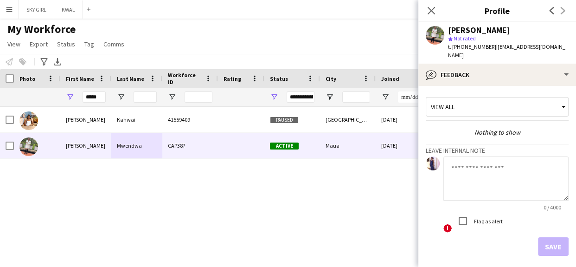
scroll to position [32, 0]
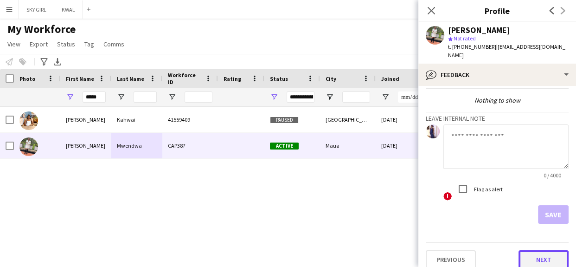
click at [422, 195] on button "Next" at bounding box center [543, 259] width 50 height 19
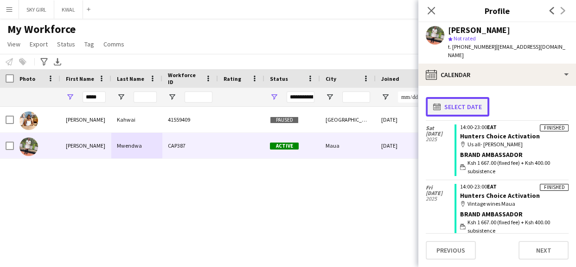
click at [422, 97] on button "calendar-full Select date" at bounding box center [458, 106] width 64 height 19
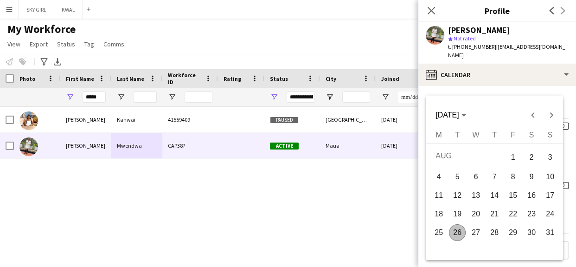
click at [422, 178] on span "8" at bounding box center [512, 176] width 17 height 17
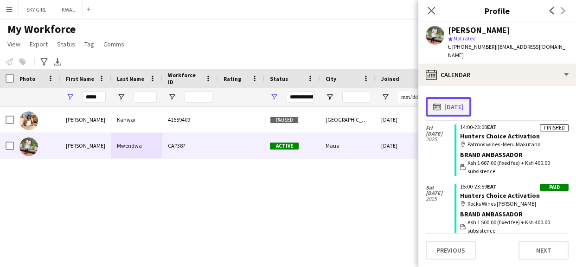
click at [422, 97] on button "calendar-full 08-08-2025" at bounding box center [448, 106] width 45 height 19
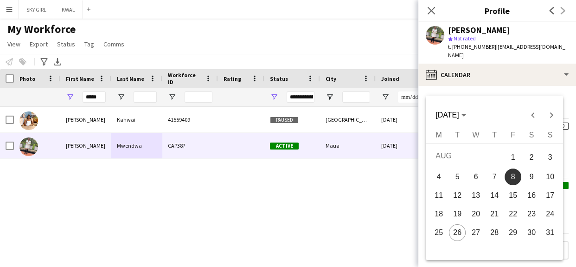
click at [422, 9] on div at bounding box center [288, 133] width 576 height 267
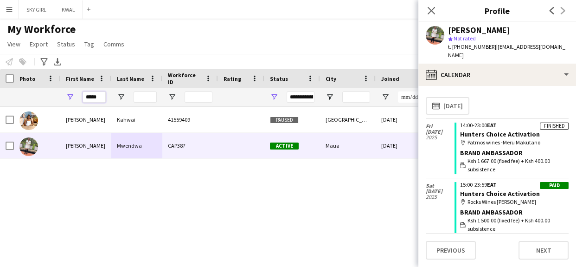
click at [99, 95] on input "*****" at bounding box center [94, 96] width 23 height 11
type input "*"
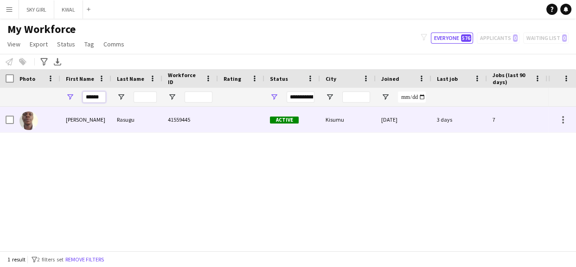
type input "******"
click at [200, 118] on div "41559445" at bounding box center [190, 119] width 56 height 25
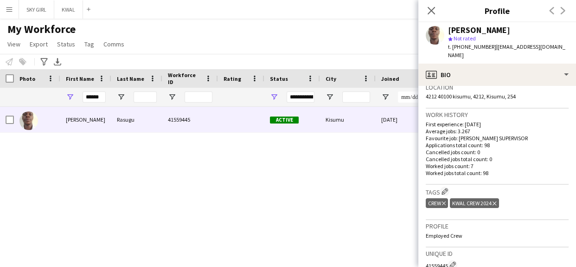
scroll to position [370, 0]
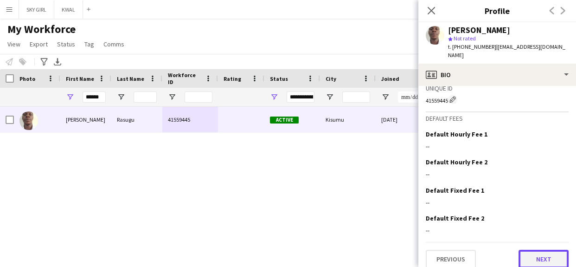
click at [422, 195] on button "Next" at bounding box center [543, 258] width 50 height 19
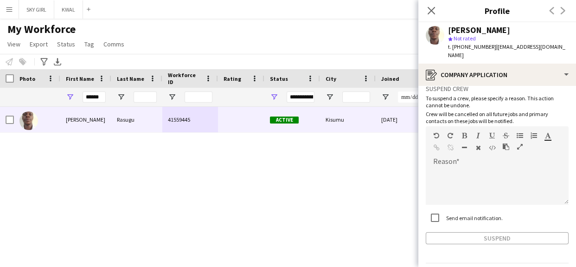
scroll to position [66, 0]
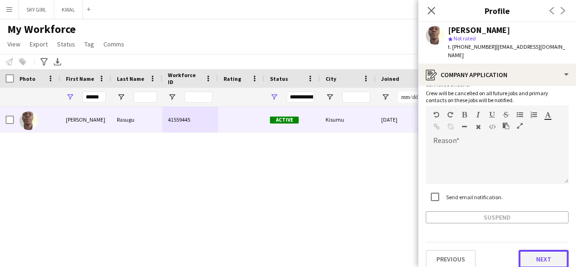
click at [422, 195] on button "Next" at bounding box center [543, 258] width 50 height 19
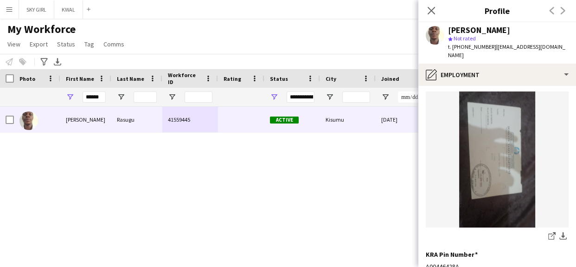
scroll to position [153, 0]
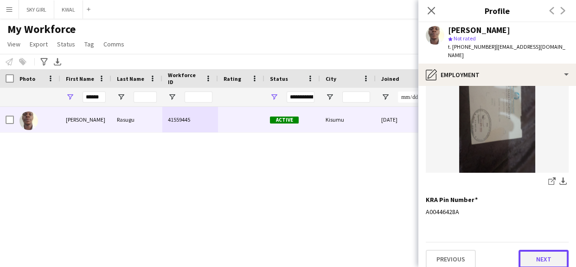
click at [422, 195] on button "Next" at bounding box center [543, 258] width 50 height 19
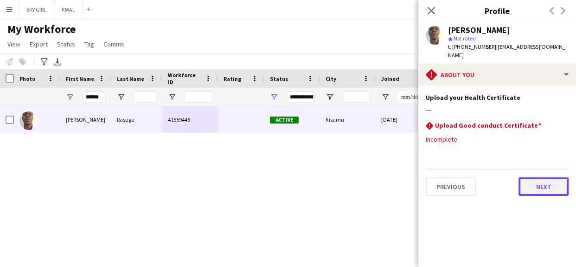
click at [422, 179] on button "Next" at bounding box center [543, 186] width 50 height 19
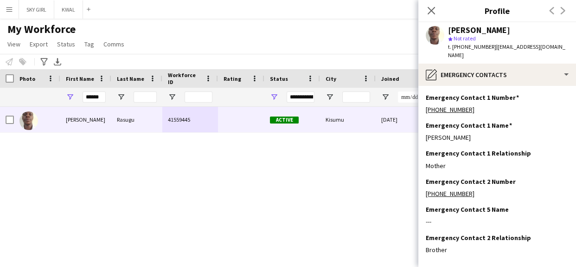
scroll to position [38, 0]
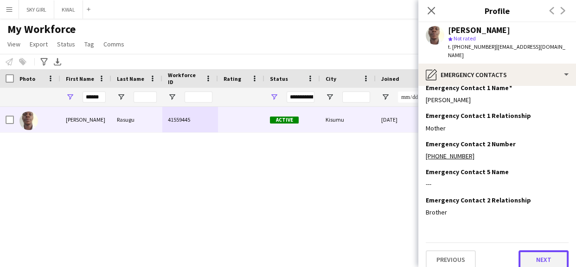
click at [422, 195] on button "Next" at bounding box center [543, 259] width 50 height 19
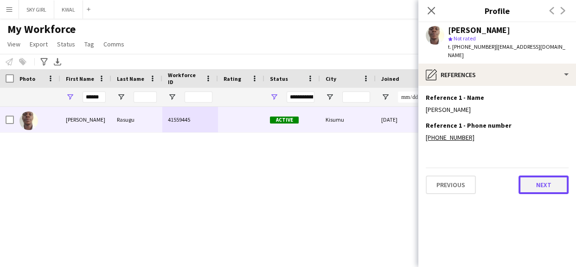
click at [422, 175] on button "Next" at bounding box center [543, 184] width 50 height 19
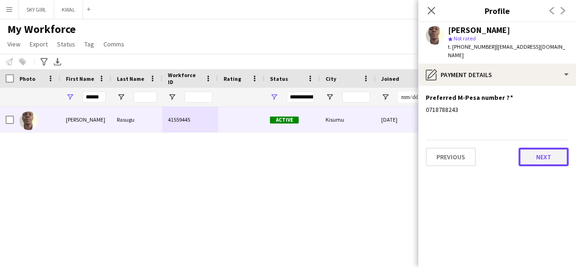
click at [422, 150] on button "Next" at bounding box center [543, 156] width 50 height 19
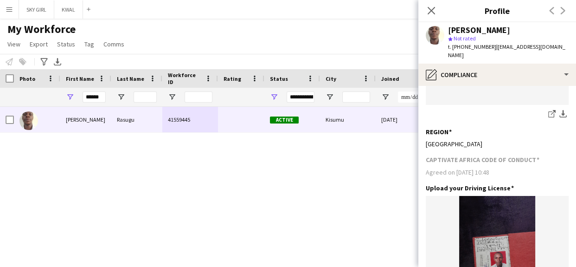
scroll to position [425, 0]
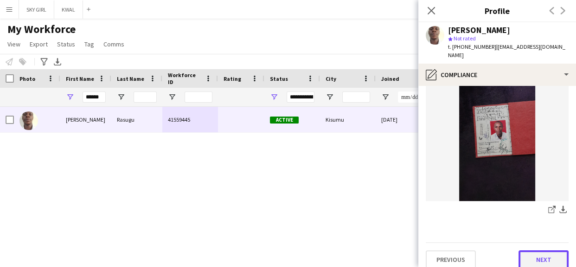
click at [422, 195] on button "Next" at bounding box center [543, 259] width 50 height 19
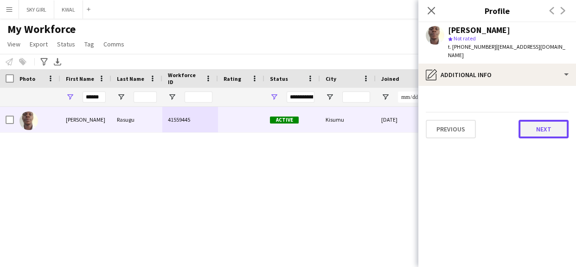
click at [422, 125] on button "Next" at bounding box center [543, 129] width 50 height 19
click at [422, 124] on button "Next" at bounding box center [543, 129] width 50 height 19
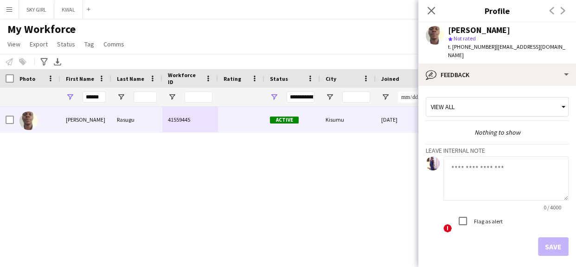
scroll to position [32, 0]
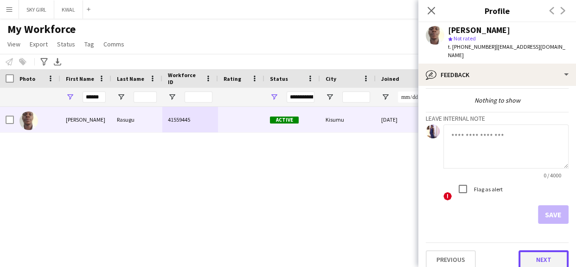
click at [422, 195] on button "Next" at bounding box center [543, 259] width 50 height 19
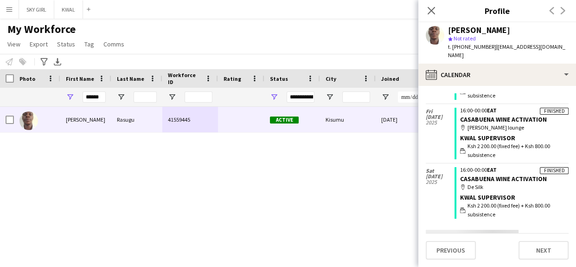
scroll to position [493, 0]
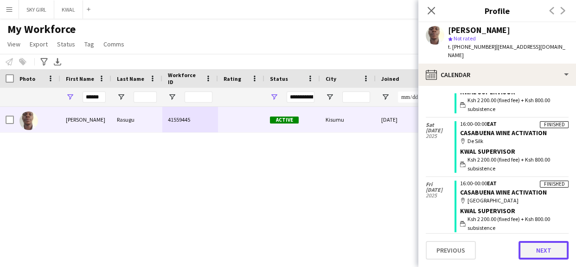
click at [422, 195] on button "Next" at bounding box center [543, 250] width 50 height 19
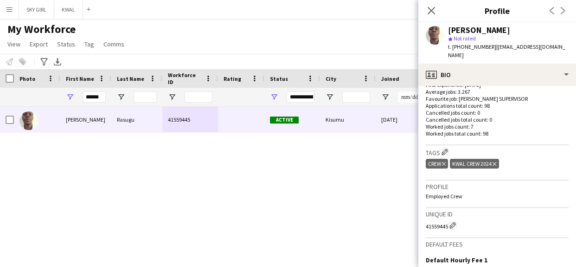
scroll to position [370, 0]
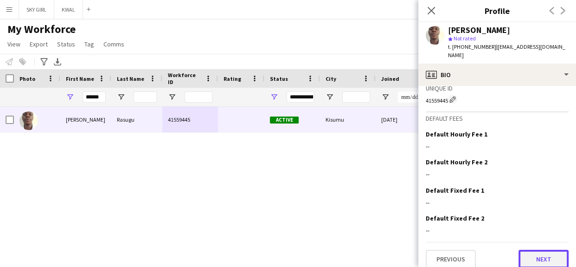
click at [422, 195] on button "Next" at bounding box center [543, 258] width 50 height 19
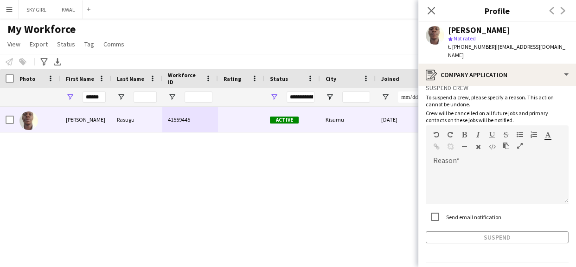
scroll to position [66, 0]
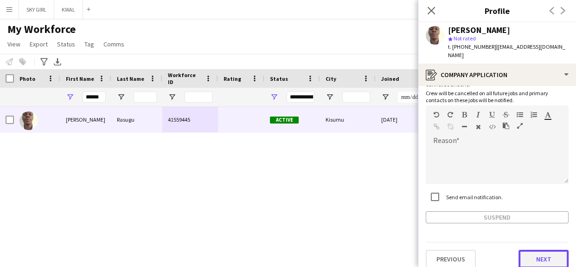
click at [422, 195] on button "Next" at bounding box center [543, 258] width 50 height 19
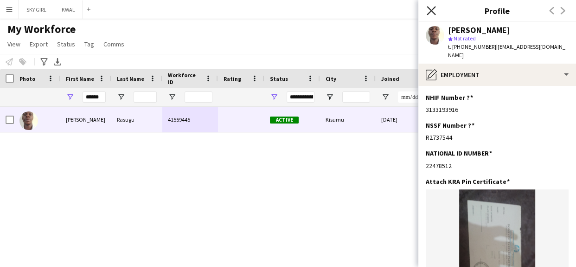
click at [422, 9] on icon at bounding box center [431, 10] width 9 height 9
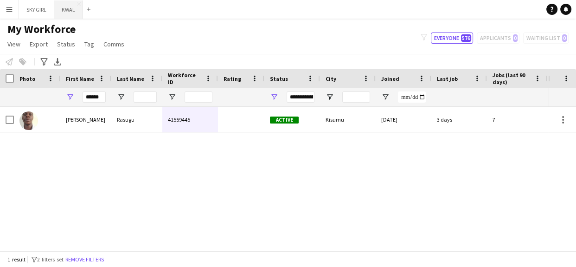
click at [66, 9] on button "KWAL Close" at bounding box center [68, 9] width 29 height 18
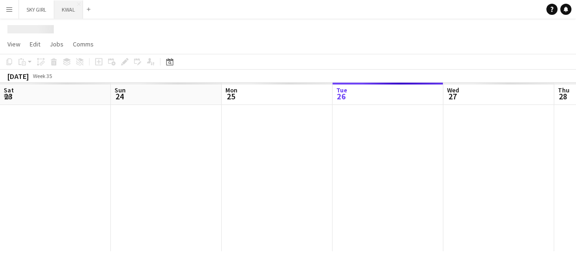
scroll to position [0, 222]
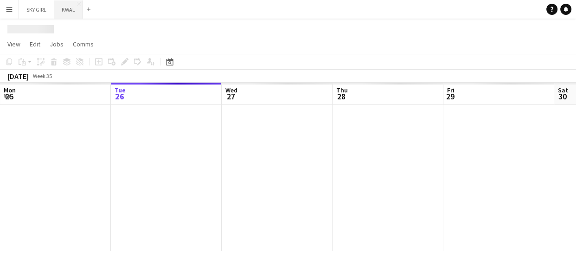
click at [70, 8] on button "KWAL Close" at bounding box center [68, 9] width 29 height 18
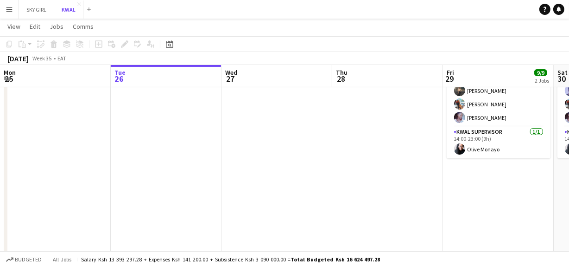
scroll to position [184, 0]
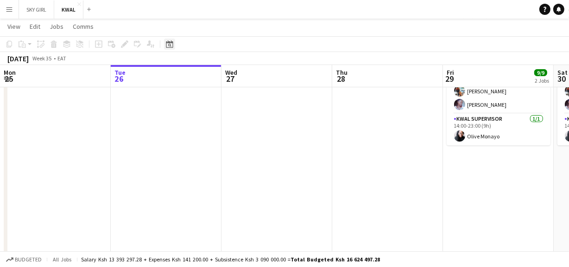
click at [170, 43] on icon "Date picker" at bounding box center [169, 43] width 7 height 7
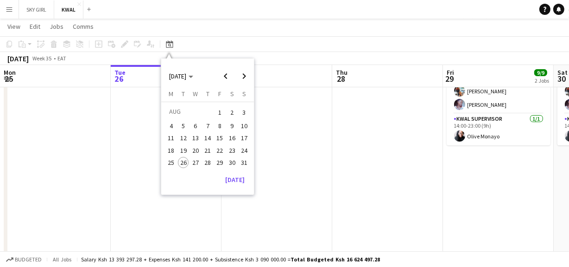
click at [232, 134] on span "16" at bounding box center [232, 138] width 11 height 11
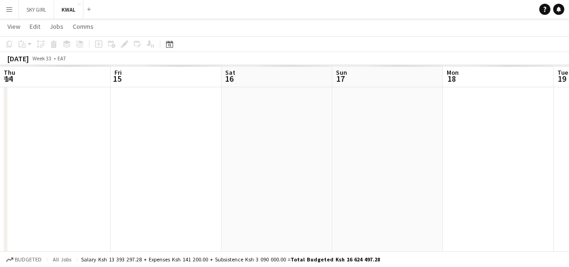
scroll to position [0, 319]
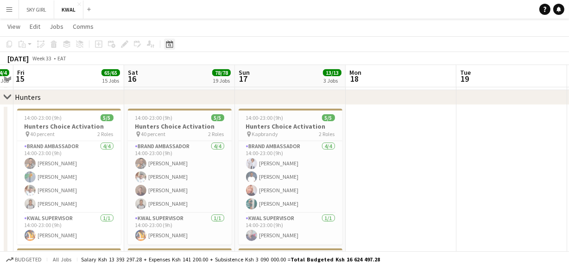
click at [170, 41] on icon "Date picker" at bounding box center [169, 43] width 7 height 7
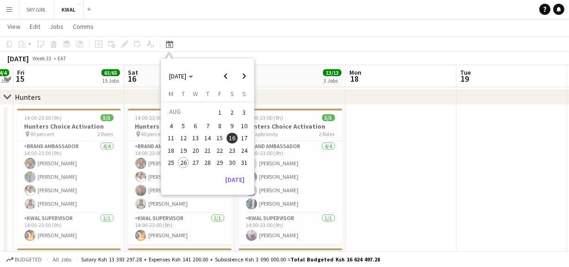
click at [223, 138] on span "15" at bounding box center [220, 138] width 11 height 11
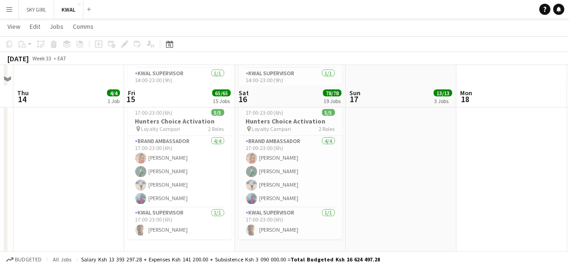
scroll to position [1465, 0]
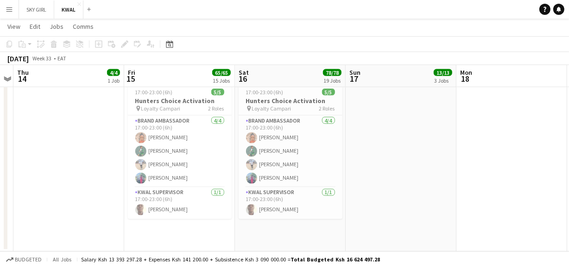
click at [8, 8] on app-icon "Menu" at bounding box center [9, 9] width 7 height 7
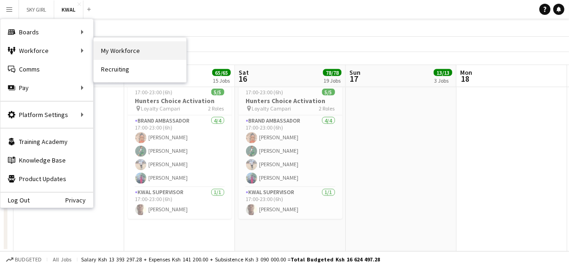
click at [125, 47] on link "My Workforce" at bounding box center [140, 50] width 93 height 19
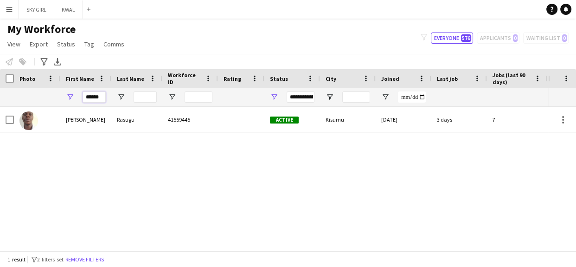
click at [103, 93] on input "******" at bounding box center [94, 96] width 23 height 11
type input "*"
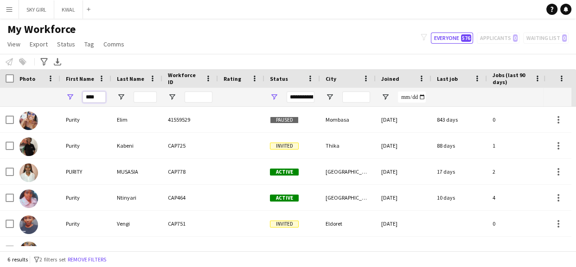
type input "****"
click at [6, 7] on app-icon "Menu" at bounding box center [9, 9] width 7 height 7
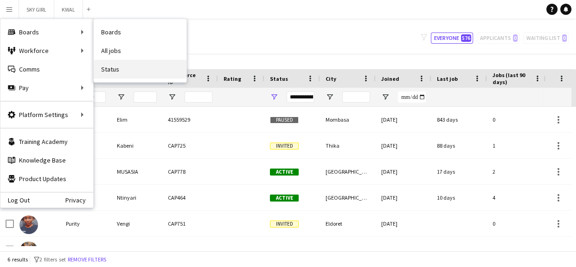
click at [111, 67] on link "Status" at bounding box center [140, 69] width 93 height 19
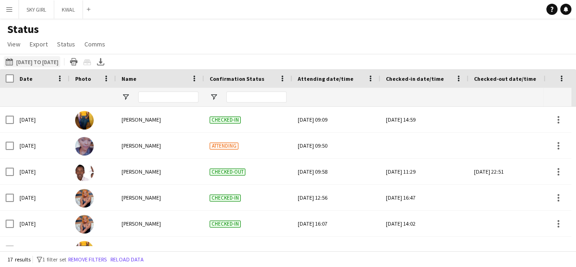
click at [33, 59] on button "31-07-2025 to 05-08-2025 31-07-2025 to 05-08-2025" at bounding box center [32, 61] width 57 height 11
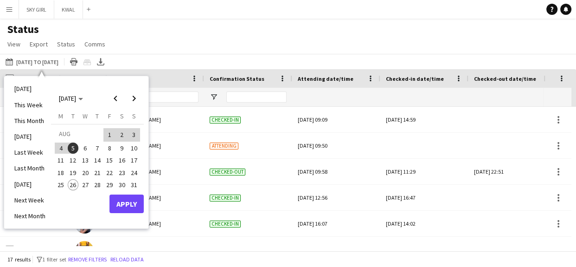
click at [60, 158] on span "11" at bounding box center [60, 160] width 11 height 11
click at [63, 170] on span "18" at bounding box center [60, 172] width 11 height 11
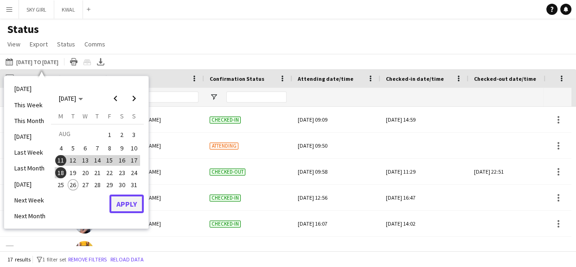
click at [121, 195] on button "Apply" at bounding box center [126, 203] width 34 height 19
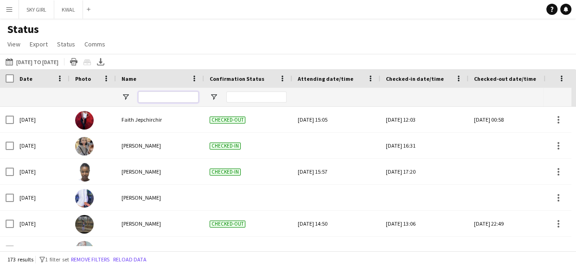
click at [166, 98] on input "Name Filter Input" at bounding box center [168, 96] width 60 height 11
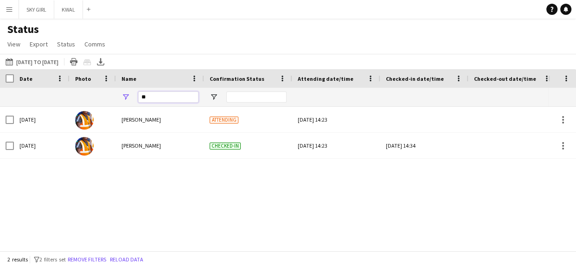
type input "*"
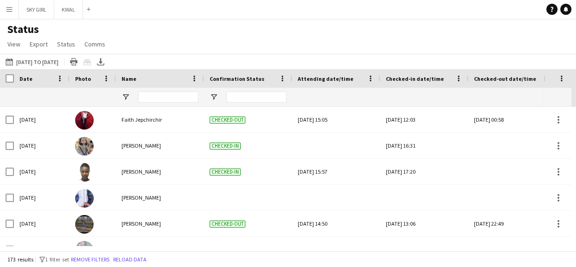
click at [43, 59] on button "31-07-2025 to 05-08-2025 11-08-2025 to 18-08-2025" at bounding box center [32, 61] width 57 height 11
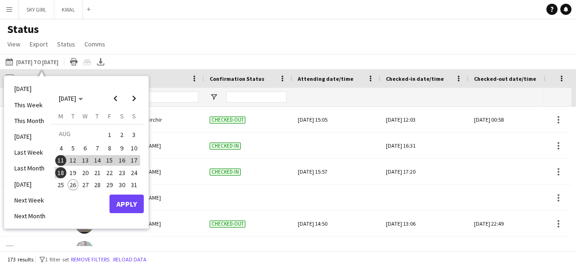
click at [111, 159] on span "15" at bounding box center [109, 160] width 11 height 11
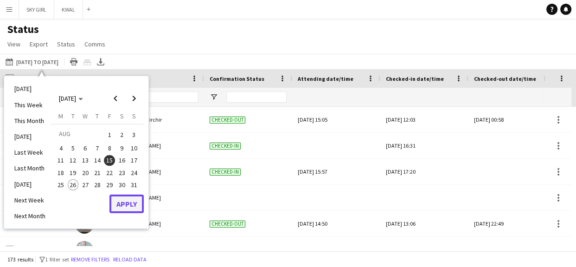
click at [120, 195] on button "Apply" at bounding box center [126, 203] width 34 height 19
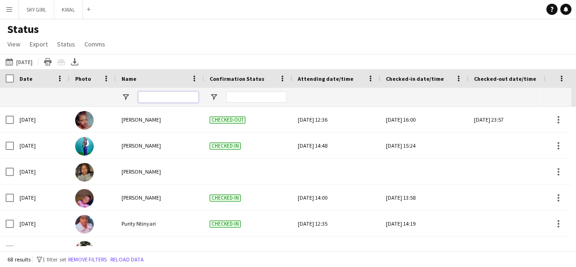
drag, startPoint x: 160, startPoint y: 91, endPoint x: 179, endPoint y: 97, distance: 20.2
click at [169, 94] on input "Name Filter Input" at bounding box center [168, 96] width 60 height 11
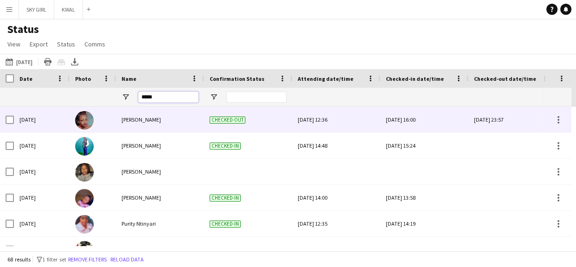
type input "******"
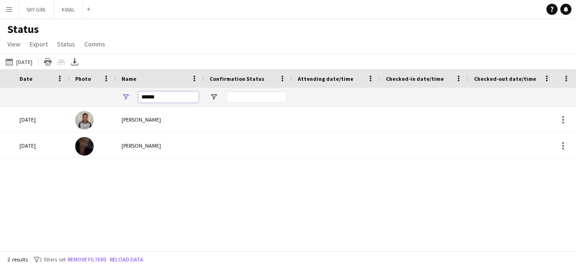
scroll to position [0, 125]
drag, startPoint x: 161, startPoint y: 98, endPoint x: 92, endPoint y: 55, distance: 81.4
click at [92, 55] on main "Status View Views Default view New view Update view Delete view Edit name Custo…" at bounding box center [288, 137] width 576 height 236
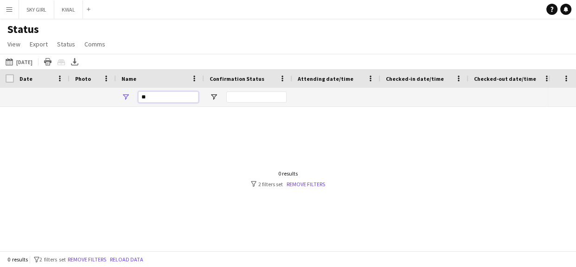
type input "*"
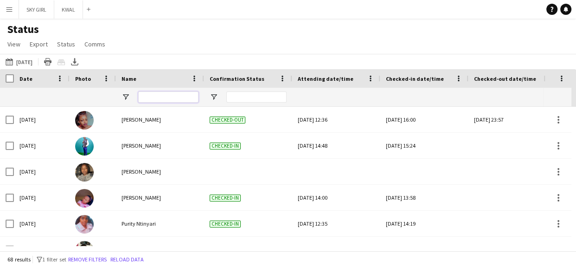
click at [150, 95] on input "Name Filter Input" at bounding box center [168, 96] width 60 height 11
type input "*"
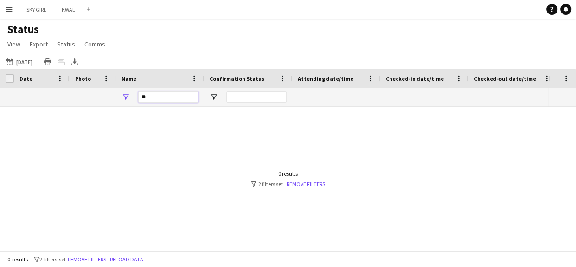
type input "*"
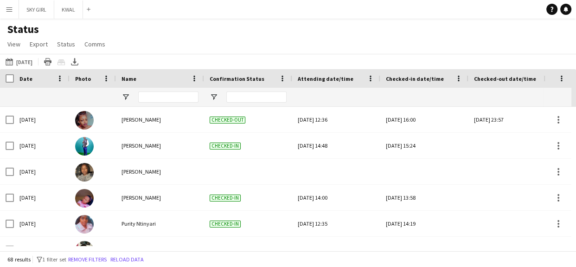
click at [11, 10] on app-icon "Menu" at bounding box center [9, 9] width 7 height 7
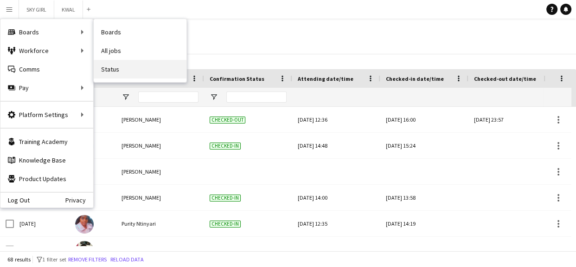
click at [121, 72] on link "Status" at bounding box center [140, 69] width 93 height 19
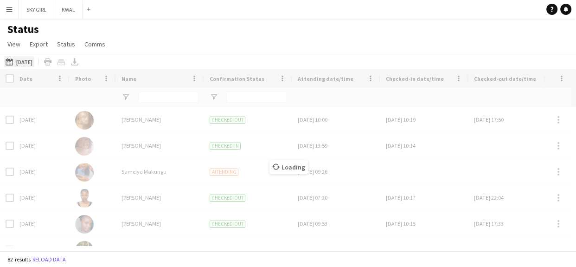
click at [34, 61] on button "31-07-2025 to 05-08-2025 15-08-2025" at bounding box center [19, 61] width 31 height 11
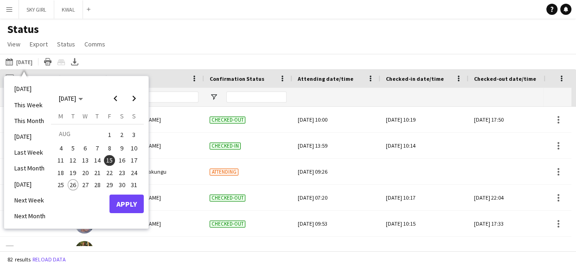
click at [121, 160] on span "16" at bounding box center [121, 160] width 11 height 11
click at [127, 195] on button "Apply" at bounding box center [126, 203] width 34 height 19
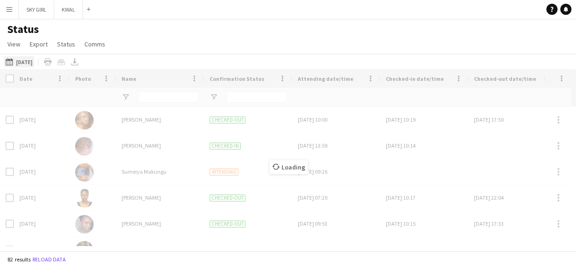
click at [28, 63] on button "31-07-2025 to 05-08-2025 16-08-2025" at bounding box center [19, 61] width 31 height 11
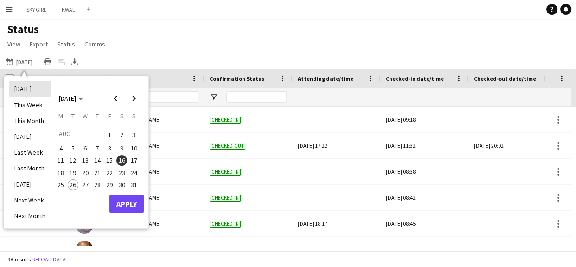
click at [28, 93] on li "[DATE]" at bounding box center [30, 89] width 42 height 16
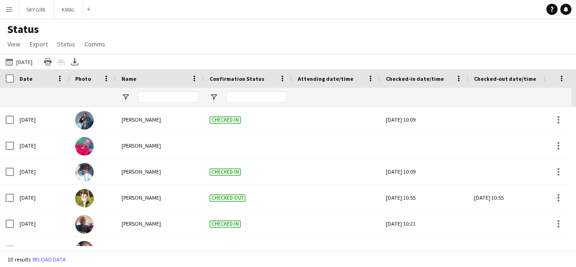
click at [10, 13] on button "Menu" at bounding box center [9, 9] width 19 height 19
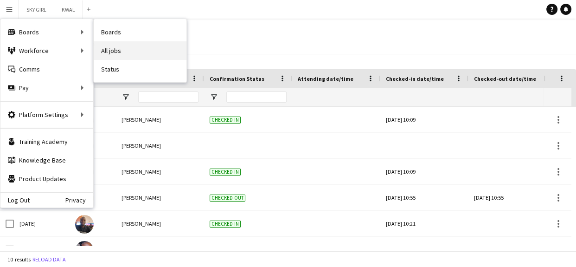
click at [111, 52] on link "All jobs" at bounding box center [140, 50] width 93 height 19
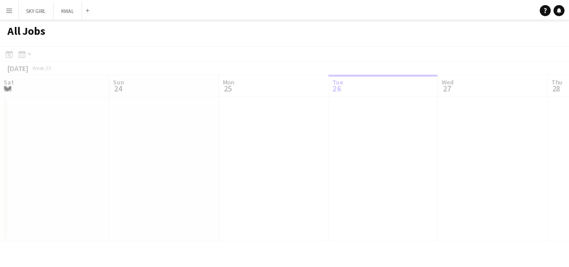
scroll to position [0, 222]
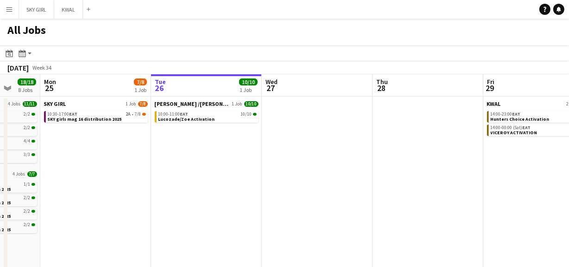
drag, startPoint x: 158, startPoint y: 197, endPoint x: 138, endPoint y: 176, distance: 28.9
click at [158, 195] on app-calendar-viewport "Fri 22 44/47 11 Jobs Sat 23 58/58 15 Jobs Sun 24 18/18 8 Jobs Mon 25 7/8 1 Job …" at bounding box center [284, 215] width 569 height 282
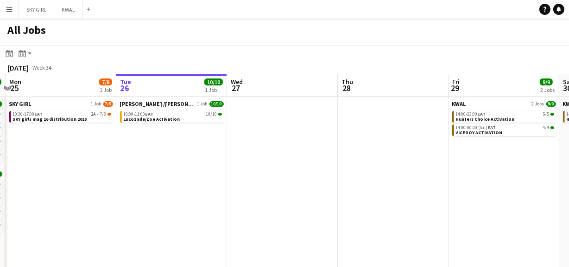
click at [15, 70] on div "[DATE]" at bounding box center [17, 67] width 21 height 9
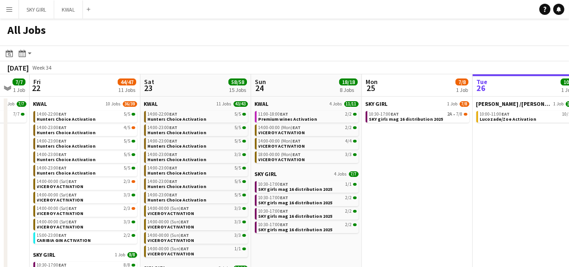
drag, startPoint x: 85, startPoint y: 228, endPoint x: 575, endPoint y: 284, distance: 492.7
click at [422, 195] on html "Menu Boards Boards Boards All jobs Status Workforce Workforce My Workforce Recr…" at bounding box center [284, 178] width 569 height 356
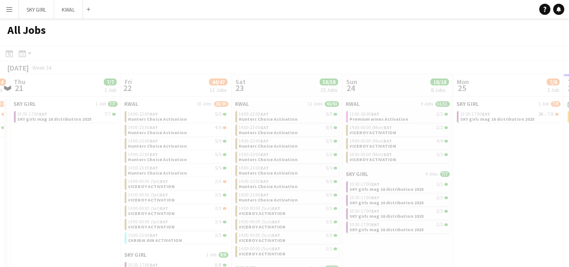
scroll to position [0, 295]
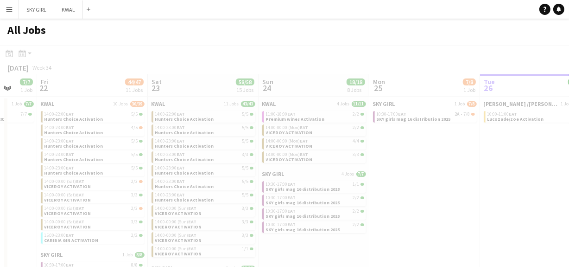
drag, startPoint x: 117, startPoint y: 221, endPoint x: 255, endPoint y: 221, distance: 137.7
click at [256, 195] on app-all-jobs "All Jobs Date picker AUG 2025 AUG 2025 Monday M Tuesday T Wednesday W Thursday …" at bounding box center [284, 187] width 569 height 337
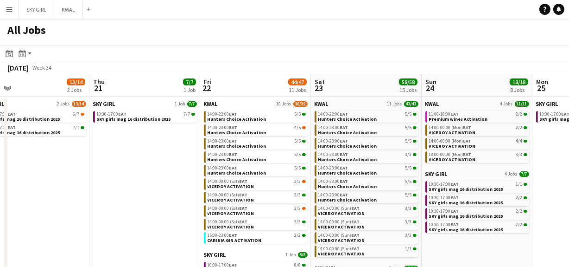
scroll to position [0, 237]
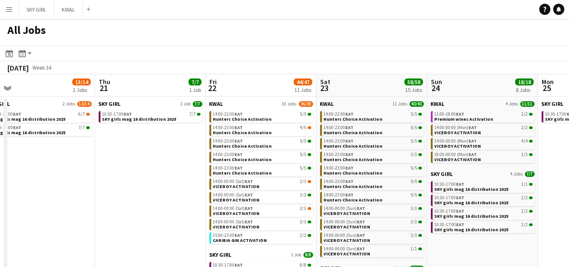
drag, startPoint x: 76, startPoint y: 208, endPoint x: 244, endPoint y: 220, distance: 169.2
click at [244, 195] on app-calendar-viewport "Mon 18 7/7 1 Job Tue 19 7/7 1 Job Wed 20 13/14 2 Jobs Thu 21 7/7 1 Job Fri 22 4…" at bounding box center [284, 246] width 569 height 344
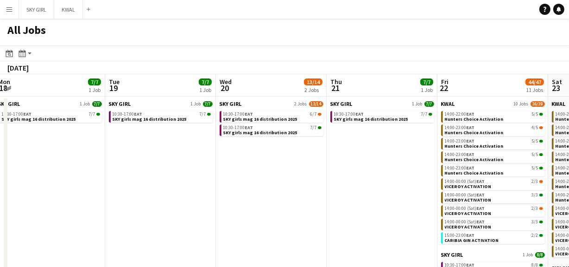
scroll to position [0, 324]
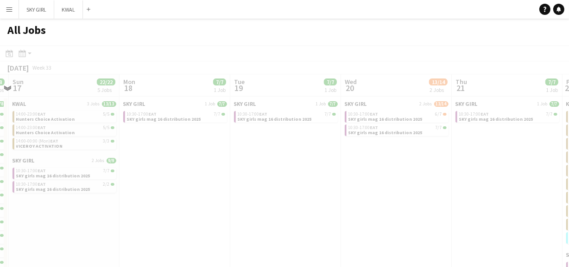
drag, startPoint x: 127, startPoint y: 210, endPoint x: 400, endPoint y: 248, distance: 275.7
click at [400, 195] on app-all-jobs "All Jobs Date picker AUG 2025 AUG 2025 Monday M Tuesday T Wednesday W Thursday …" at bounding box center [284, 219] width 569 height 400
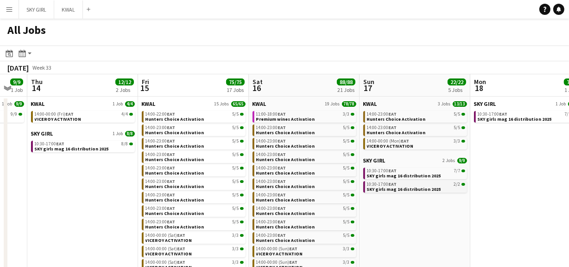
scroll to position [0, 259]
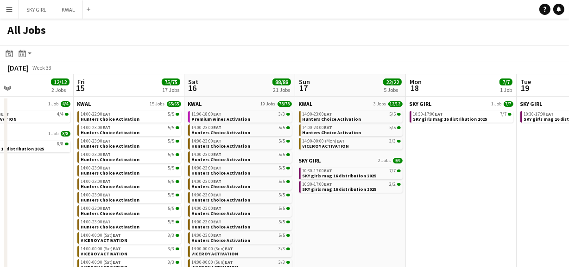
click at [204, 89] on app-all-jobs-date-header "Sat 16 88/88 21 Jobs" at bounding box center [240, 85] width 111 height 22
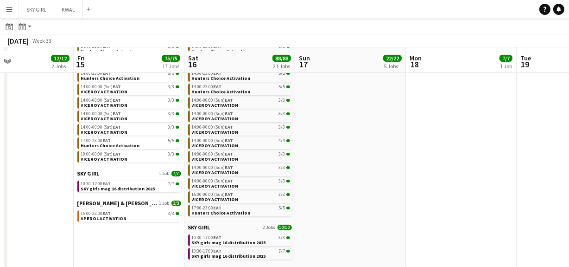
scroll to position [151, 0]
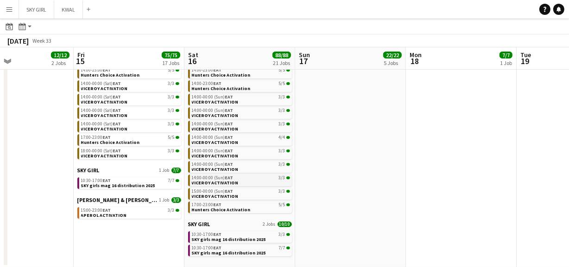
click at [250, 179] on link "14:00-00:00 (Sun) EAT 3/3 VICEROY ACTIVATION" at bounding box center [241, 179] width 98 height 11
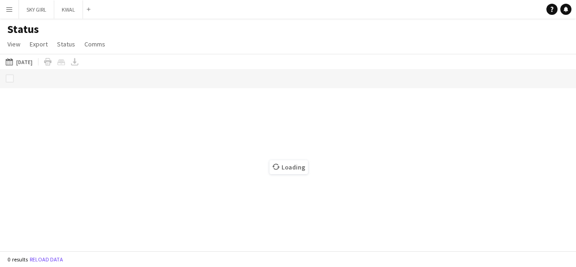
click at [6, 9] on app-icon "Menu" at bounding box center [9, 9] width 7 height 7
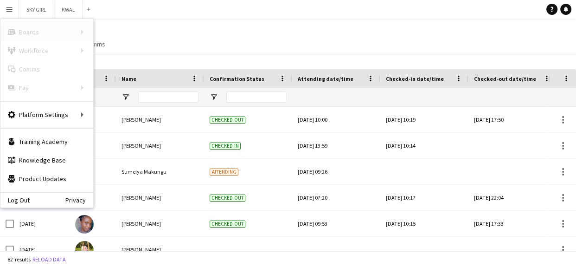
click at [54, 34] on div "Boards Boards" at bounding box center [46, 32] width 93 height 19
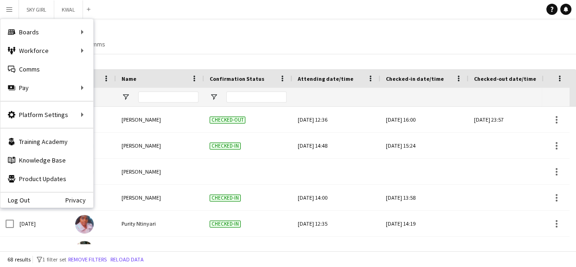
drag, startPoint x: 216, startPoint y: 43, endPoint x: 207, endPoint y: 41, distance: 8.5
click at [214, 43] on div "Status View Views Default view New view Update view Delete view Edit name Custo…" at bounding box center [288, 38] width 576 height 32
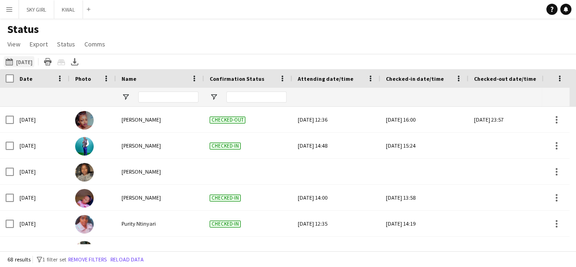
click at [25, 60] on button "[DATE] to [DATE] [DATE]" at bounding box center [19, 61] width 31 height 11
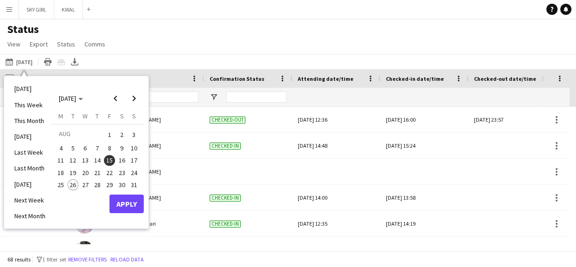
click at [109, 161] on span "15" at bounding box center [109, 160] width 11 height 11
click at [111, 97] on span "Previous month" at bounding box center [115, 98] width 19 height 19
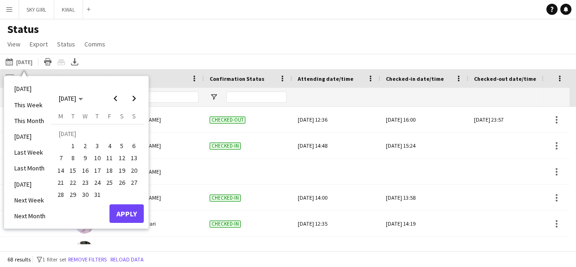
drag, startPoint x: 242, startPoint y: 52, endPoint x: 214, endPoint y: 52, distance: 27.8
click at [242, 52] on div "Status View Views Default view New view Update view Delete view Edit name Custo…" at bounding box center [288, 38] width 576 height 32
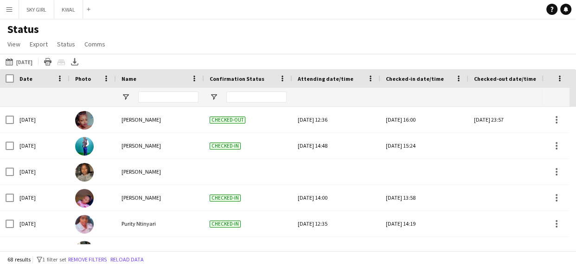
click at [28, 55] on div "[DATE] to [DATE] [DATE] [DATE] This Week This Month [DATE] Last Week Last Month…" at bounding box center [288, 61] width 576 height 15
click at [32, 62] on button "[DATE] to [DATE] [DATE]" at bounding box center [19, 61] width 31 height 11
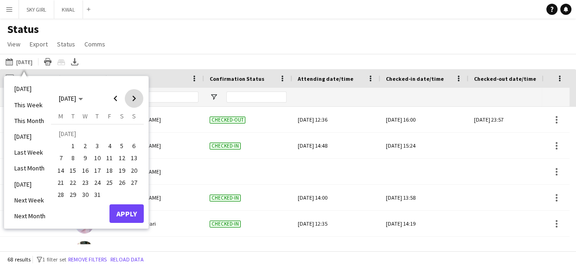
click at [137, 99] on span "Next month" at bounding box center [134, 98] width 19 height 19
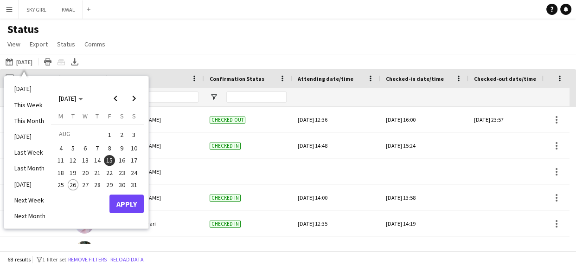
click at [109, 161] on span "15" at bounding box center [109, 160] width 11 height 11
click at [131, 207] on button "Apply" at bounding box center [126, 203] width 34 height 19
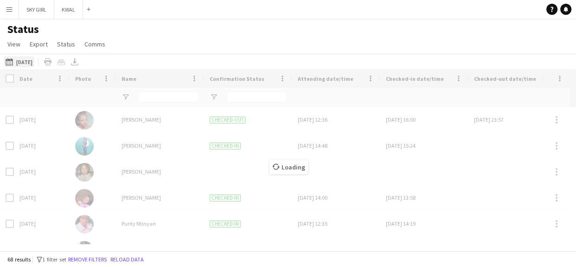
click at [24, 62] on button "[DATE] to [DATE] [DATE]" at bounding box center [19, 61] width 31 height 11
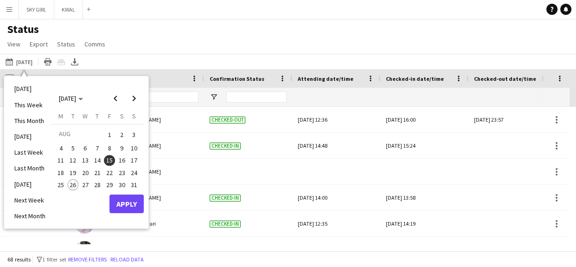
click at [108, 162] on span "15" at bounding box center [109, 160] width 11 height 11
click at [63, 172] on span "18" at bounding box center [60, 172] width 11 height 11
click at [133, 204] on button "Apply" at bounding box center [126, 203] width 34 height 19
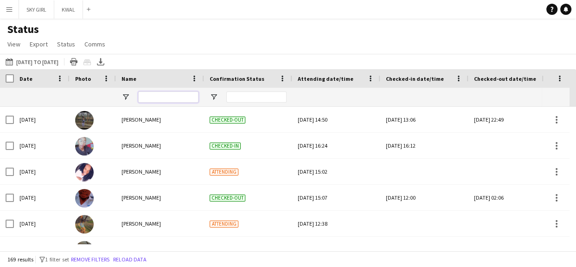
click at [165, 93] on input "Name Filter Input" at bounding box center [168, 96] width 60 height 11
type input "*****"
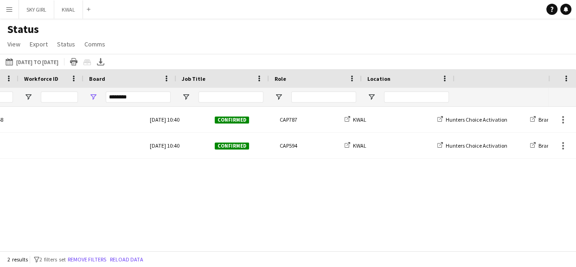
scroll to position [0, 668]
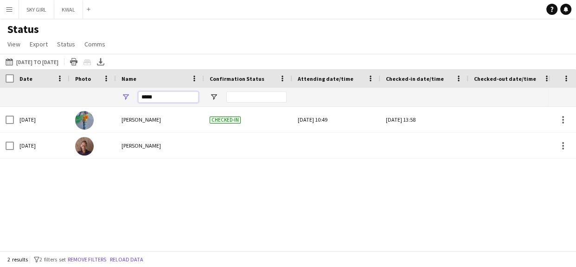
drag, startPoint x: 169, startPoint y: 97, endPoint x: 90, endPoint y: 95, distance: 78.8
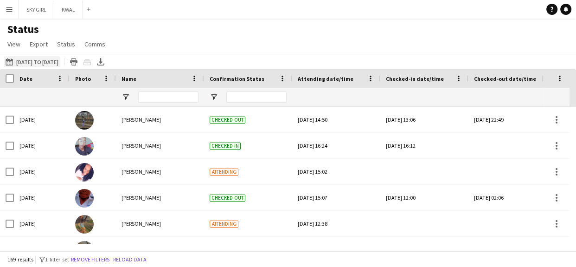
click at [45, 61] on button "[DATE] to [DATE] [DATE] to [DATE]" at bounding box center [32, 61] width 57 height 11
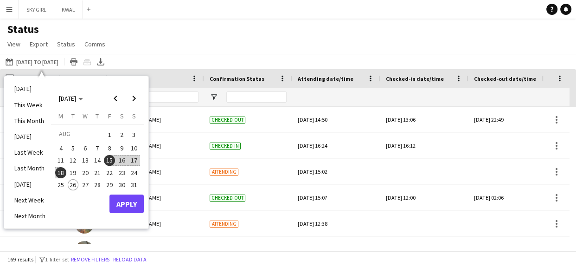
click at [123, 158] on span "16" at bounding box center [121, 160] width 11 height 11
click at [128, 205] on button "Apply" at bounding box center [126, 203] width 34 height 19
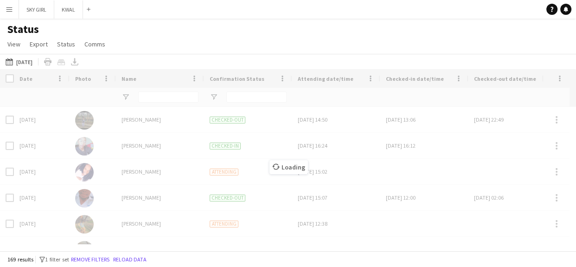
drag, startPoint x: 145, startPoint y: 248, endPoint x: 236, endPoint y: 255, distance: 91.1
click at [282, 254] on main "Status View Views Default view New view Update view Delete view Edit name Custo…" at bounding box center [288, 137] width 576 height 236
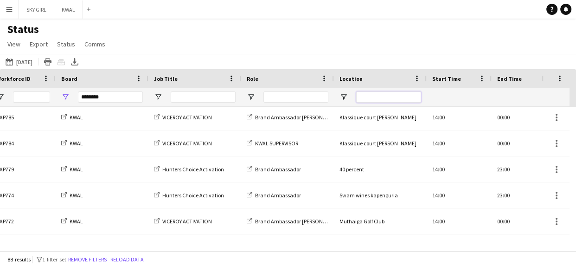
click at [365, 95] on input "Location Filter Input" at bounding box center [388, 96] width 65 height 11
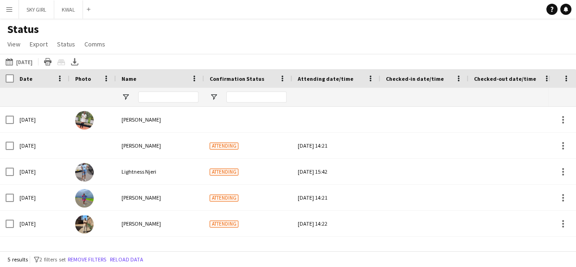
type input "**"
click at [144, 98] on input "Name Filter Input" at bounding box center [168, 96] width 60 height 11
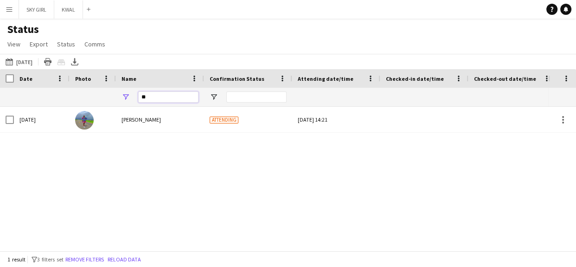
type input "*"
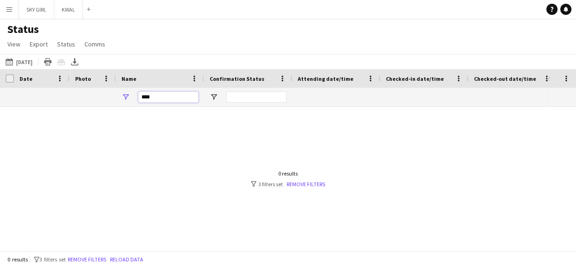
click at [172, 97] on input "****" at bounding box center [168, 96] width 60 height 11
type input "*"
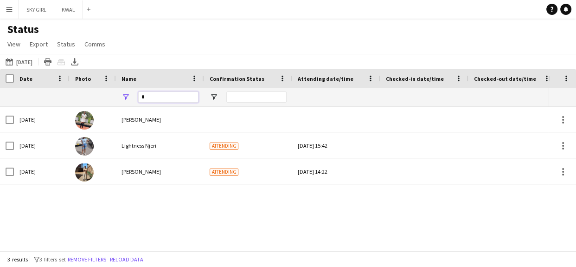
type input "*"
click at [9, 6] on app-icon "Menu" at bounding box center [9, 9] width 7 height 7
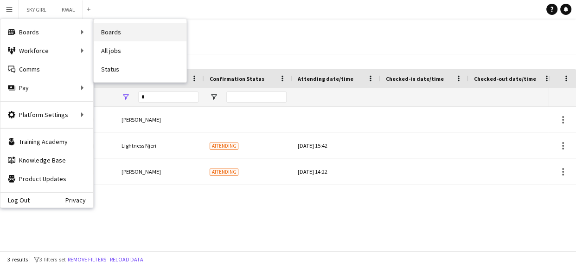
click at [119, 31] on link "Boards" at bounding box center [140, 32] width 93 height 19
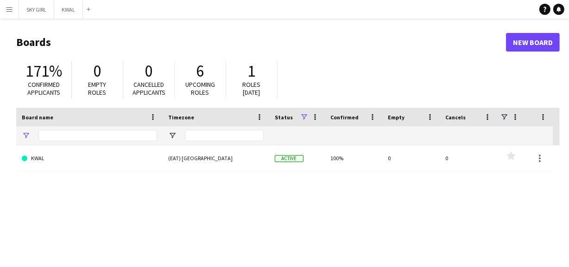
type input "***"
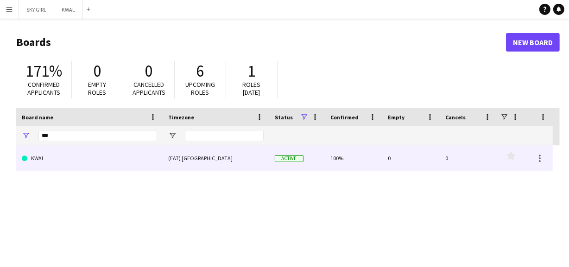
click at [71, 160] on link "KWAL" at bounding box center [89, 158] width 135 height 26
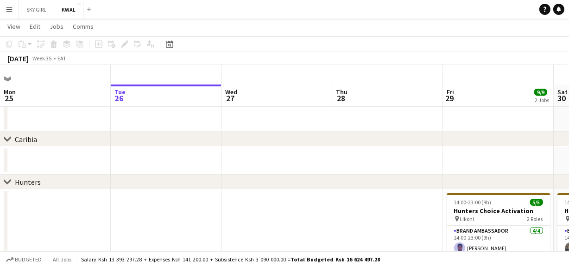
click at [4, 7] on button "Menu" at bounding box center [9, 9] width 19 height 19
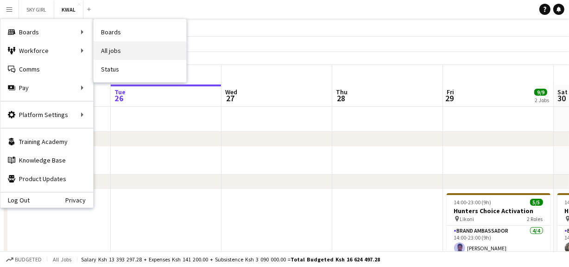
click at [106, 49] on link "All jobs" at bounding box center [140, 50] width 93 height 19
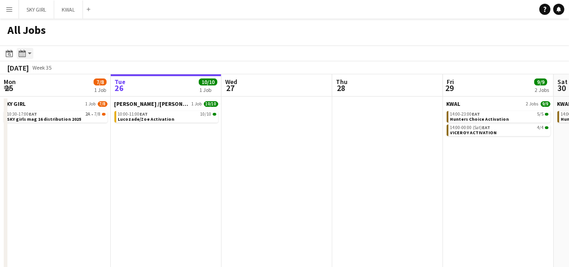
click at [23, 54] on icon "Month view / Day view" at bounding box center [22, 53] width 7 height 7
click at [44, 102] on link "Month view" at bounding box center [50, 103] width 51 height 8
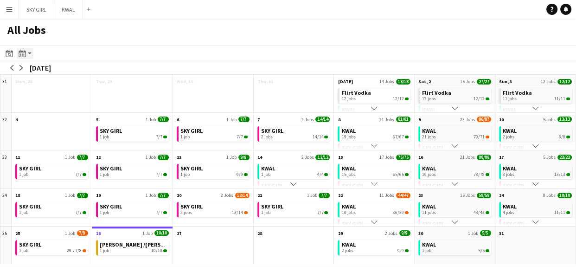
click at [26, 52] on div "Month view / Day view" at bounding box center [22, 53] width 11 height 11
click at [41, 101] on link "Month view" at bounding box center [50, 103] width 51 height 8
click at [27, 53] on app-action-btn "Month view / Day view" at bounding box center [25, 53] width 17 height 11
click at [46, 103] on link "Month view" at bounding box center [50, 103] width 51 height 8
click at [23, 52] on icon "Month view / Day view" at bounding box center [22, 53] width 7 height 7
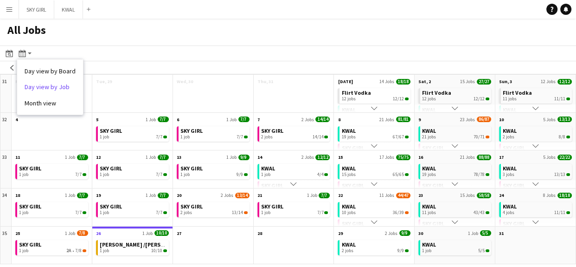
click at [34, 83] on link "Day view by Job" at bounding box center [50, 87] width 51 height 8
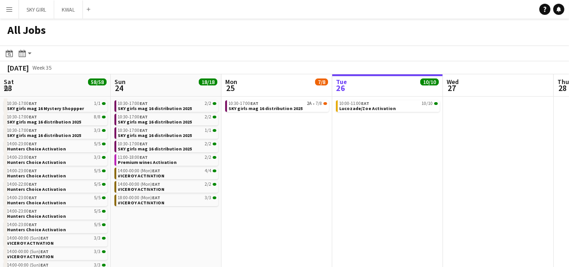
scroll to position [0, 222]
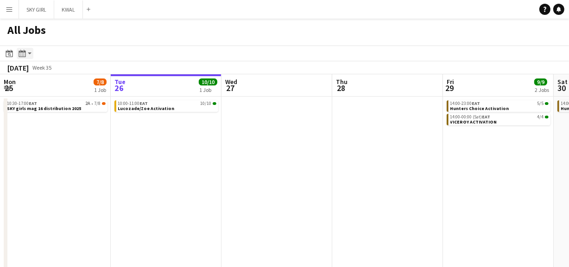
click at [23, 55] on icon "Month view / Day view" at bounding box center [22, 53] width 7 height 7
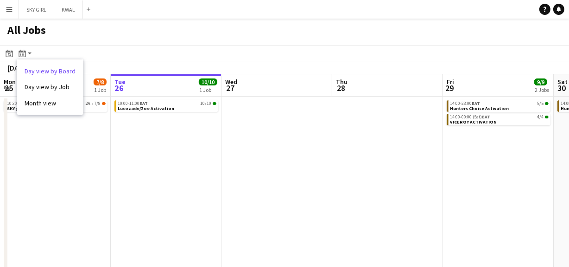
click at [41, 70] on link "Day view by Board" at bounding box center [50, 71] width 51 height 8
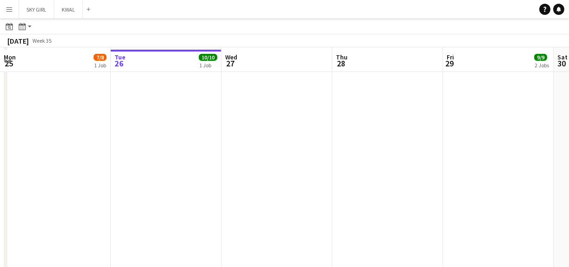
scroll to position [196, 0]
click at [6, 9] on app-icon "Menu" at bounding box center [9, 9] width 7 height 7
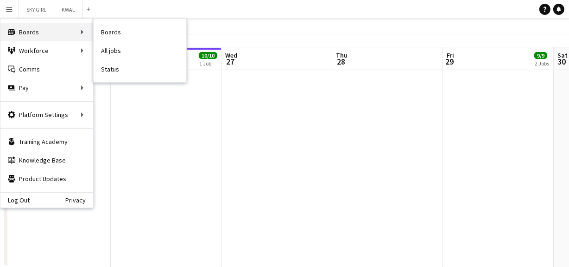
click at [26, 32] on div "Boards Boards" at bounding box center [46, 32] width 93 height 19
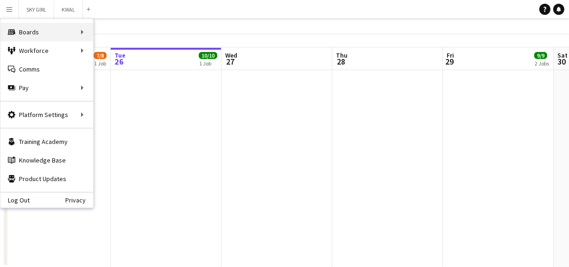
click at [27, 32] on div "Boards Boards" at bounding box center [46, 32] width 93 height 19
click at [41, 28] on div "Boards Boards" at bounding box center [46, 32] width 93 height 19
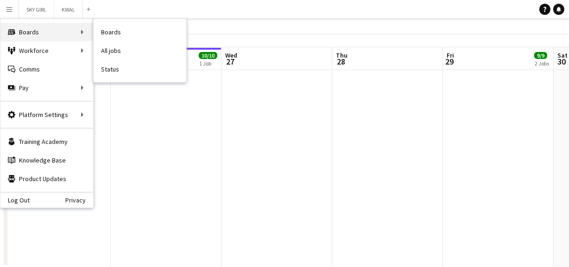
click at [36, 28] on div "Boards Boards" at bounding box center [46, 32] width 93 height 19
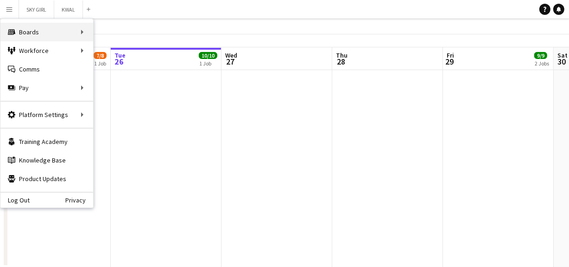
click at [36, 28] on div "Boards Boards" at bounding box center [46, 32] width 93 height 19
click at [42, 30] on div "Boards Boards" at bounding box center [46, 32] width 93 height 19
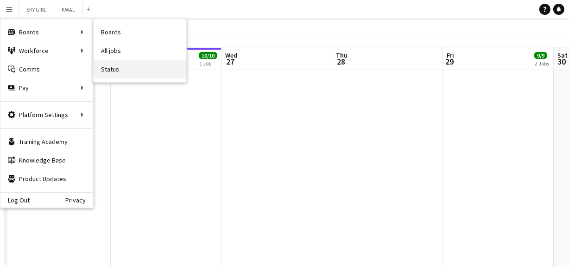
click at [115, 69] on link "Status" at bounding box center [140, 69] width 93 height 19
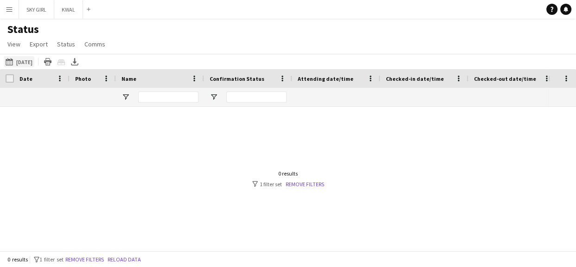
click at [13, 60] on app-icon "[DATE]" at bounding box center [11, 61] width 11 height 7
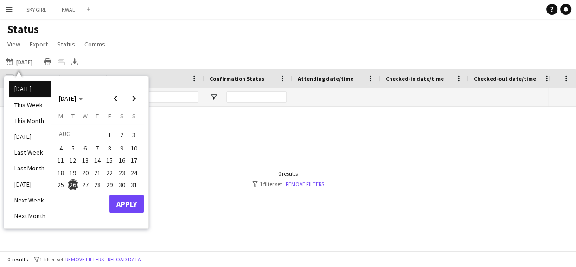
drag, startPoint x: 121, startPoint y: 157, endPoint x: 135, endPoint y: 158, distance: 14.8
click at [135, 158] on tr "11 12 13 14 15 16 17" at bounding box center [97, 160] width 85 height 12
click at [124, 159] on span "16" at bounding box center [121, 160] width 11 height 11
click at [125, 198] on button "Apply" at bounding box center [126, 203] width 34 height 19
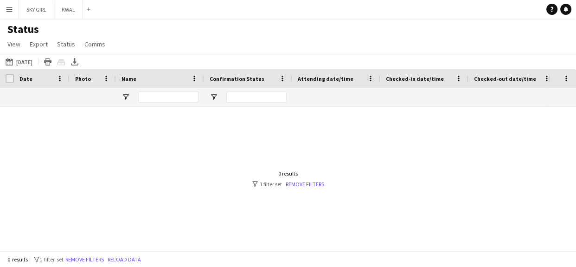
click at [11, 10] on app-icon "Menu" at bounding box center [9, 9] width 7 height 7
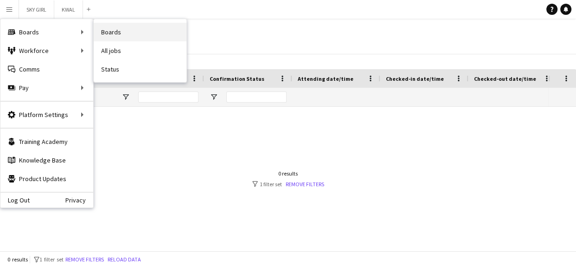
click at [110, 32] on link "Boards" at bounding box center [140, 32] width 93 height 19
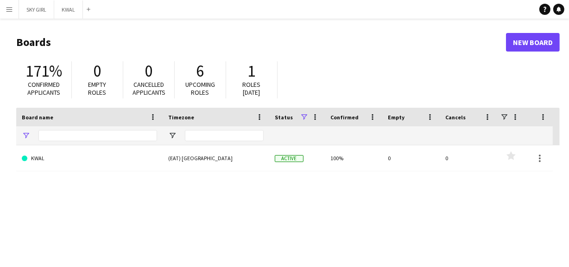
type input "***"
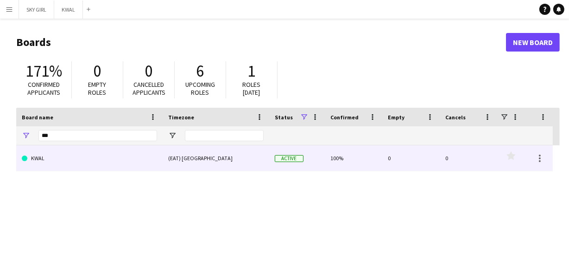
click at [89, 158] on link "KWAL" at bounding box center [89, 158] width 135 height 26
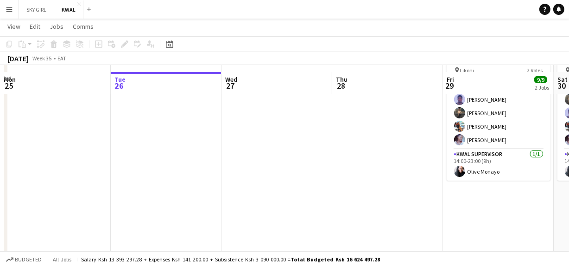
scroll to position [155, 0]
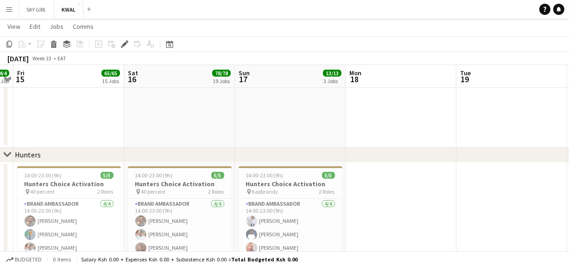
scroll to position [0, 318]
drag, startPoint x: 246, startPoint y: 231, endPoint x: 290, endPoint y: 196, distance: 56.1
click at [247, 230] on app-user-avatar at bounding box center [252, 234] width 11 height 11
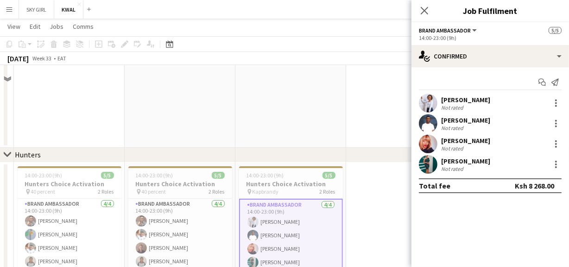
scroll to position [337, 0]
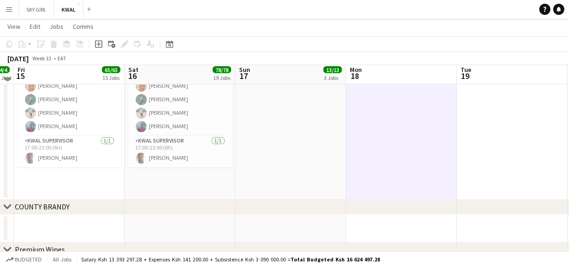
scroll to position [1514, 0]
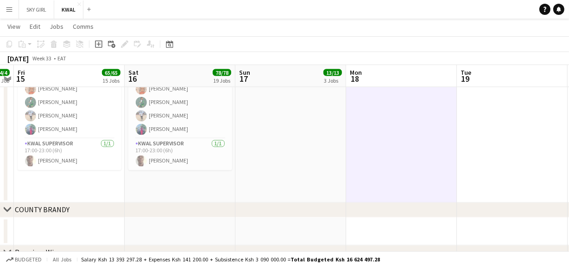
drag, startPoint x: 344, startPoint y: 161, endPoint x: 0, endPoint y: 131, distance: 345.3
click at [0, 131] on app-calendar-viewport "Tue 12 Wed 13 Thu 14 4/4 1 Job Fri 15 65/65 15 Jobs Sat 16 78/78 19 Jobs Sun 17…" at bounding box center [284, 2] width 569 height 2959
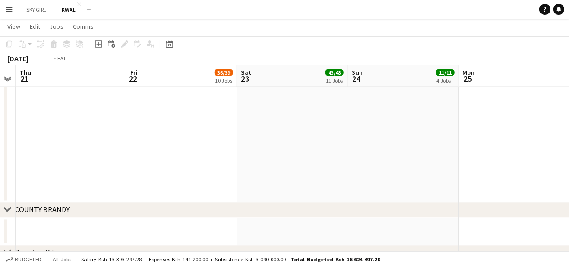
drag, startPoint x: 89, startPoint y: 92, endPoint x: 176, endPoint y: 91, distance: 87.6
click at [95, 90] on app-calendar-viewport "Fri 15 65/65 15 Jobs Sat 16 78/78 19 Jobs Sun 17 13/13 3 Jobs Mon 18 Tue 19 Wed…" at bounding box center [284, 2] width 569 height 2959
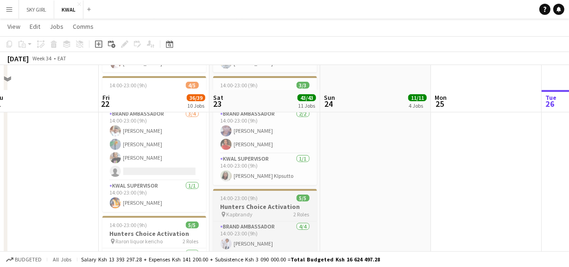
scroll to position [339, 0]
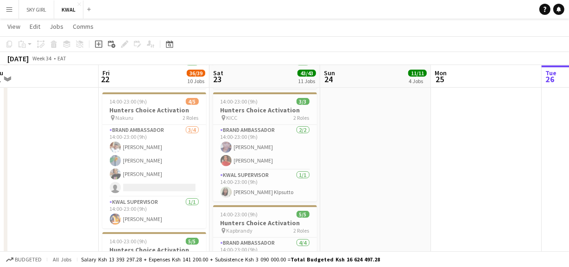
drag, startPoint x: 327, startPoint y: 177, endPoint x: 189, endPoint y: 211, distance: 142.7
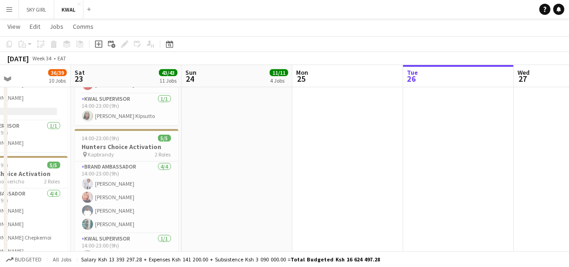
scroll to position [466, 0]
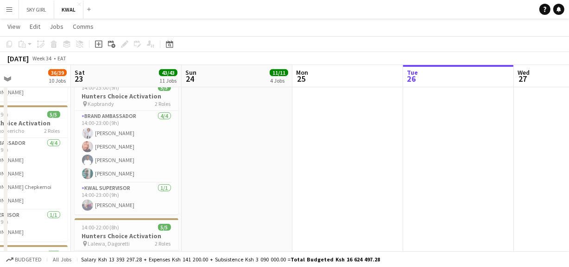
drag, startPoint x: 230, startPoint y: 195, endPoint x: 418, endPoint y: 176, distance: 188.3
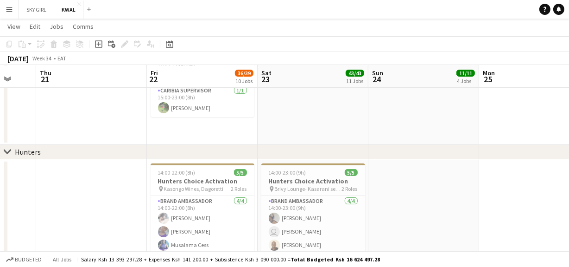
scroll to position [213, 0]
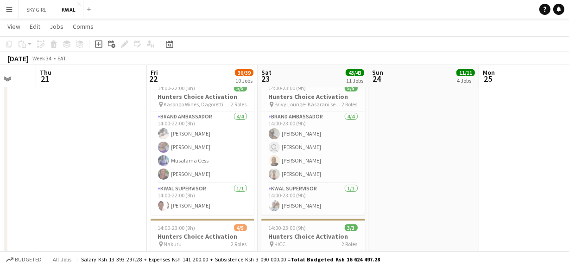
drag, startPoint x: 406, startPoint y: 188, endPoint x: 272, endPoint y: 210, distance: 135.3
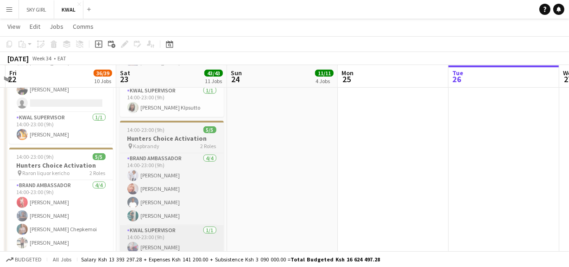
scroll to position [550, 0]
